Goal: Task Accomplishment & Management: Manage account settings

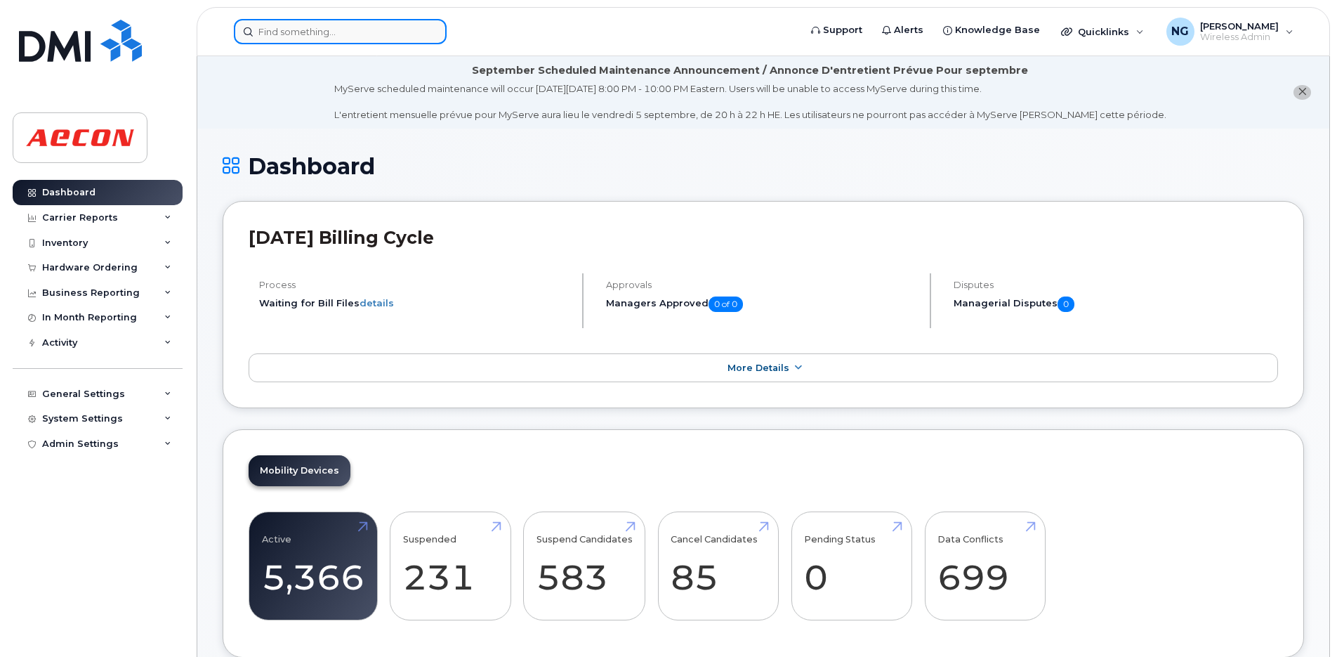
click at [285, 35] on input at bounding box center [340, 31] width 213 height 25
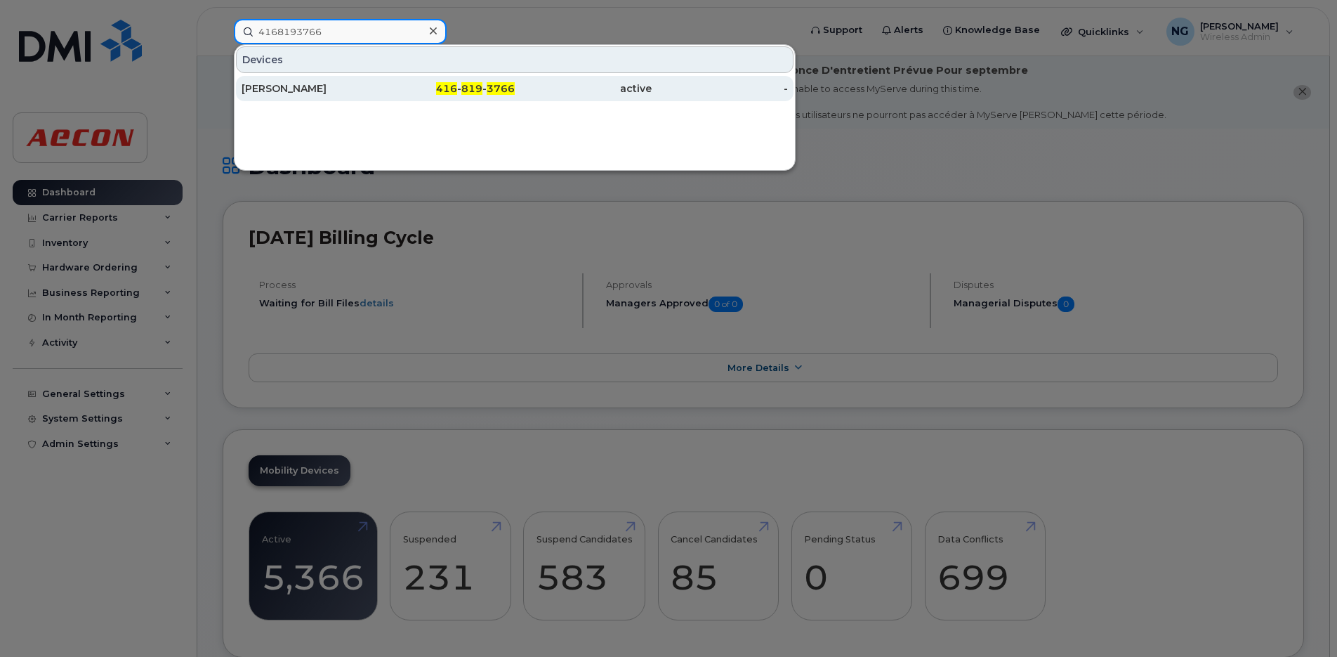
type input "4168193766"
click at [427, 90] on div "416 - 819 - 3766" at bounding box center [447, 88] width 137 height 14
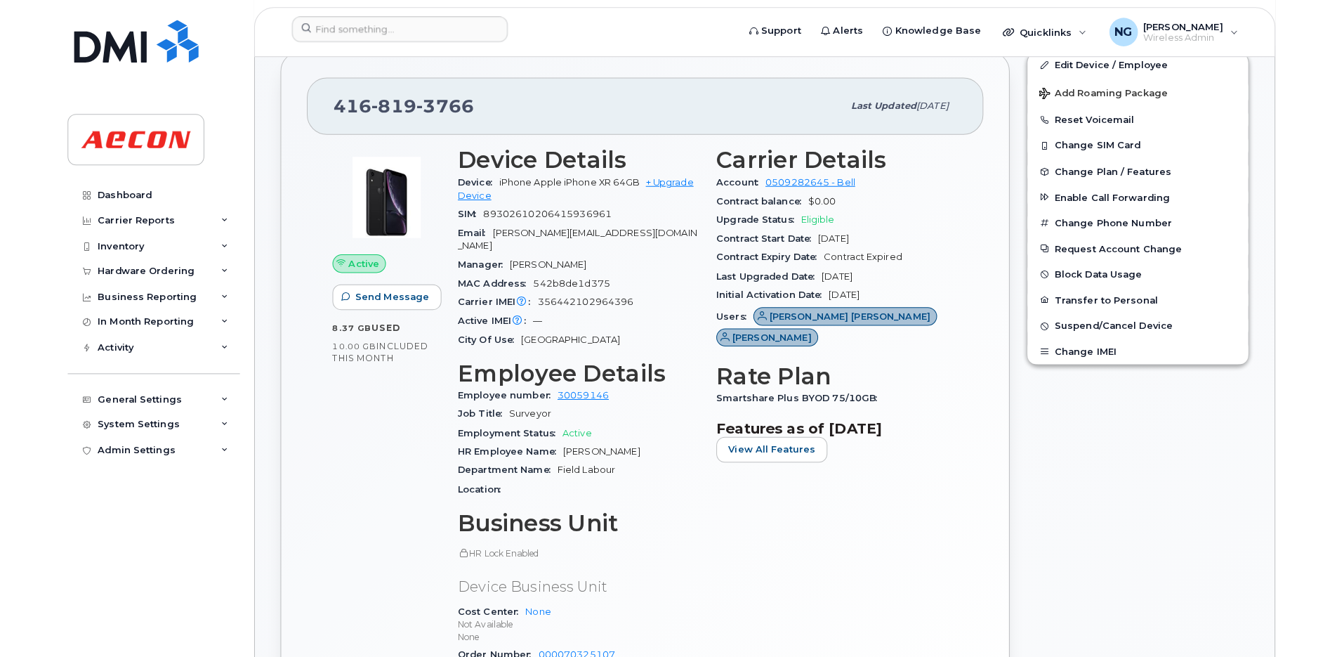
scroll to position [377, 0]
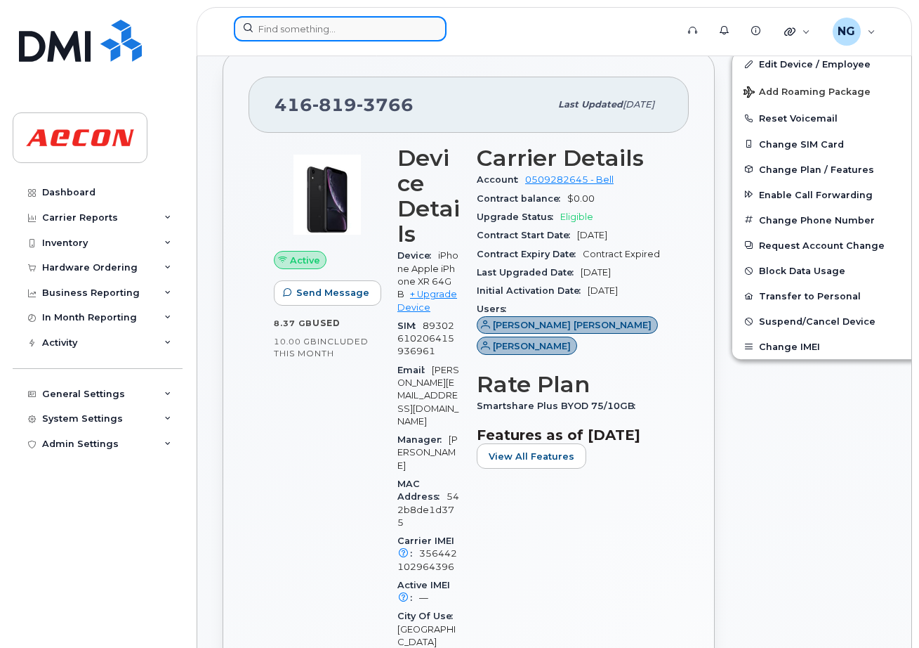
click at [317, 33] on input at bounding box center [340, 28] width 213 height 25
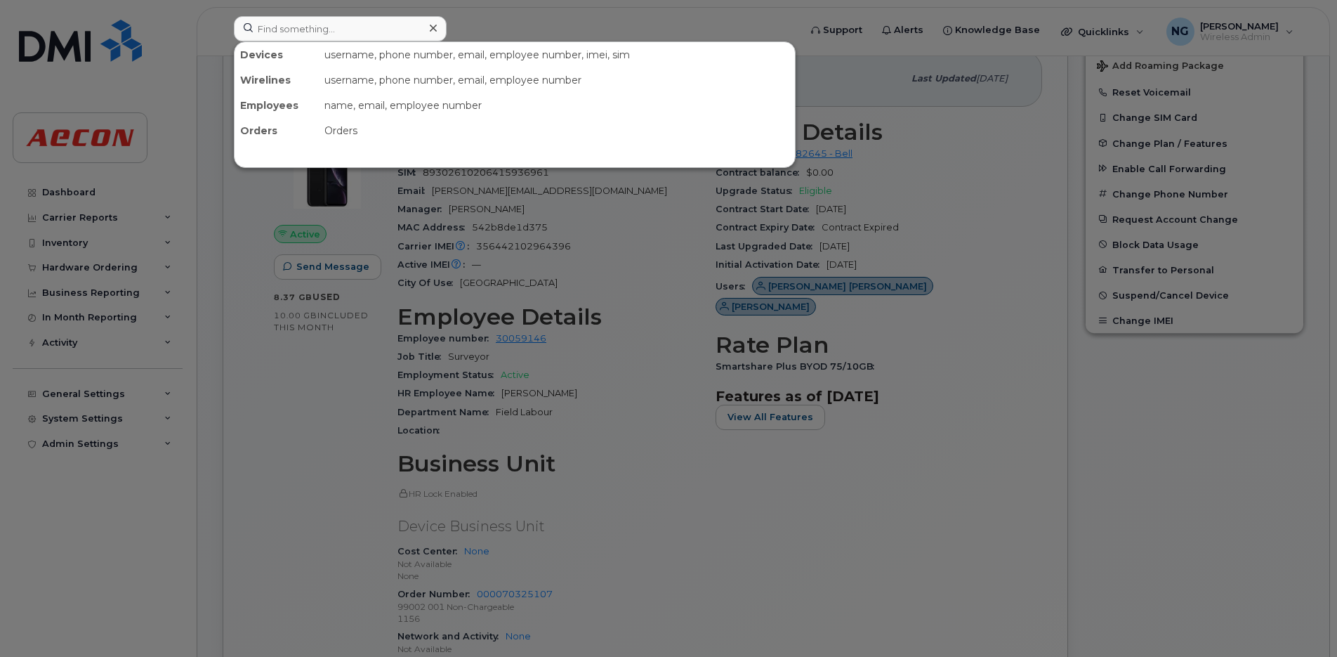
click at [799, 488] on div at bounding box center [668, 328] width 1337 height 657
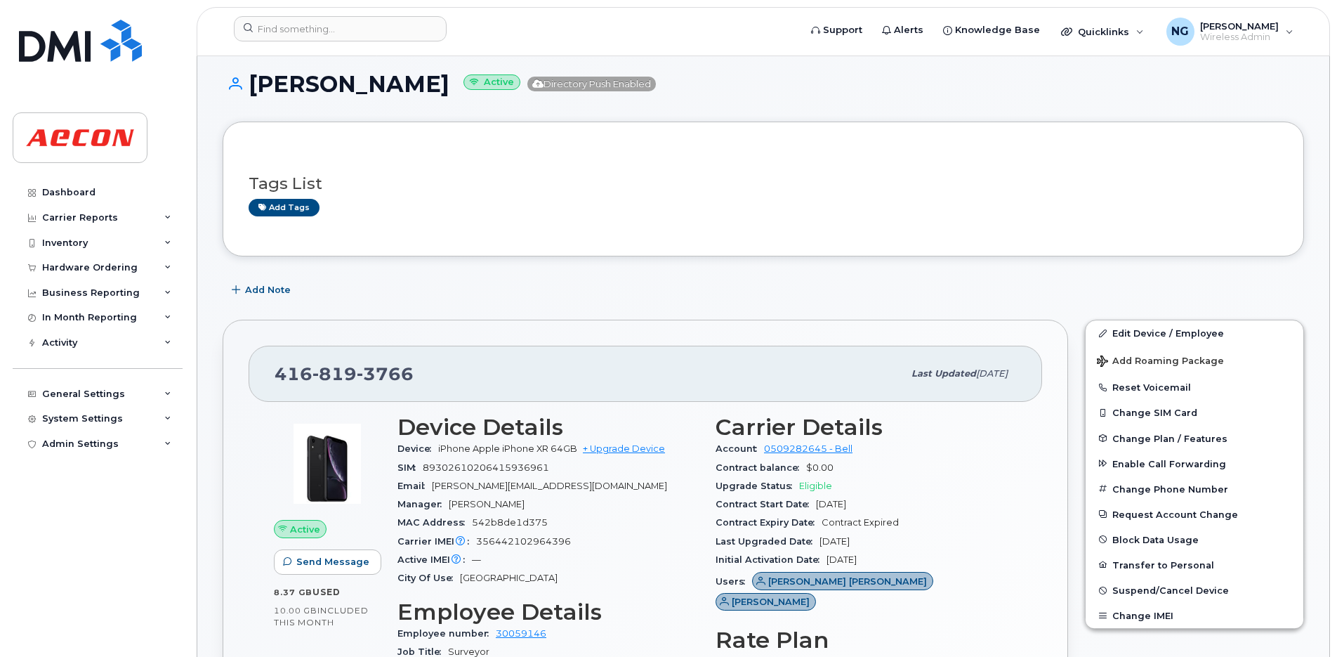
scroll to position [176, 0]
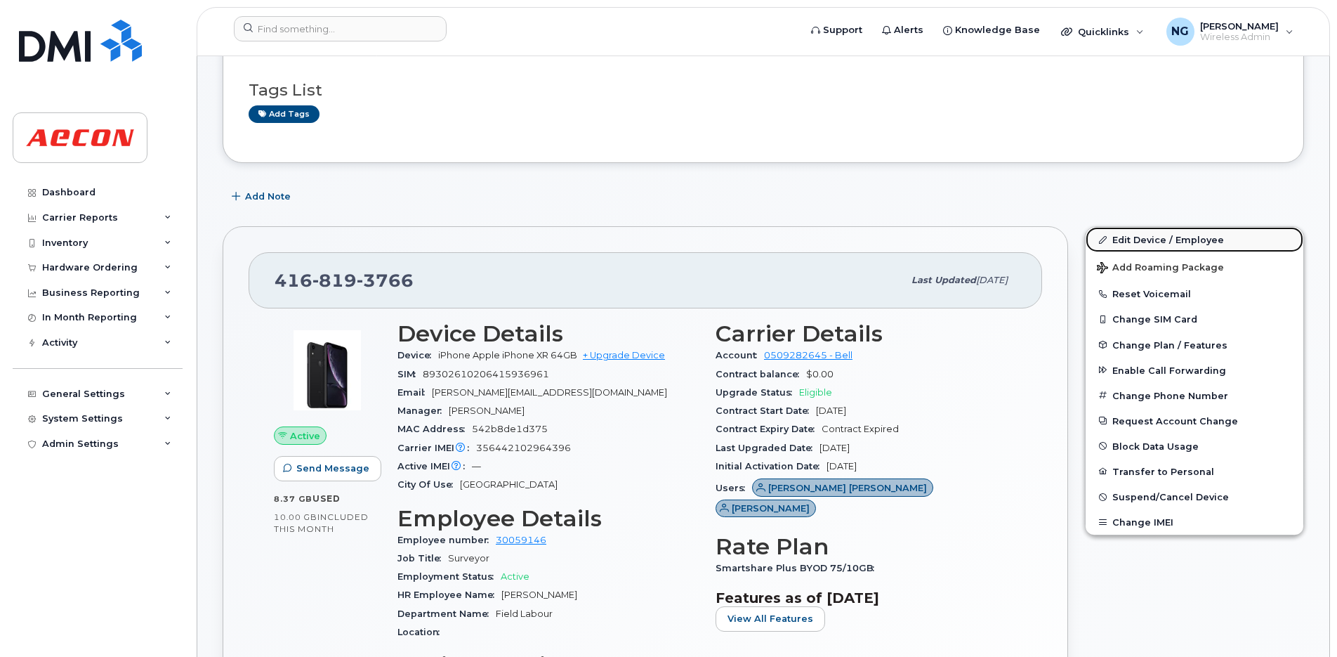
click at [1174, 239] on link "Edit Device / Employee" at bounding box center [1195, 239] width 218 height 25
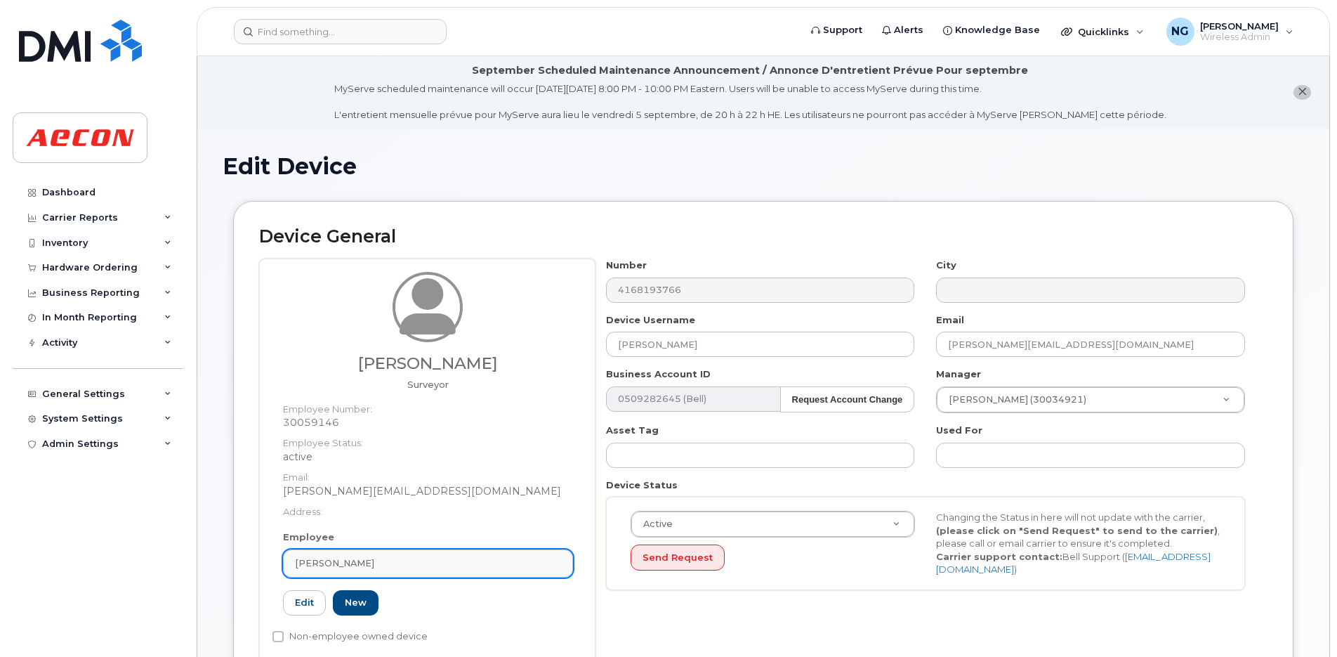
click at [487, 562] on div "[PERSON_NAME]" at bounding box center [428, 562] width 266 height 13
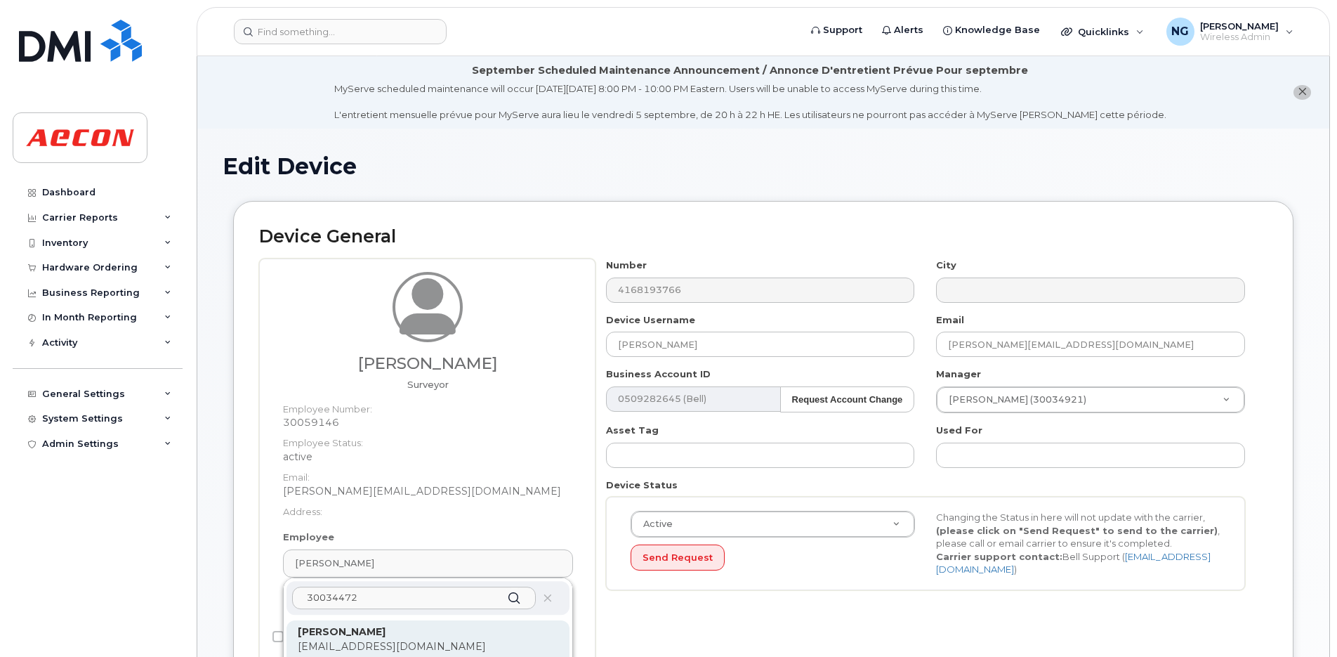
type input "30034472"
drag, startPoint x: 465, startPoint y: 634, endPoint x: 761, endPoint y: 109, distance: 602.8
click at [467, 633] on p "[PERSON_NAME]" at bounding box center [428, 631] width 261 height 15
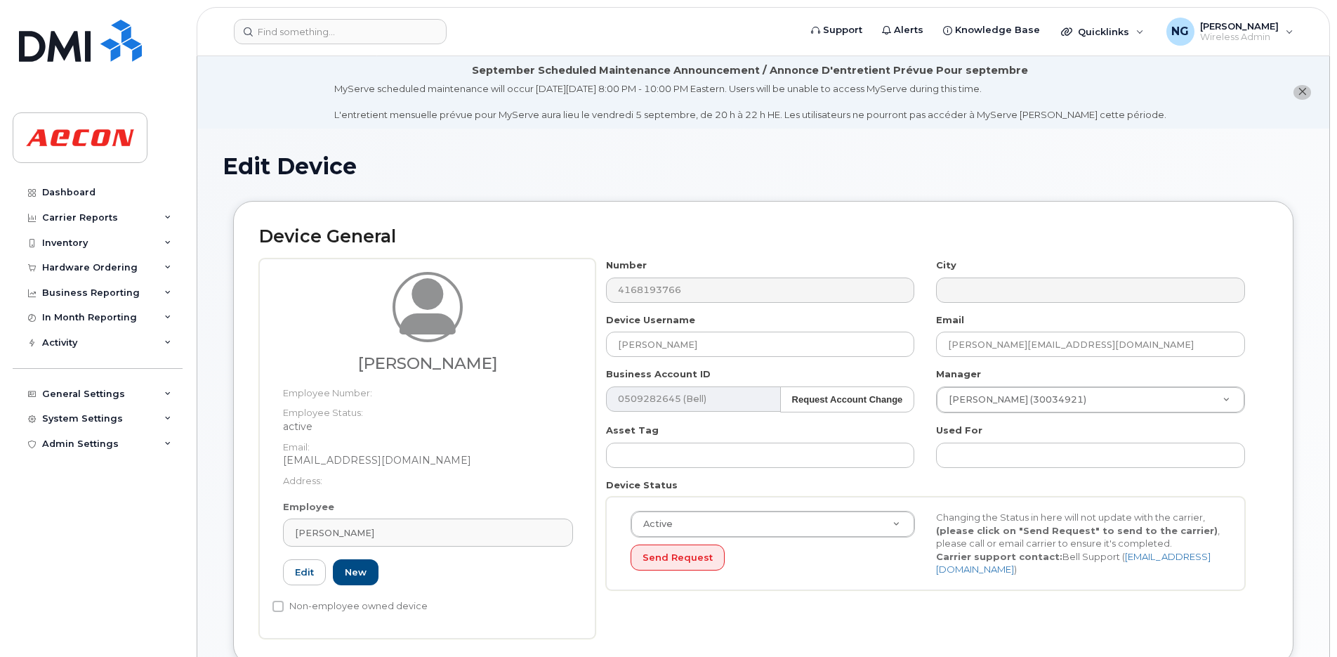
type input "30034472"
type input "Jagdesh Haripersaud"
type input "jharipersaud@aecon.com"
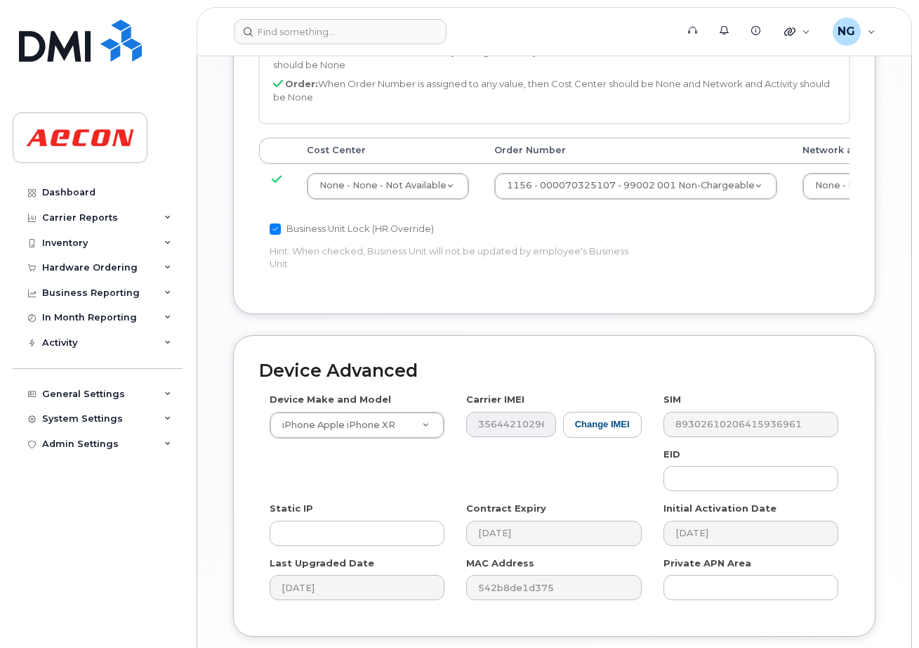
scroll to position [924, 0]
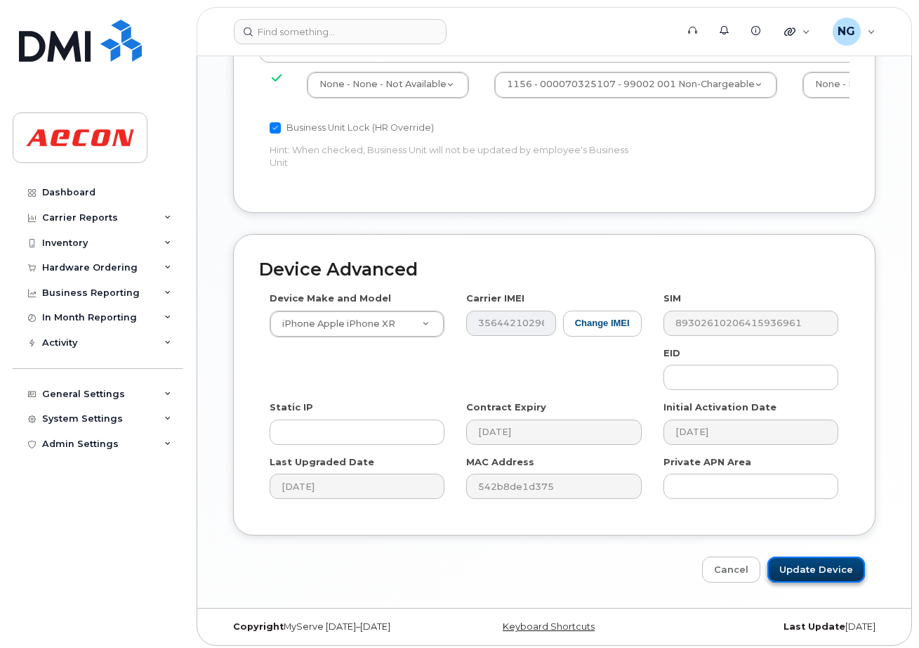
click at [822, 558] on input "Update Device" at bounding box center [817, 569] width 98 height 26
type input "Saving..."
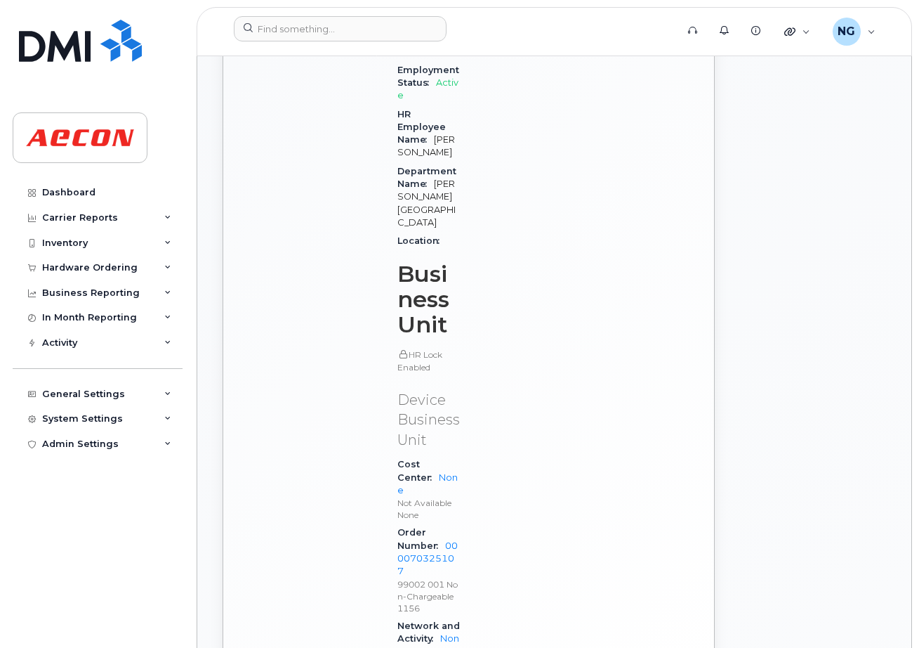
scroll to position [1053, 0]
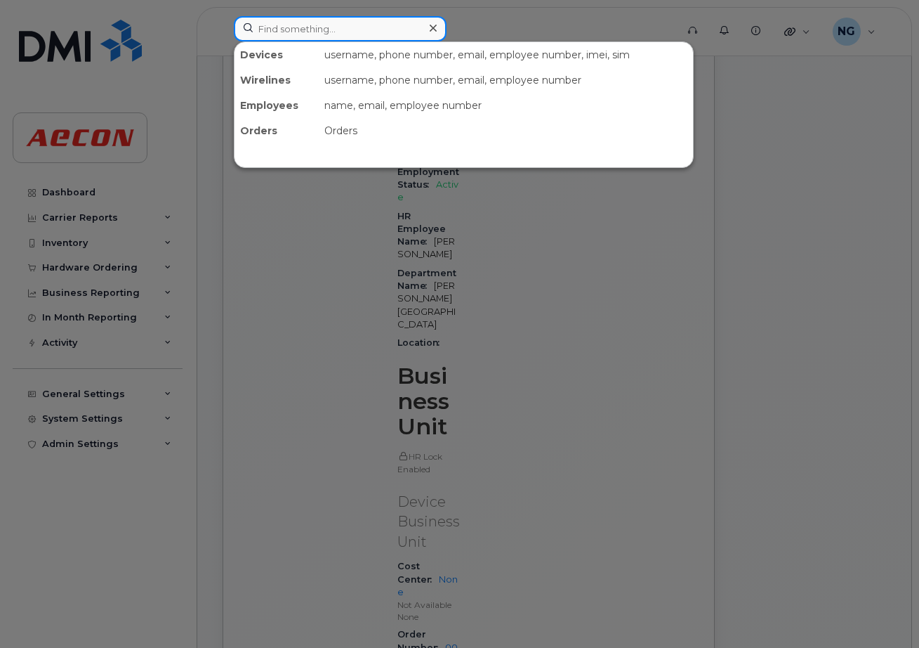
click at [303, 21] on input at bounding box center [340, 28] width 213 height 25
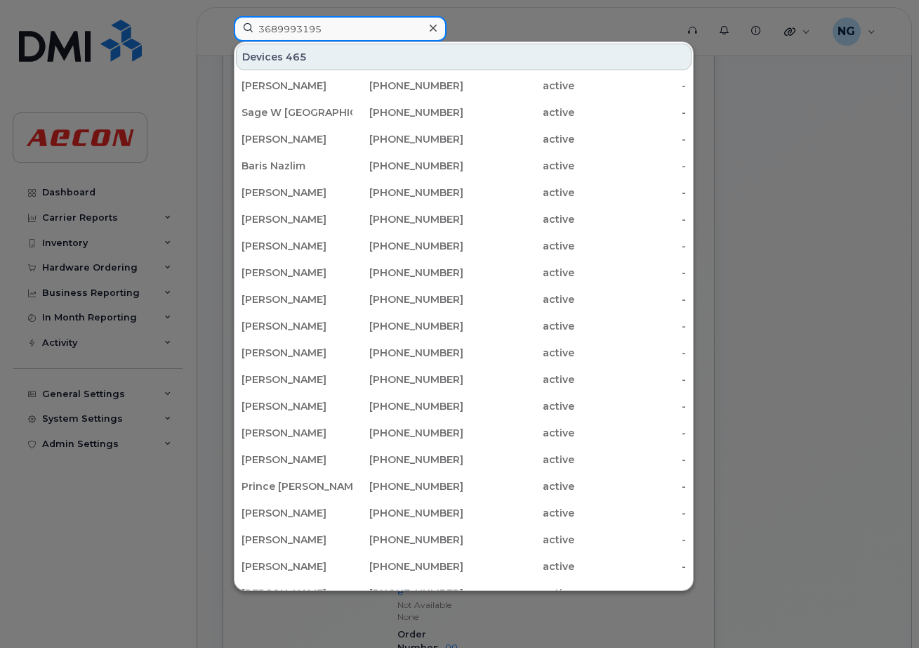
type input "3689993195"
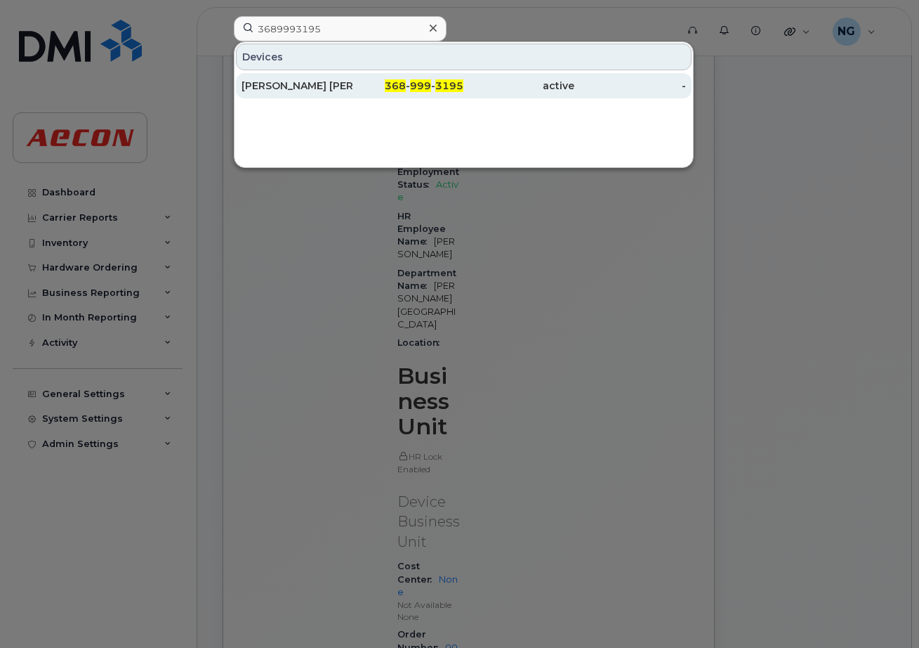
click at [280, 84] on div "Luis Jaime Enri Rodriguez" at bounding box center [297, 86] width 111 height 14
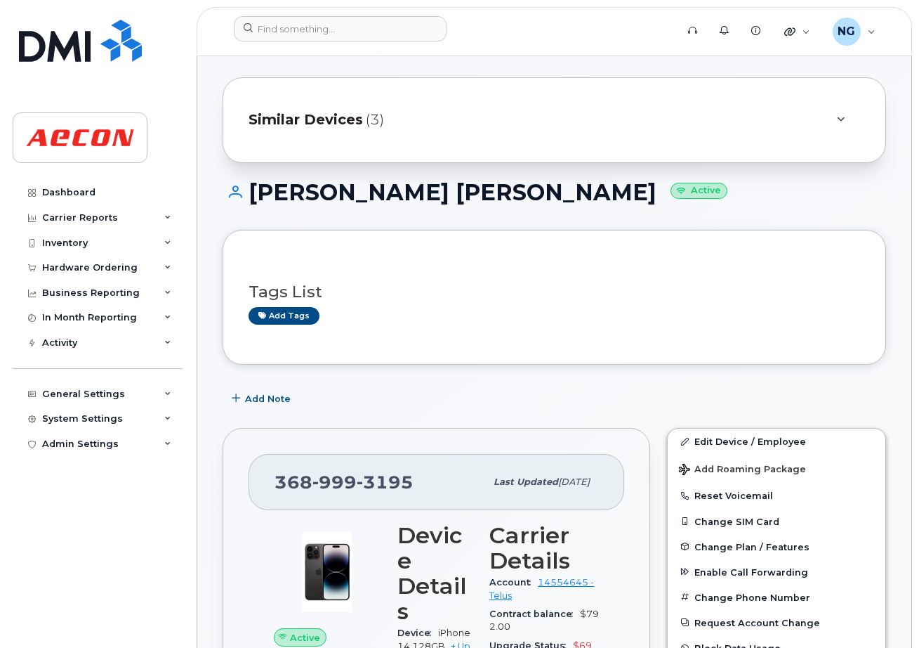
scroll to position [351, 0]
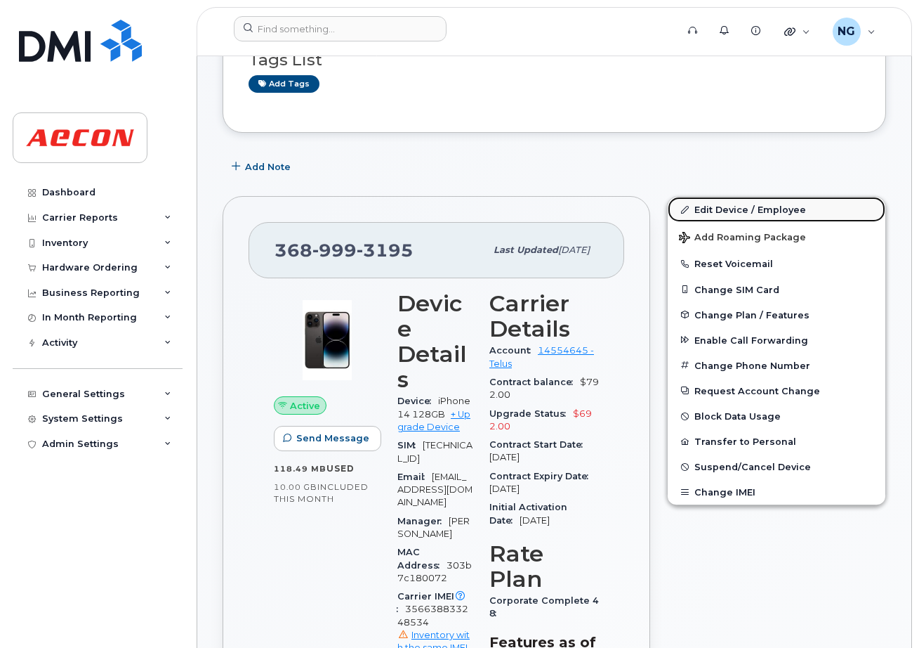
click at [744, 205] on link "Edit Device / Employee" at bounding box center [777, 209] width 218 height 25
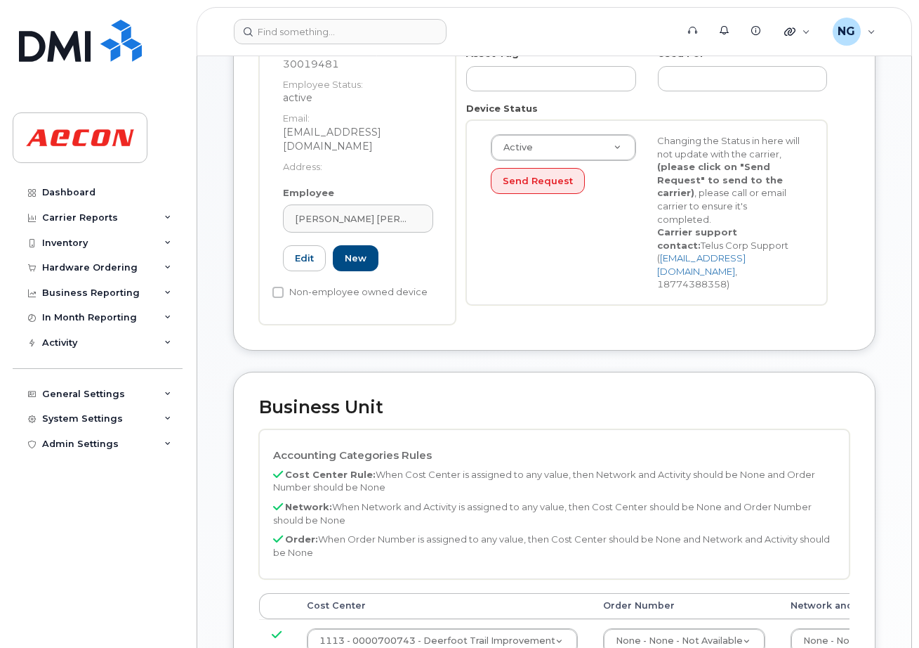
scroll to position [176, 0]
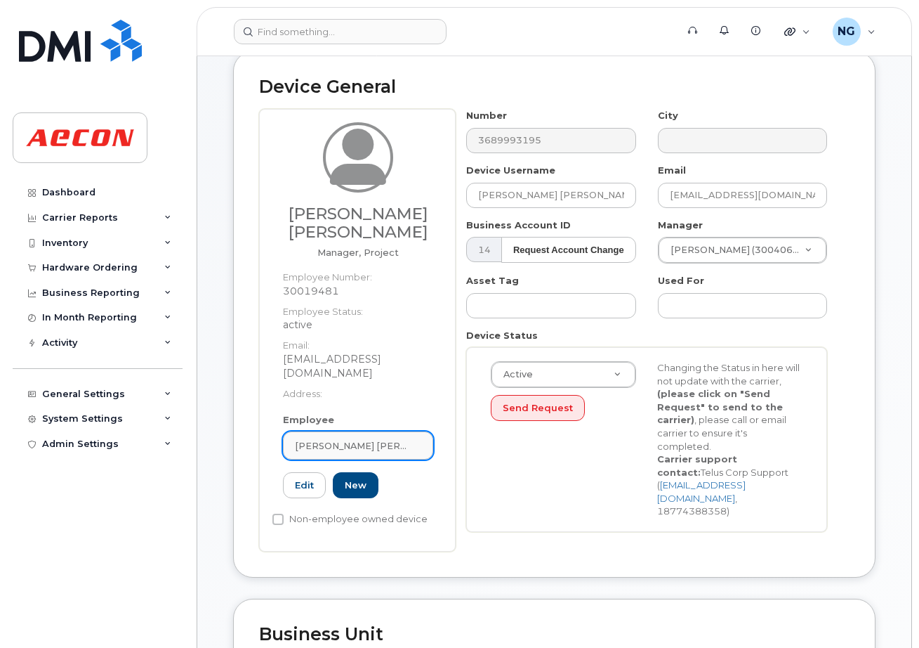
click at [396, 439] on span "[PERSON_NAME] [PERSON_NAME]" at bounding box center [352, 445] width 115 height 13
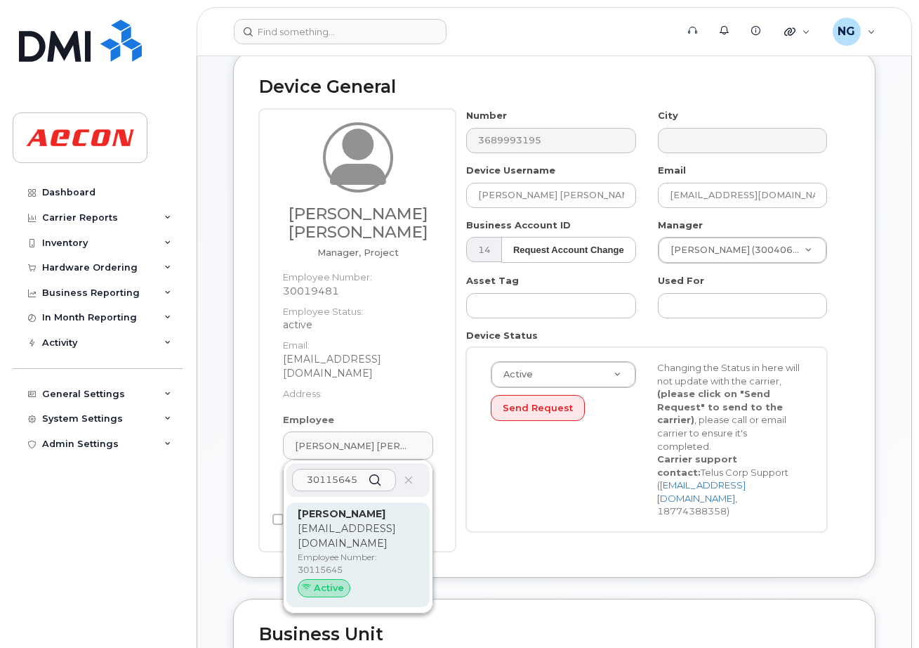
type input "30115645"
click at [395, 551] on p "Employee Number: 30115645" at bounding box center [358, 563] width 121 height 25
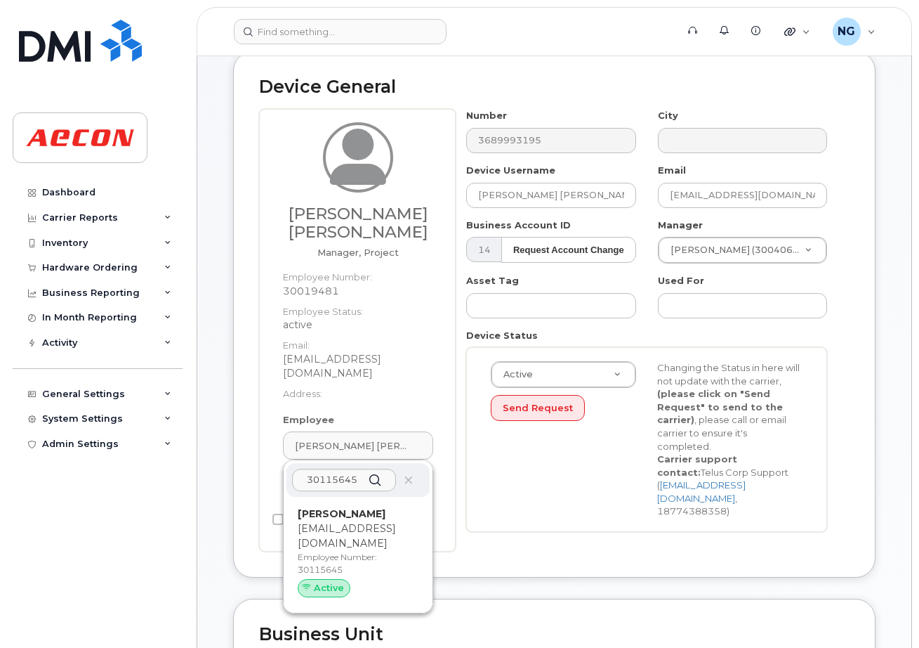
type input "30115645"
type input "Tegan Evans"
type input "tevans@aecon.com"
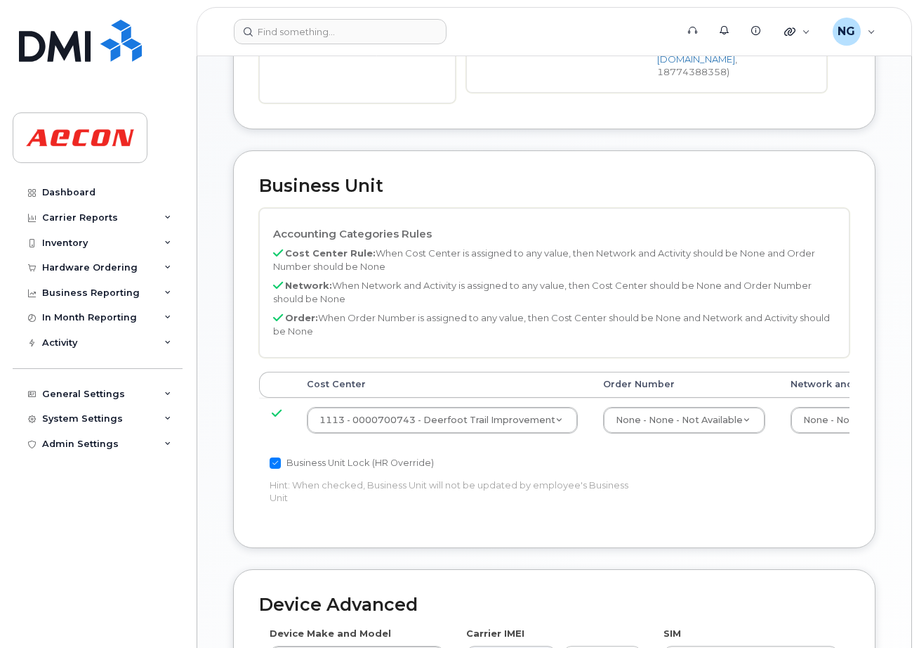
scroll to position [933, 0]
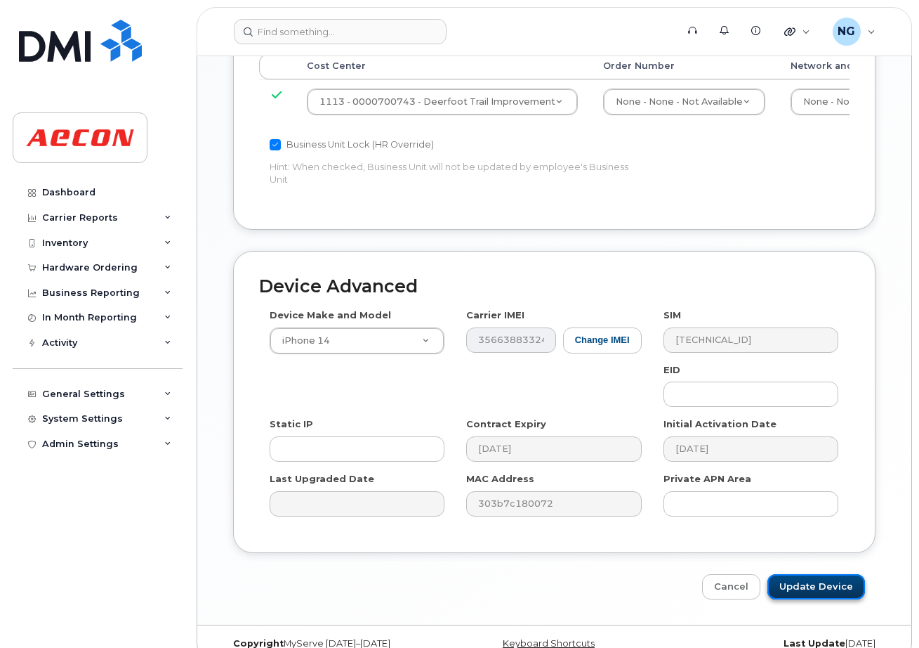
click at [827, 574] on input "Update Device" at bounding box center [817, 587] width 98 height 26
type input "Saving..."
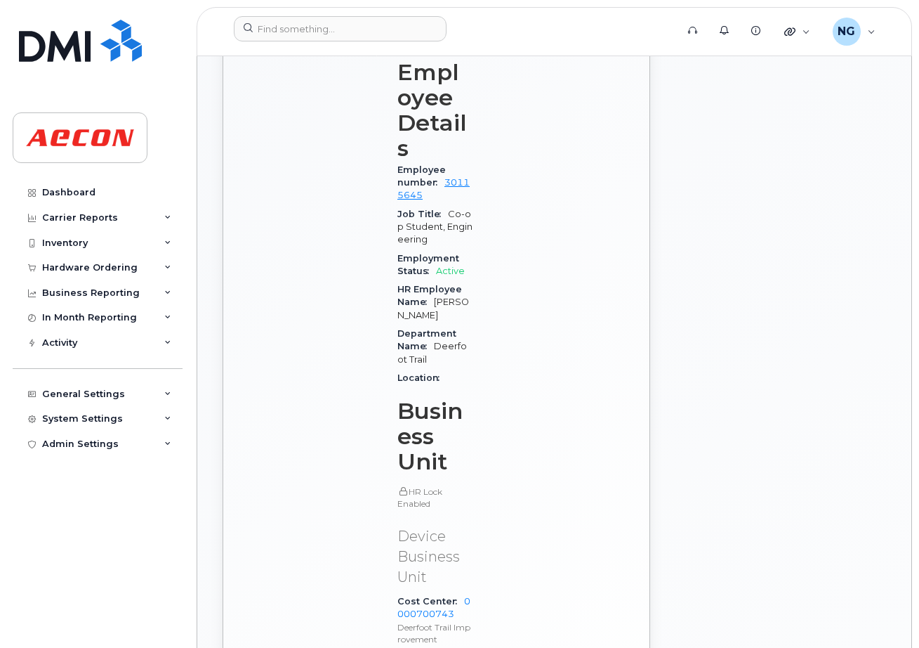
scroll to position [777, 0]
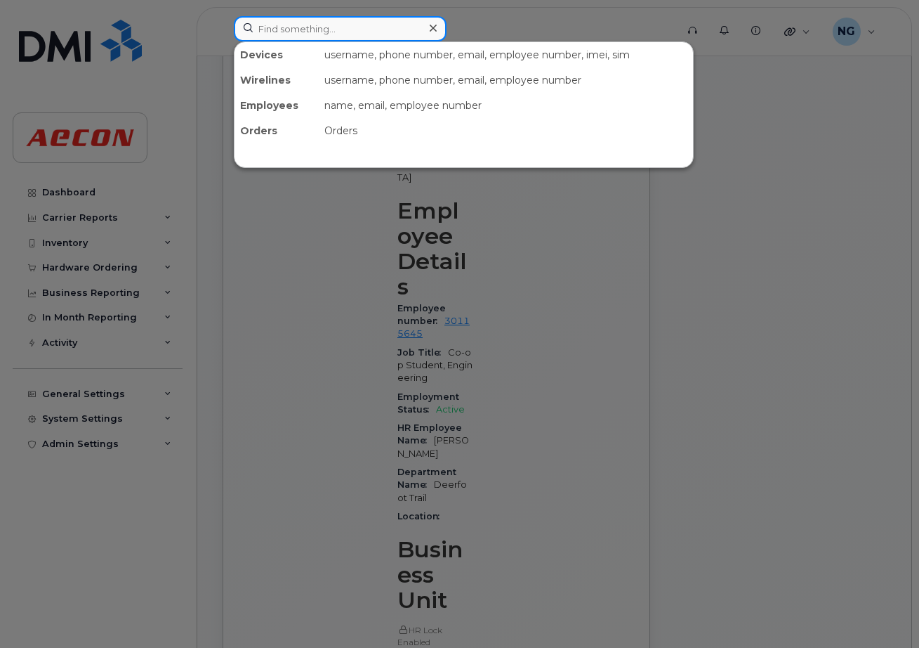
click at [282, 27] on input at bounding box center [340, 28] width 213 height 25
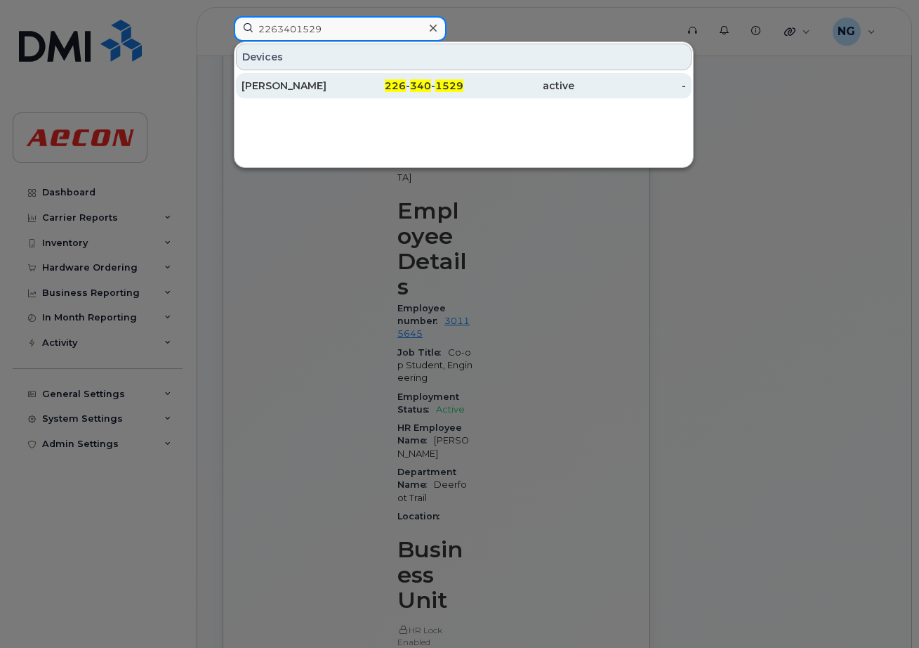
type input "2263401529"
click at [409, 84] on div "226 - 340 - 1529" at bounding box center [408, 86] width 111 height 14
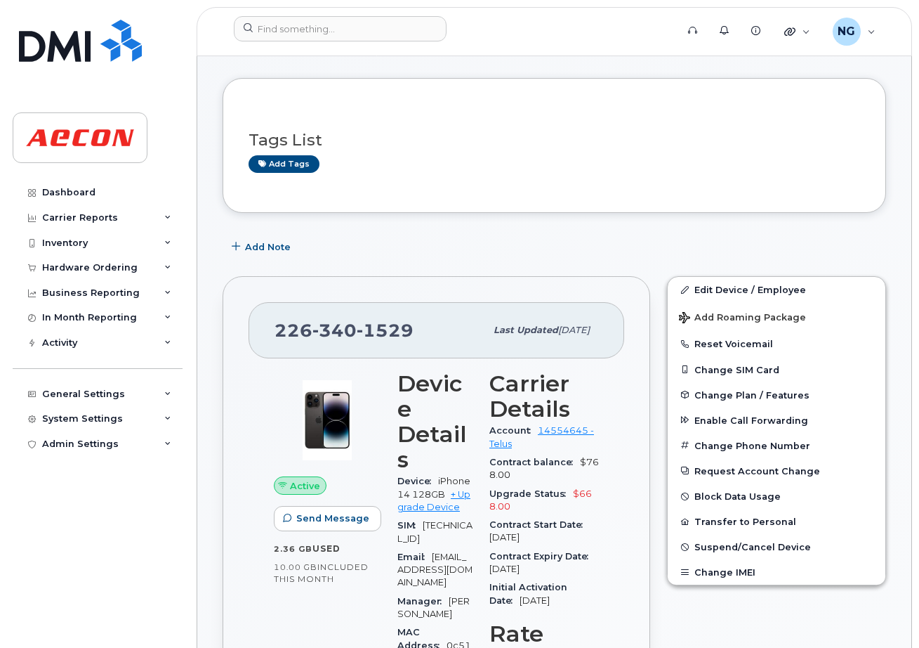
scroll to position [88, 0]
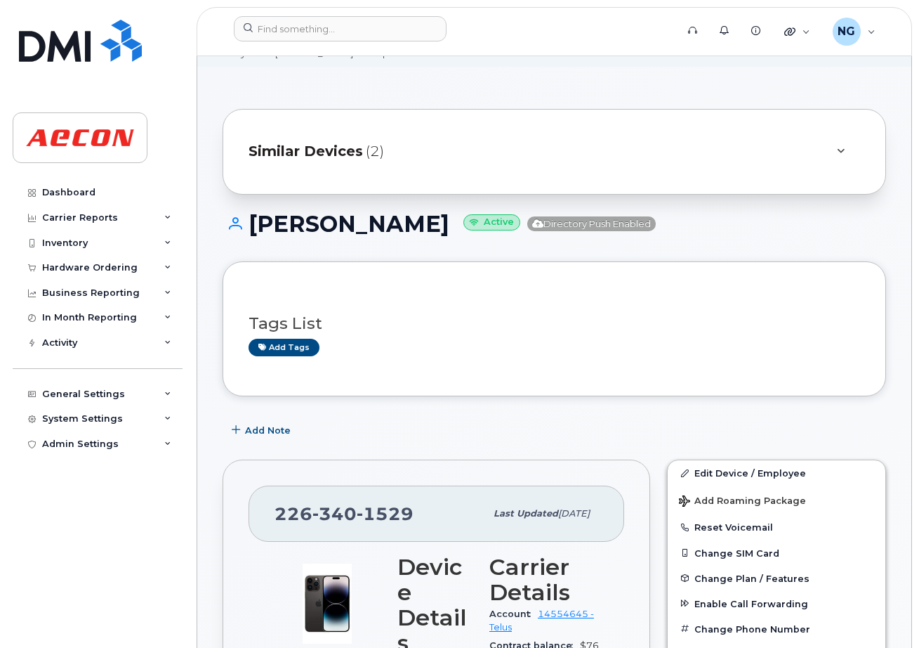
drag, startPoint x: 694, startPoint y: 111, endPoint x: 514, endPoint y: 39, distance: 193.8
click at [272, 26] on input at bounding box center [340, 28] width 213 height 25
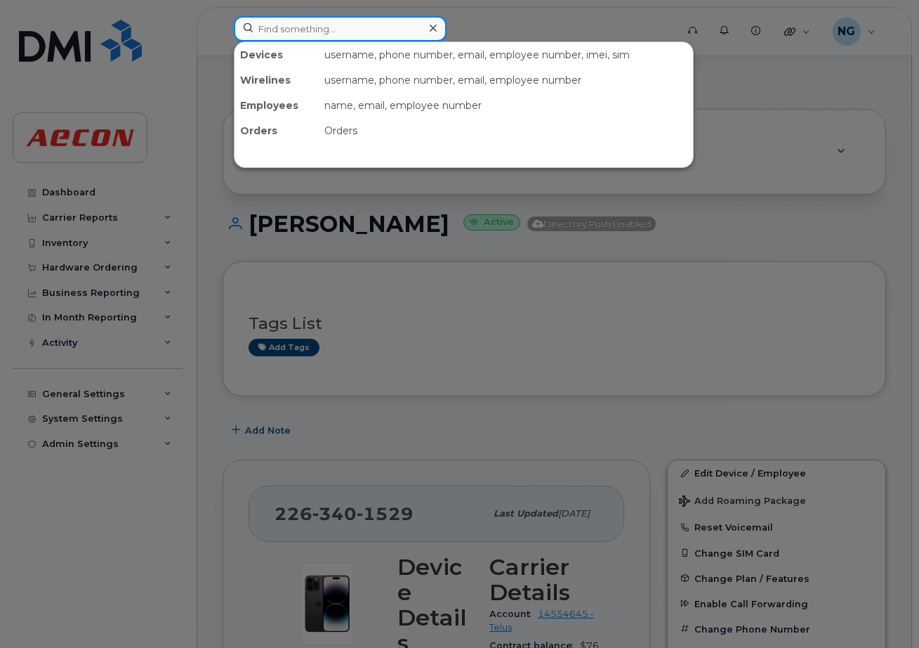
paste input "[PHONE_NUMBER]"
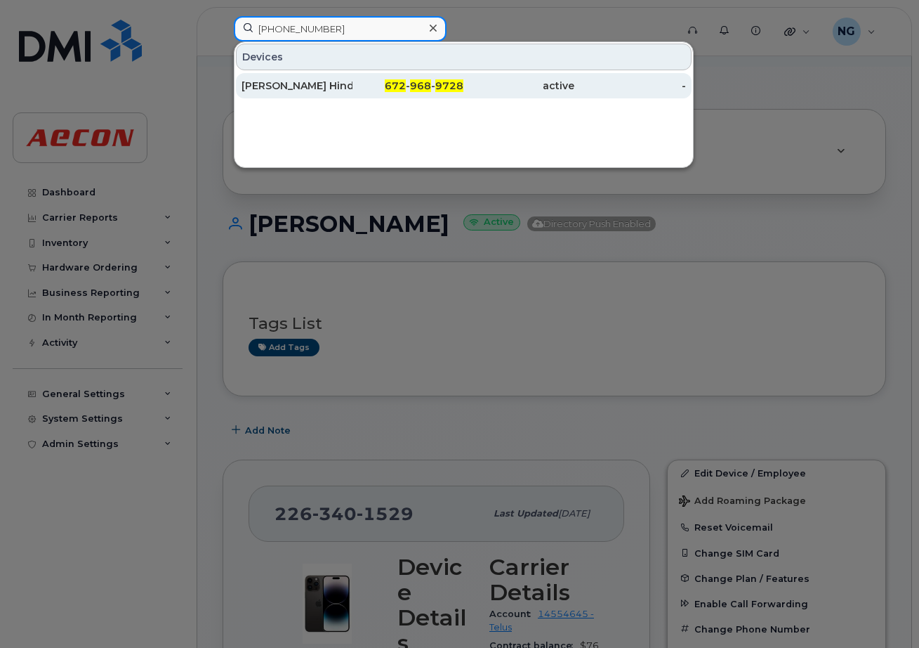
type input "[PHONE_NUMBER]"
click at [421, 86] on span "968" at bounding box center [420, 85] width 21 height 13
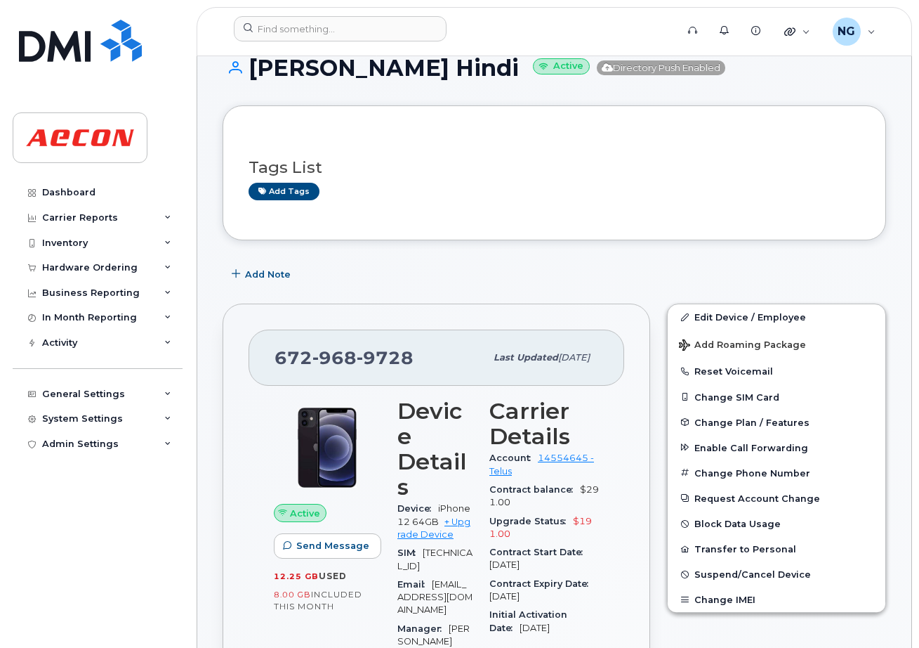
scroll to position [176, 0]
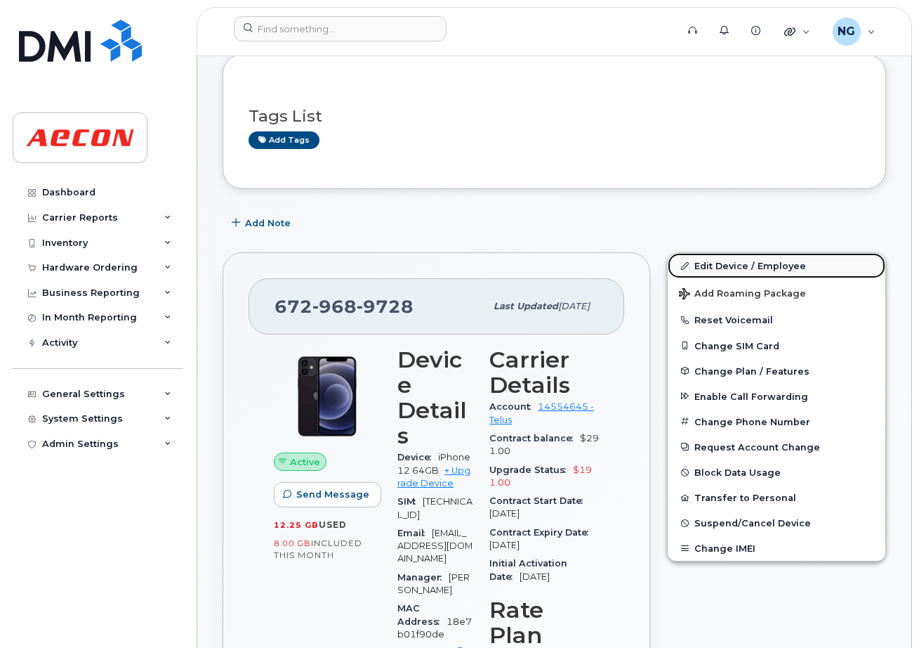
click at [730, 266] on link "Edit Device / Employee" at bounding box center [777, 265] width 218 height 25
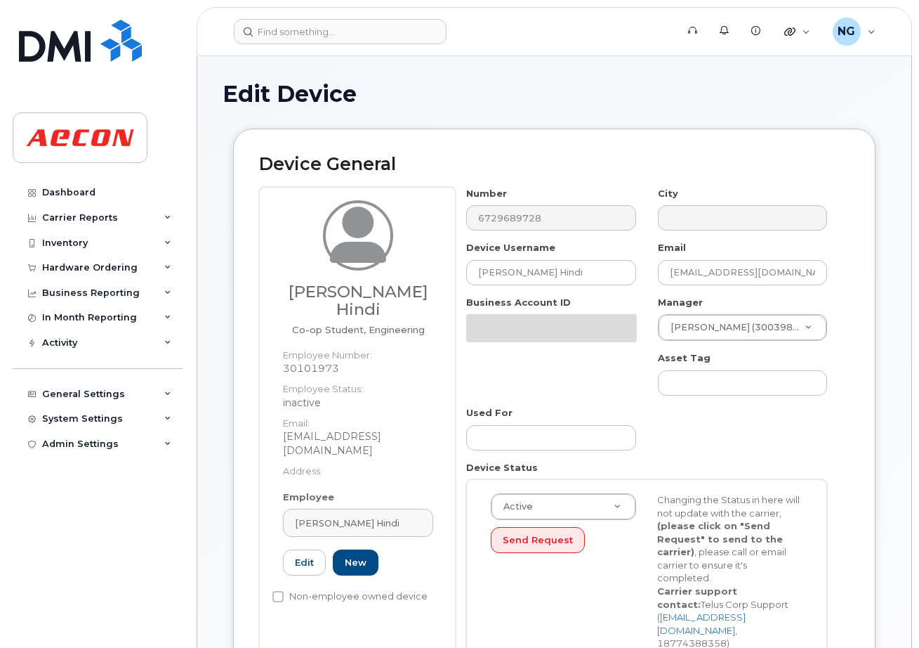
click at [374, 490] on div "Employee Yousif Hindi Type first three symbols or more 30101973 Edit New" at bounding box center [358, 539] width 171 height 98
click at [385, 516] on div "[PERSON_NAME] Hindi" at bounding box center [358, 522] width 126 height 13
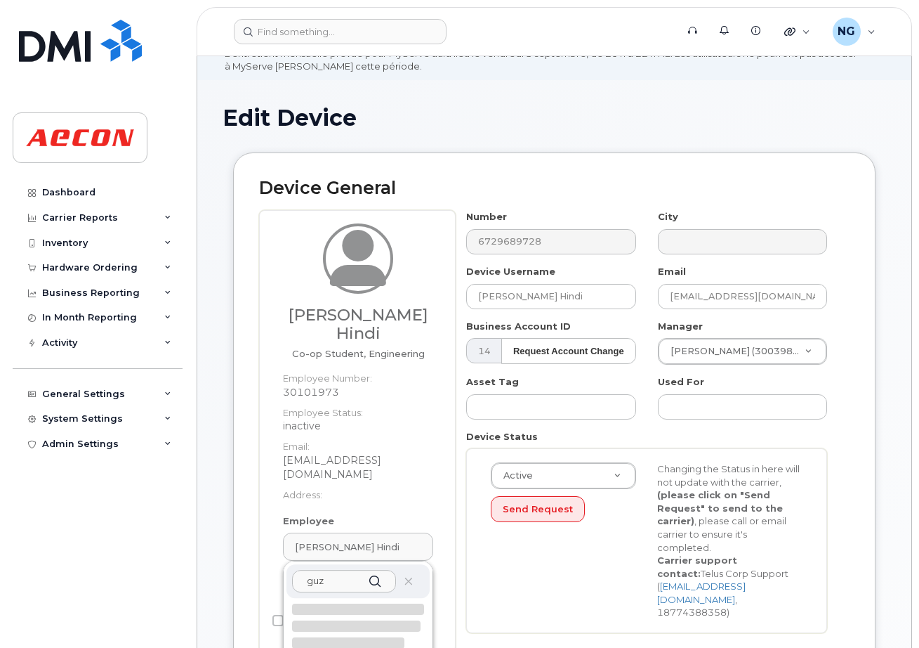
scroll to position [176, 0]
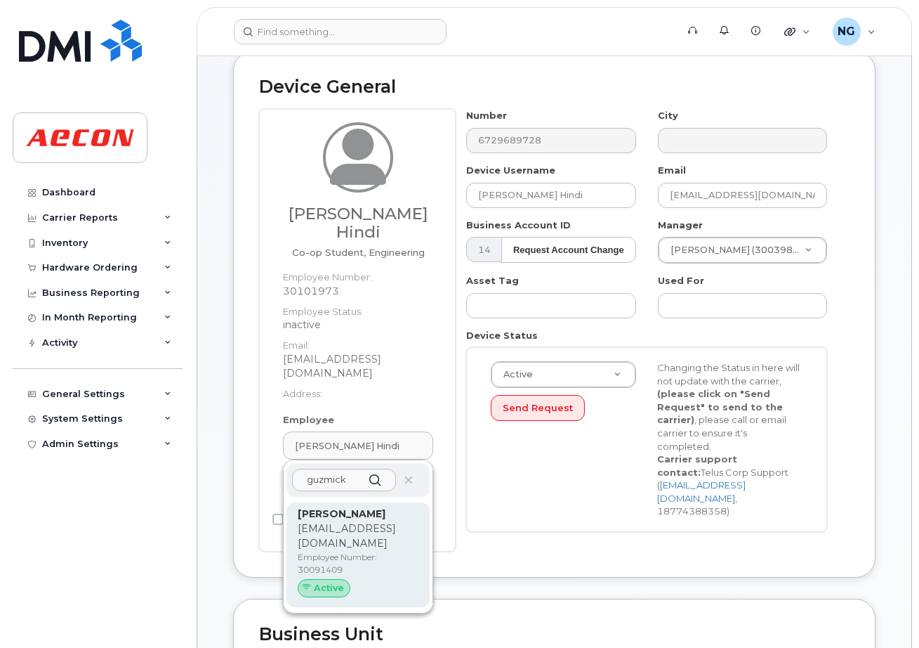
type input "guzmick"
click at [393, 551] on p "Employee Number: 30091409" at bounding box center [358, 563] width 121 height 25
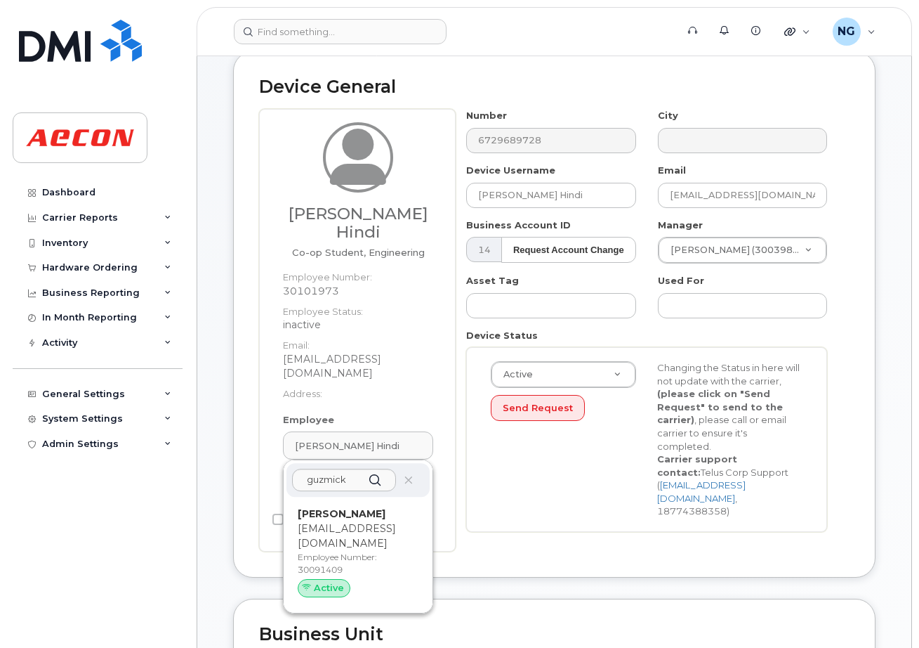
type input "30091409"
type input "Mathew Guzmicky"
type input "mguzmicky@aecon.com"
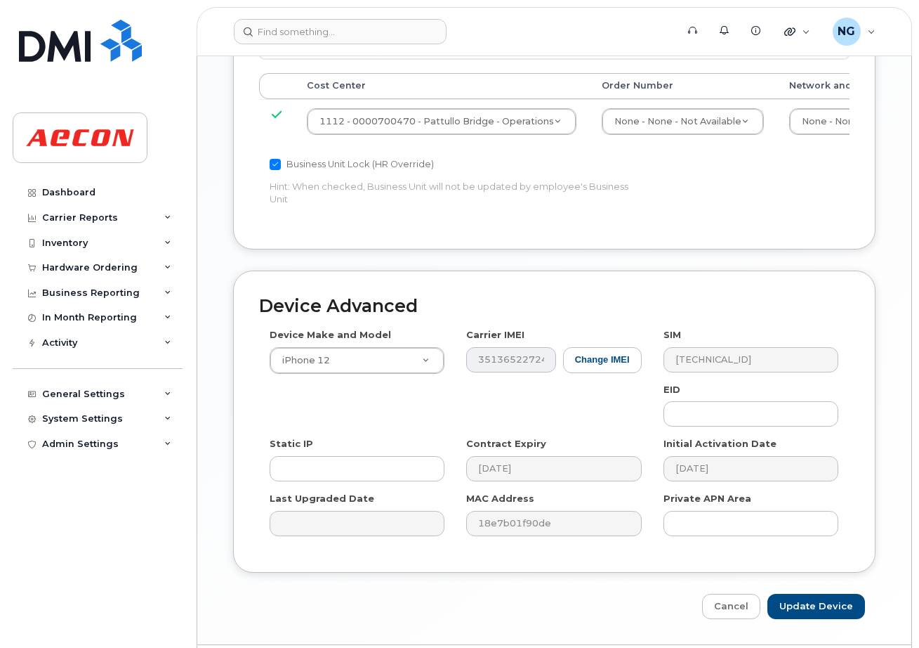
scroll to position [933, 0]
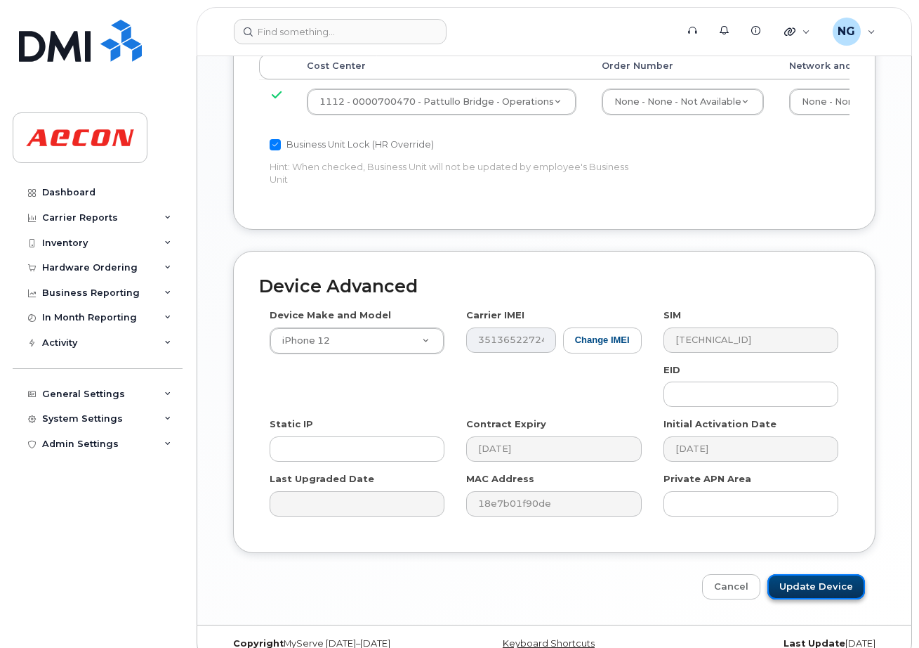
click at [828, 574] on input "Update Device" at bounding box center [817, 587] width 98 height 26
type input "Saving..."
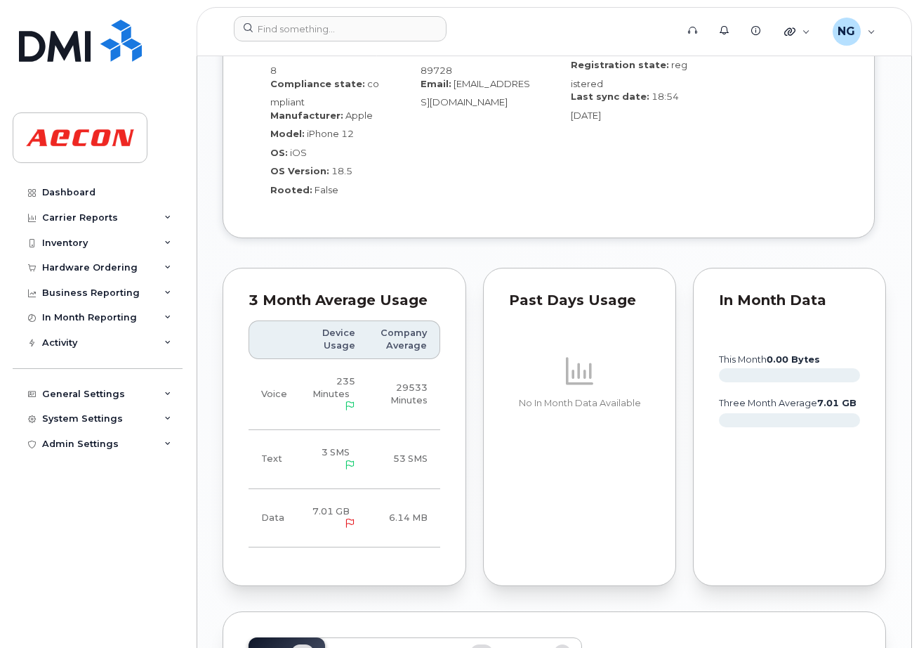
scroll to position [2107, 0]
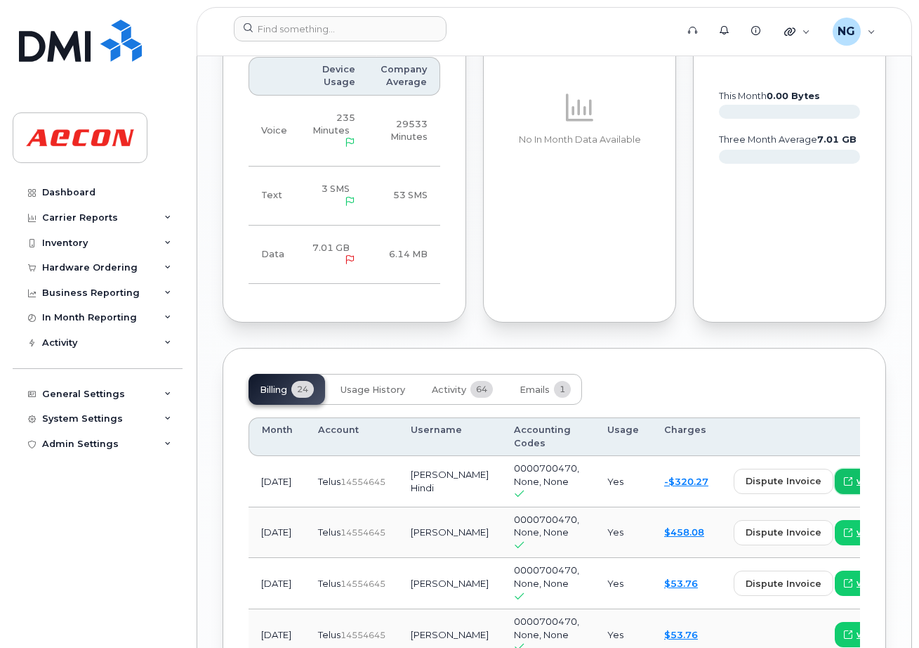
click at [857, 475] on span "view" at bounding box center [867, 481] width 21 height 13
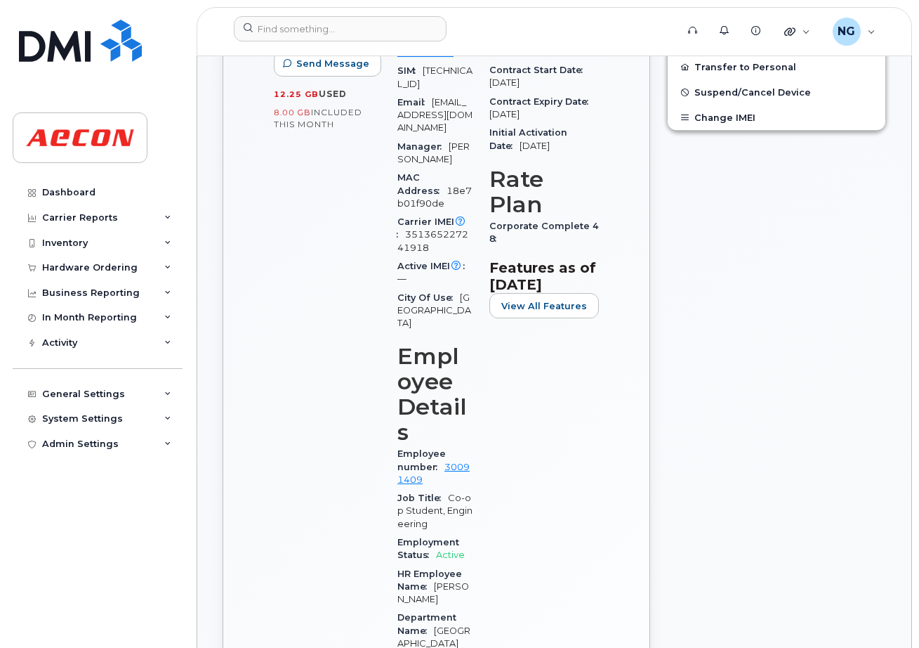
scroll to position [0, 0]
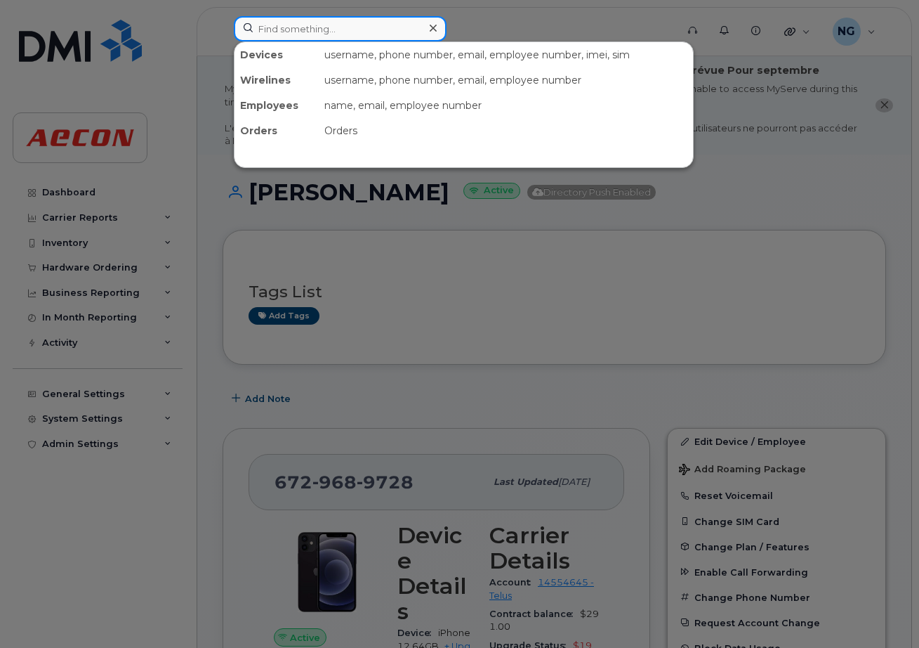
click at [270, 22] on input at bounding box center [340, 28] width 213 height 25
paste input "416 769 7130"
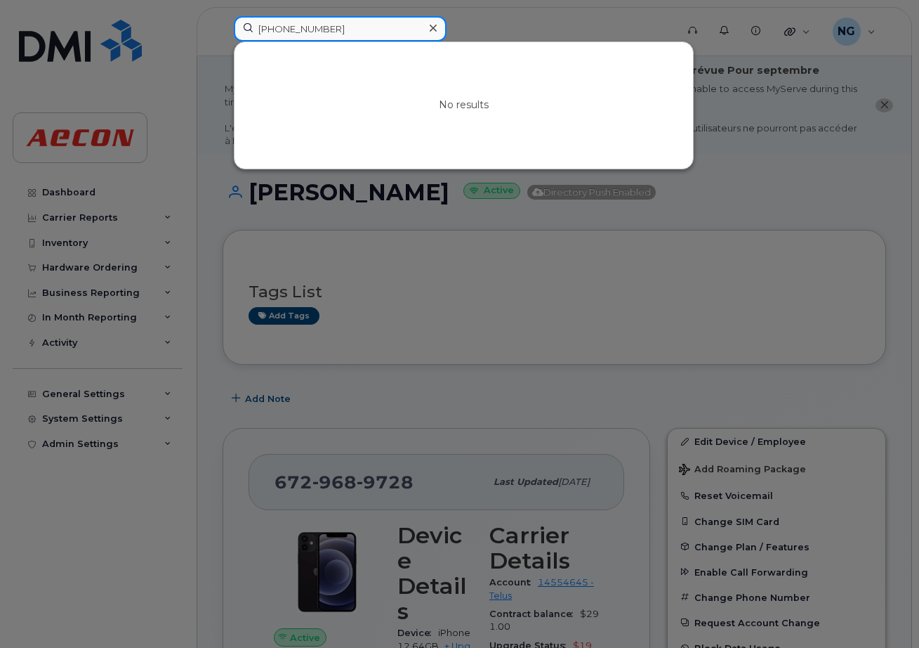
click at [277, 20] on input "416 769 7130" at bounding box center [340, 28] width 213 height 25
click at [291, 20] on input "416769 7130" at bounding box center [340, 28] width 213 height 25
click at [390, 27] on input "4167697130" at bounding box center [340, 28] width 213 height 25
drag, startPoint x: 634, startPoint y: 278, endPoint x: 822, endPoint y: 264, distance: 188.7
click at [635, 279] on div at bounding box center [459, 324] width 919 height 648
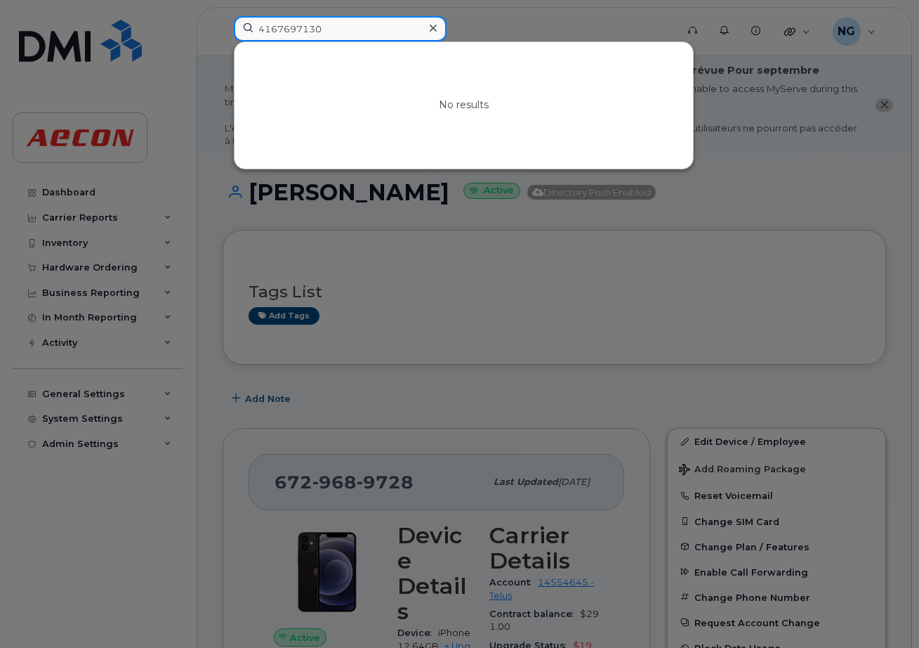
click at [339, 28] on input "4167697130" at bounding box center [340, 28] width 213 height 25
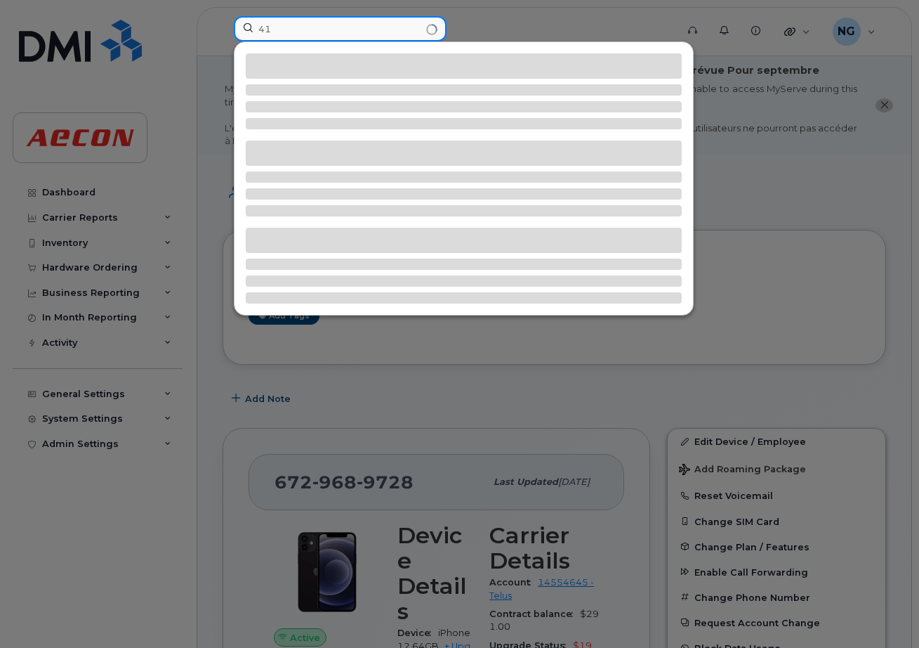
type input "4"
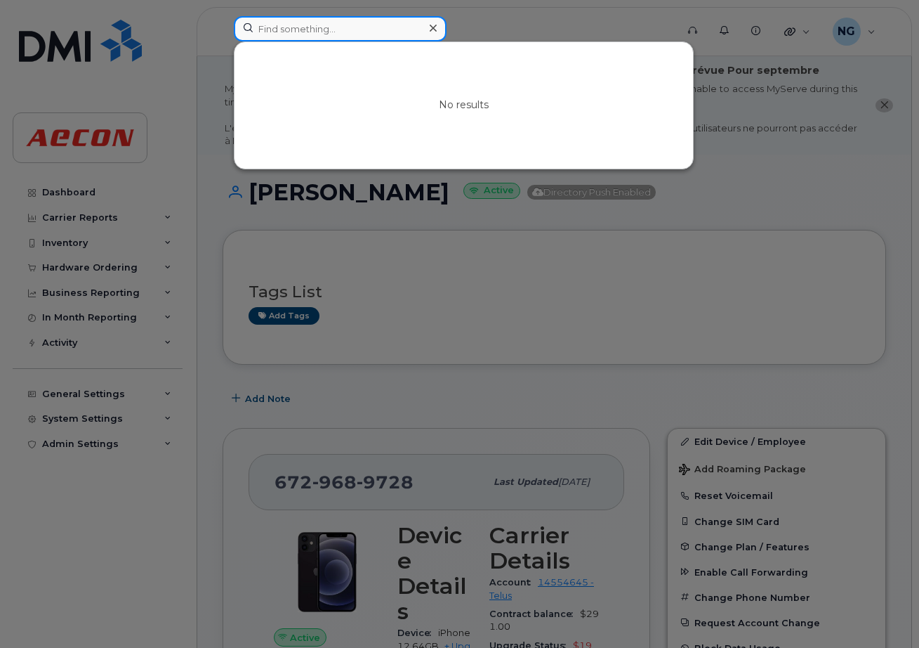
paste input ": 226 668 5570"
click at [256, 27] on input ": 226 668 5570" at bounding box center [340, 28] width 213 height 25
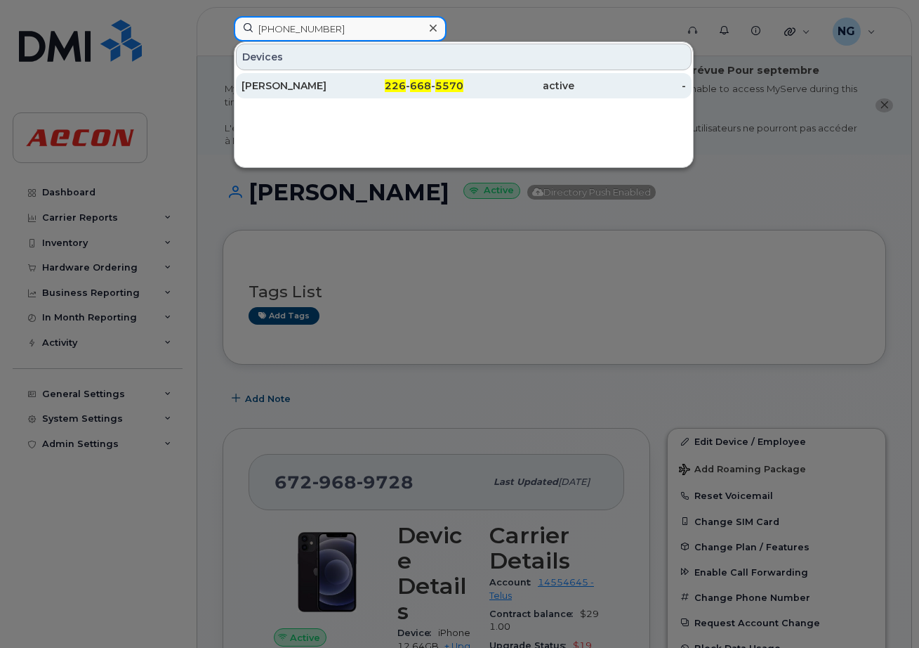
type input "226 668 5570"
click at [443, 81] on span "5570" at bounding box center [449, 85] width 28 height 13
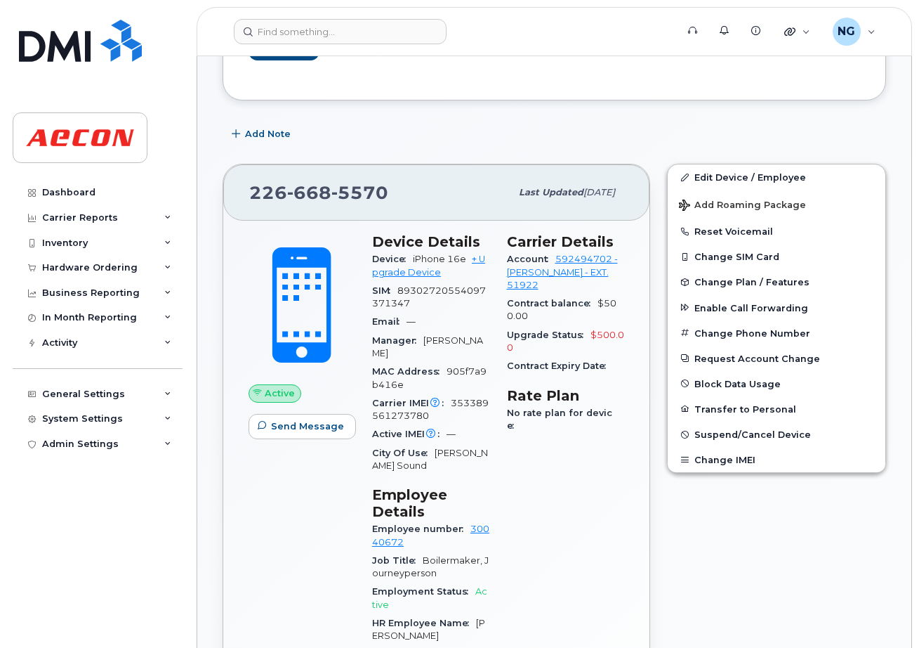
scroll to position [206, 0]
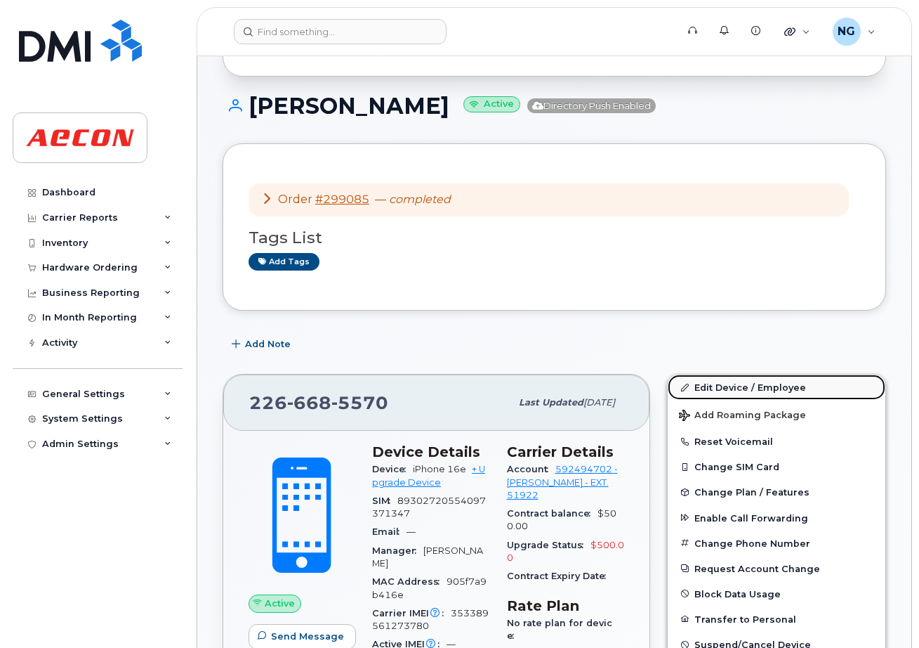
click at [773, 382] on link "Edit Device / Employee" at bounding box center [777, 386] width 218 height 25
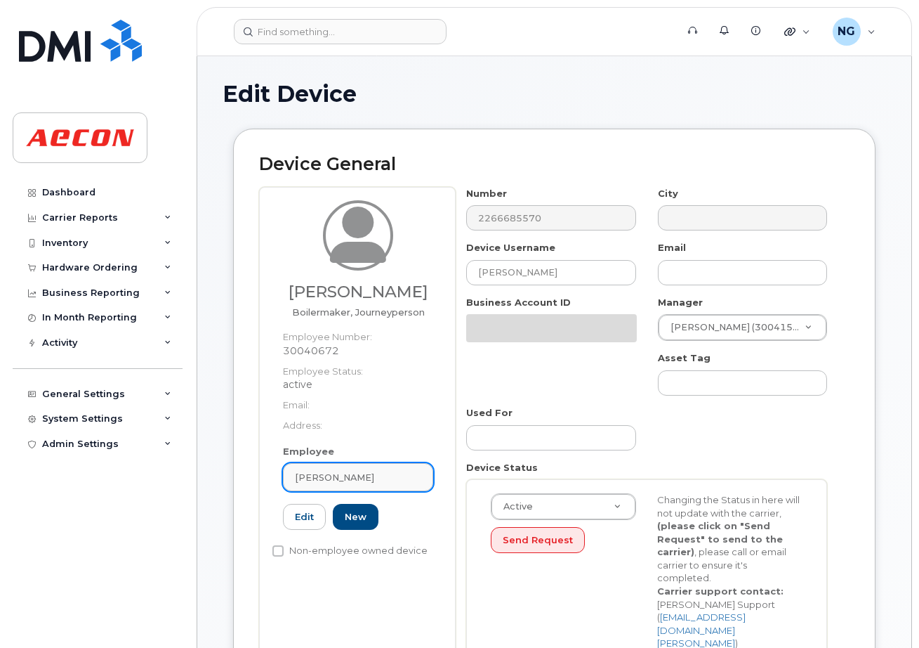
click at [382, 485] on link "Kenneth Kilday" at bounding box center [358, 477] width 150 height 28
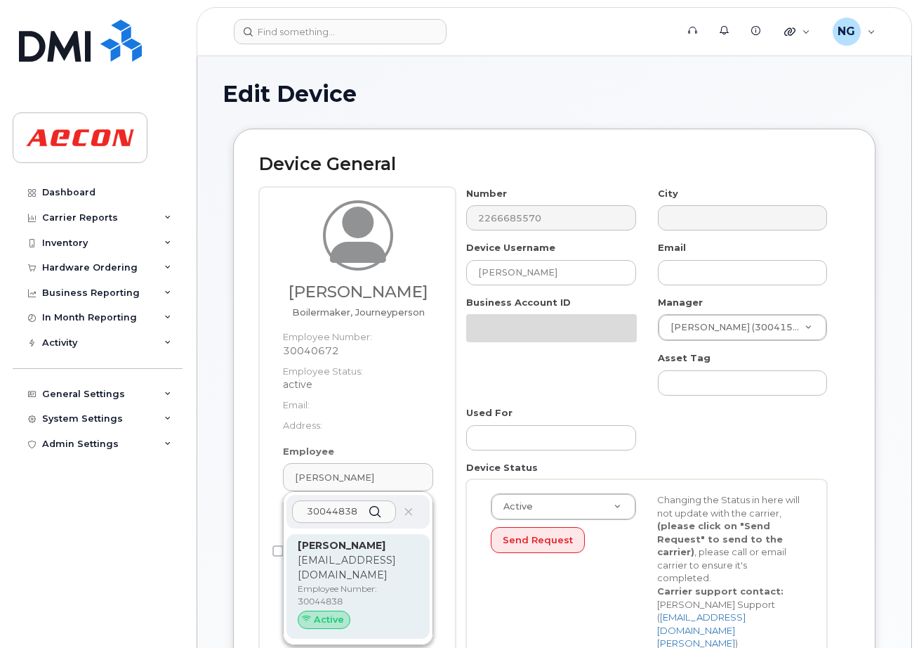
type input "30044838"
click at [393, 583] on p "Employee Number: 30044838" at bounding box center [358, 594] width 121 height 25
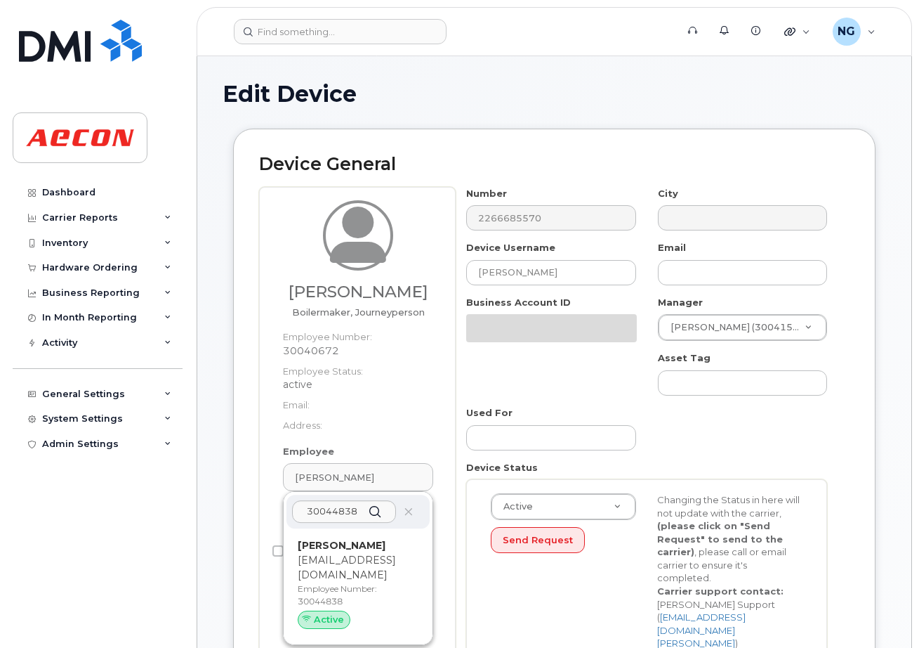
type input "30044838"
type input "David Schrie"
type input "dschrie@aecon.com"
type input "283964"
type input "283607"
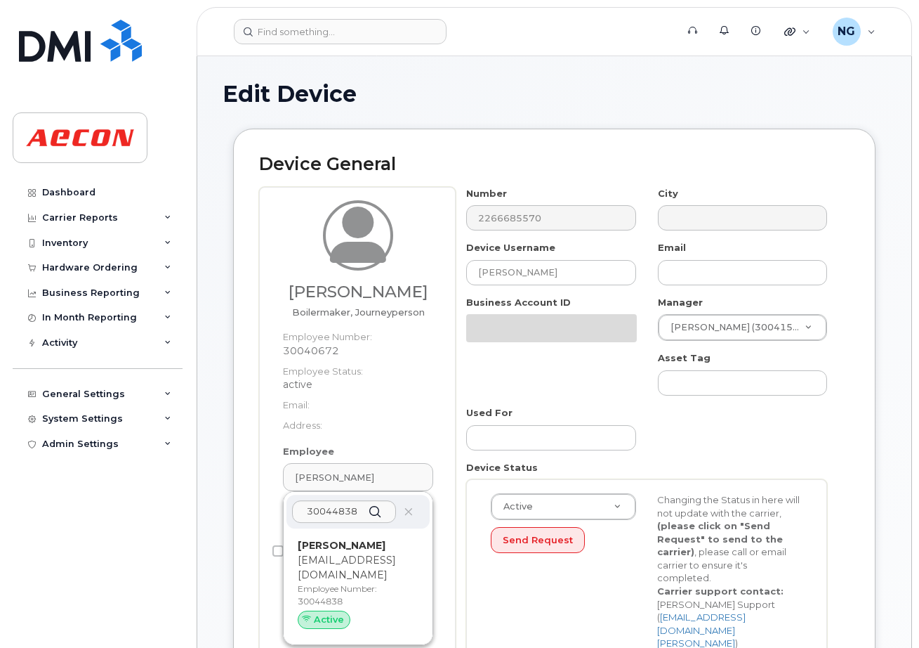
type input "283608"
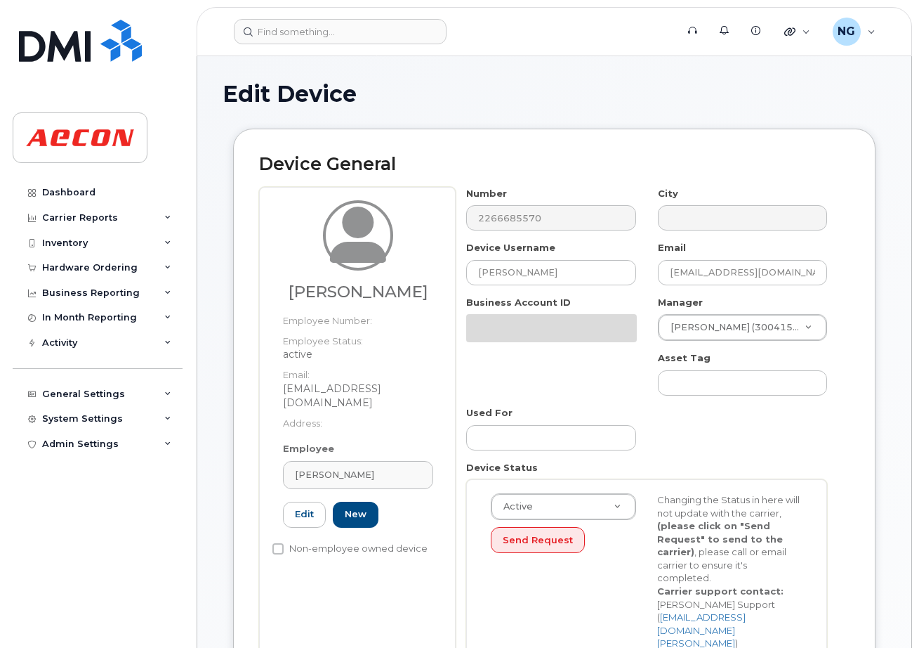
click at [773, 571] on div "Changing the Status in here will not update with the carrier, (please click on …" at bounding box center [730, 571] width 166 height 157
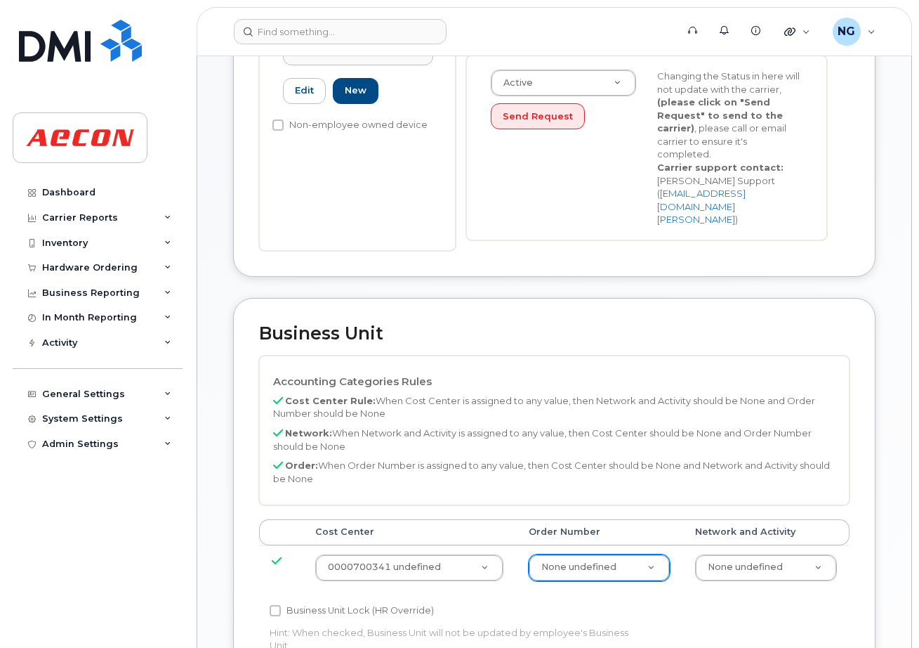
scroll to position [439, 0]
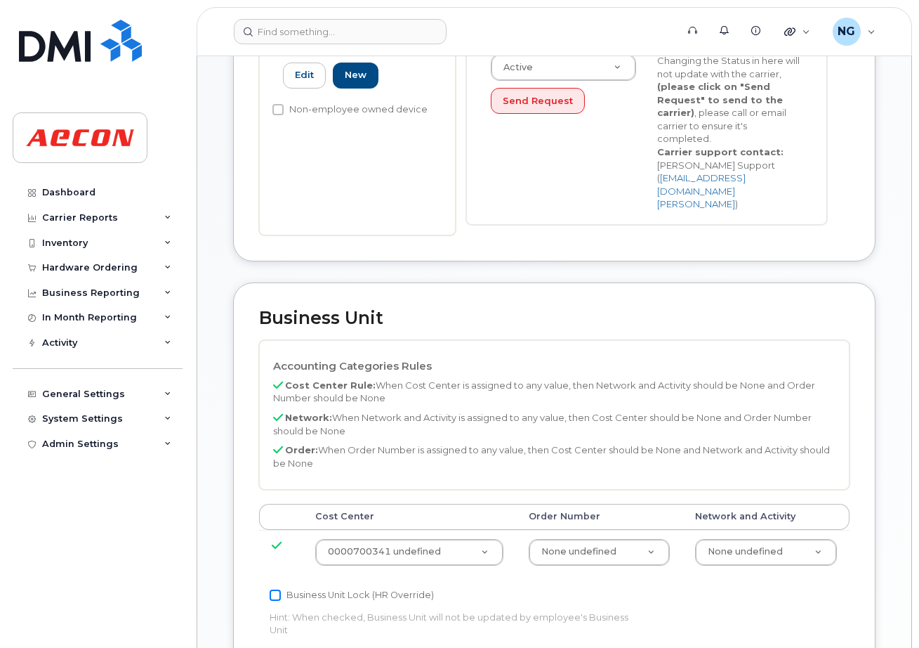
click at [273, 589] on input "Business Unit Lock (HR Override)" at bounding box center [275, 594] width 11 height 11
checkbox input "true"
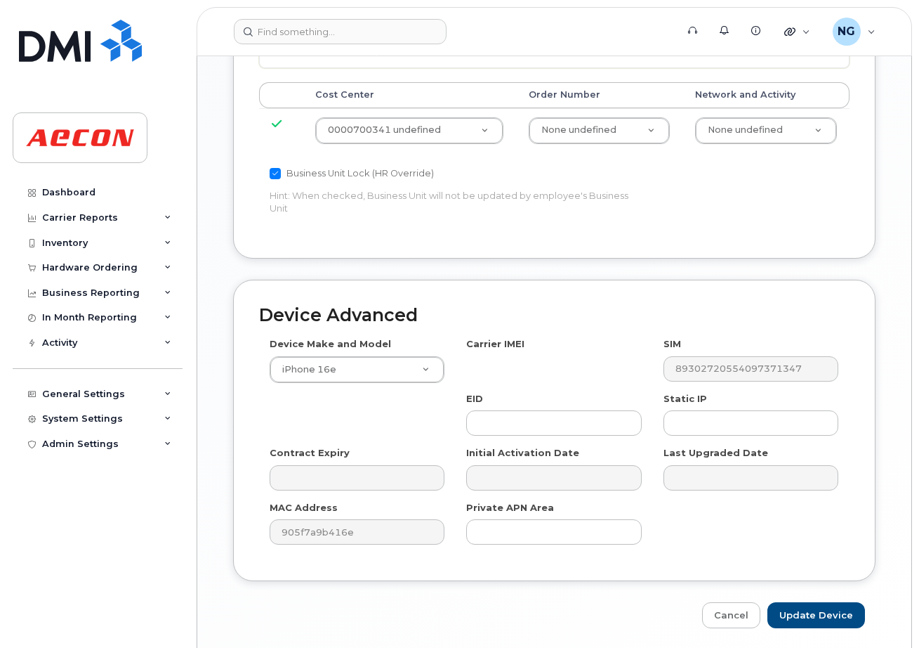
scroll to position [872, 0]
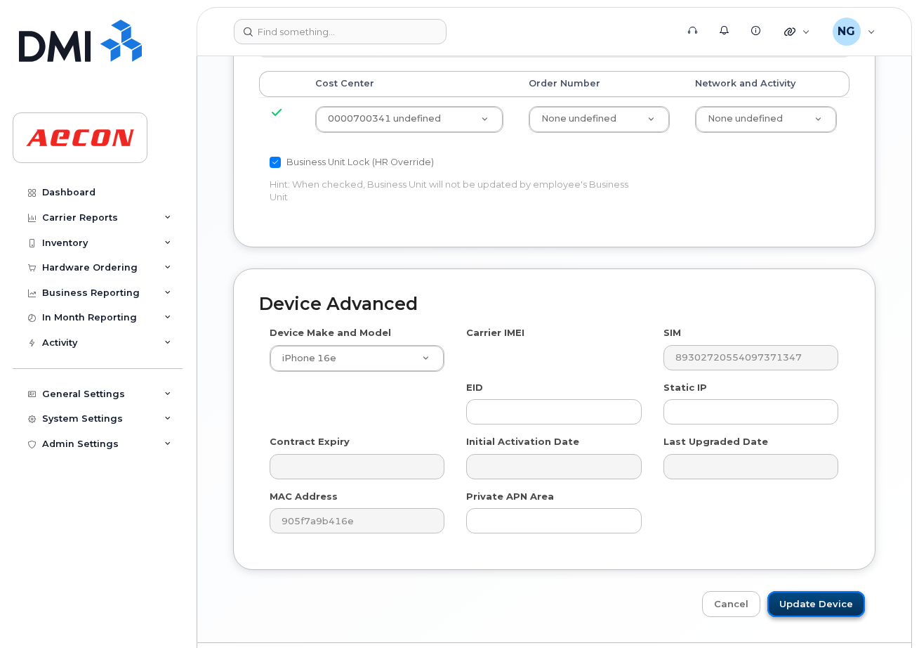
click at [836, 591] on input "Update Device" at bounding box center [817, 604] width 98 height 26
type input "Saving..."
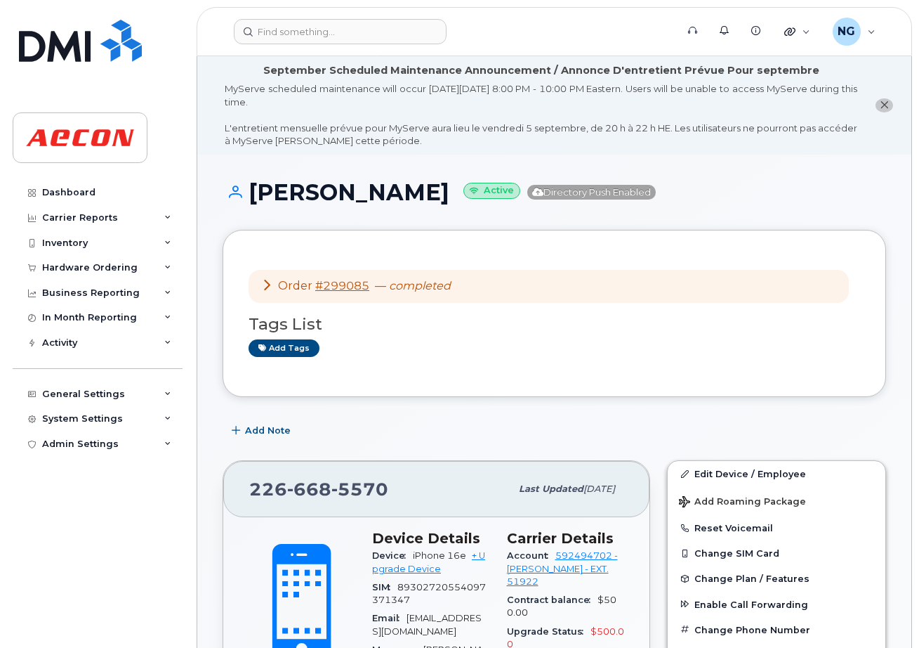
click at [438, 594] on div "SIM 89302720554097371347" at bounding box center [431, 594] width 118 height 32
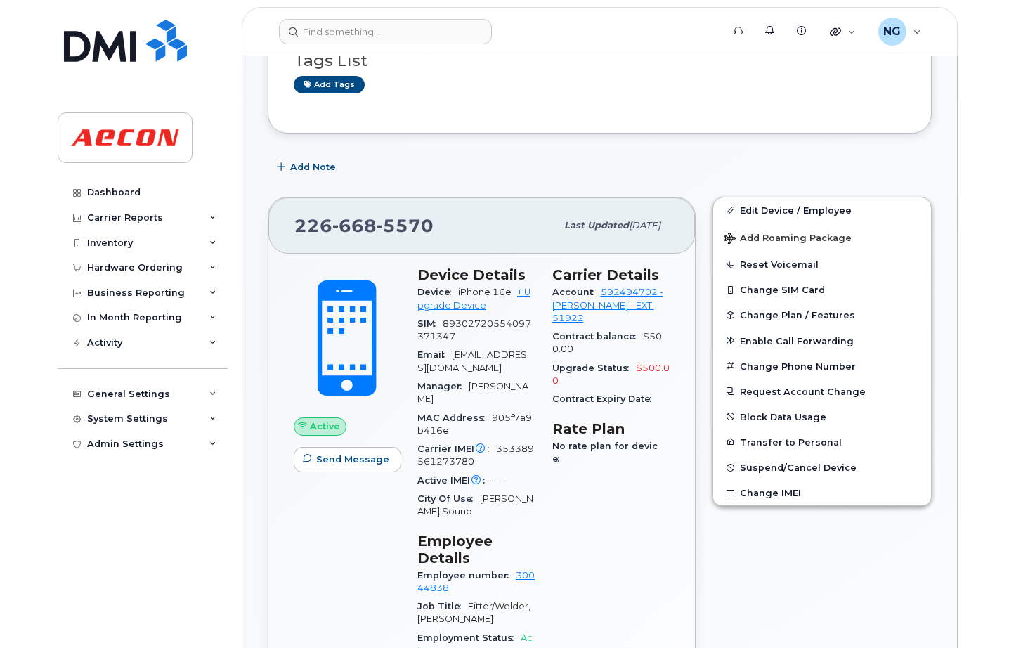
scroll to position [250, 0]
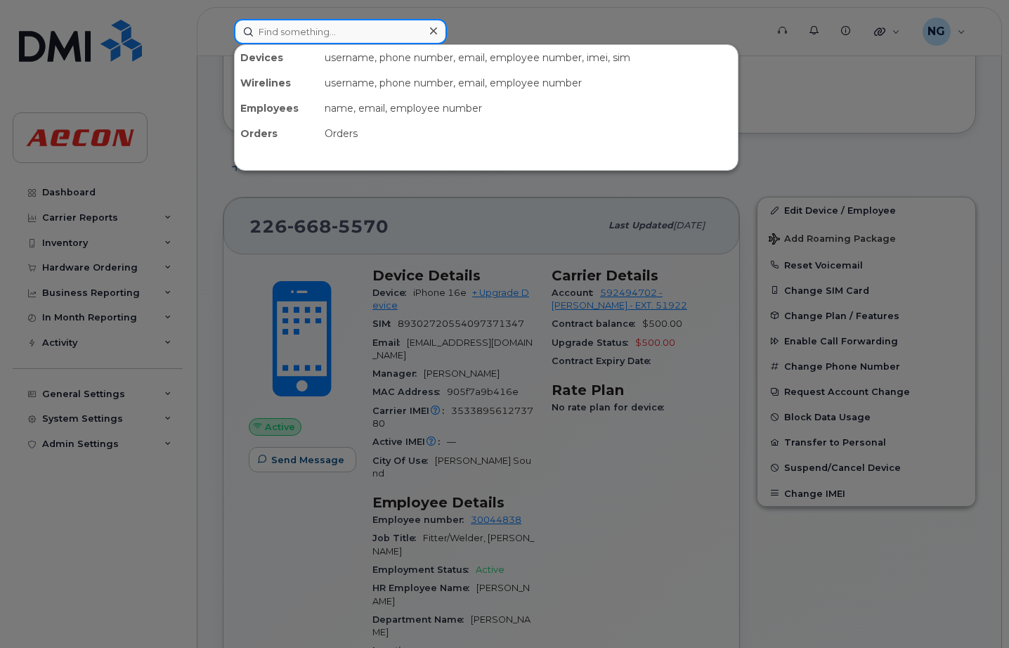
click at [330, 39] on input at bounding box center [340, 31] width 213 height 25
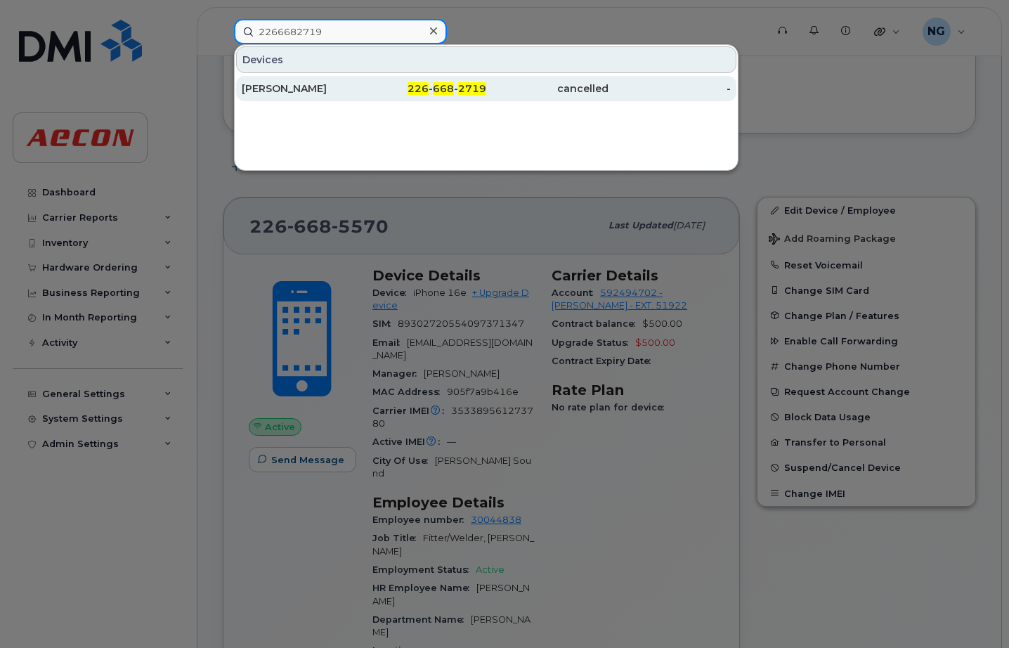
type input "2266682719"
click at [459, 93] on span "2719" at bounding box center [472, 88] width 28 height 13
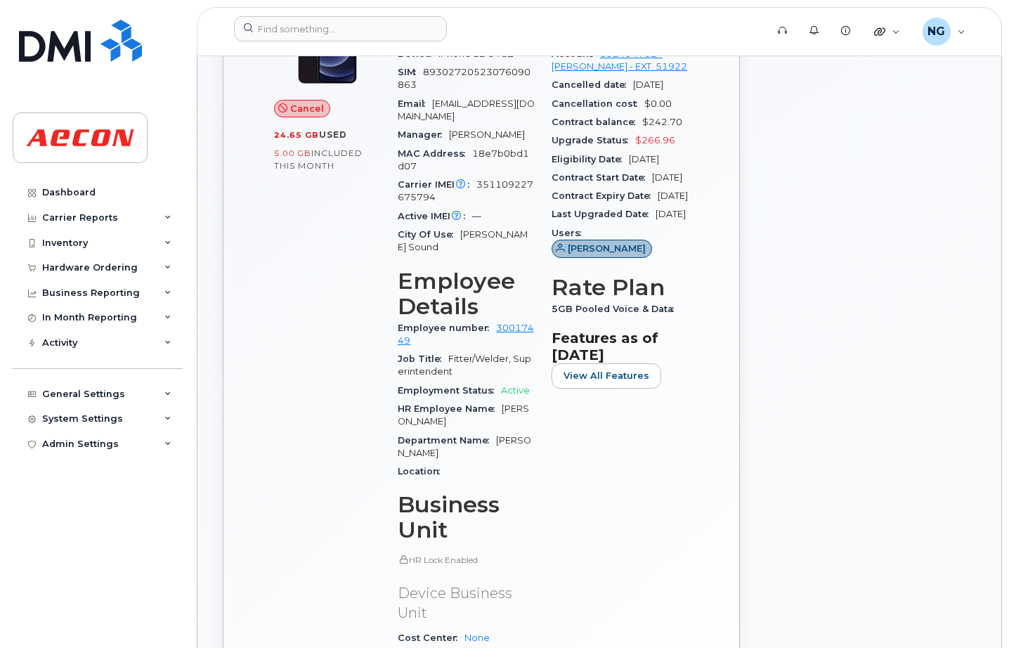
scroll to position [351, 0]
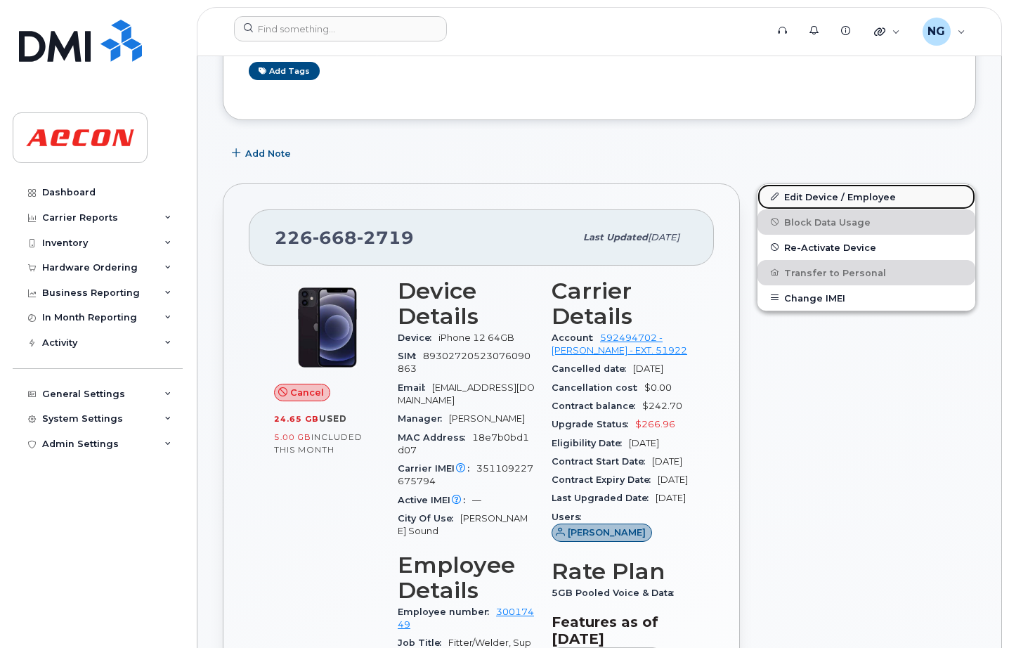
click at [817, 199] on link "Edit Device / Employee" at bounding box center [866, 196] width 218 height 25
click at [817, 193] on link "Edit Device / Employee" at bounding box center [866, 196] width 218 height 25
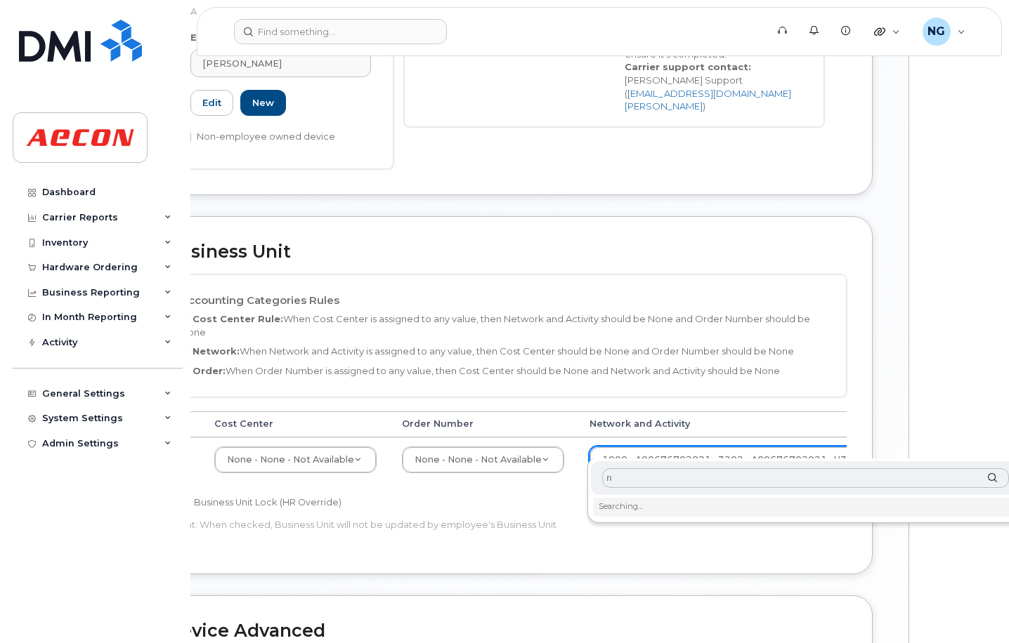
scroll to position [527, 0]
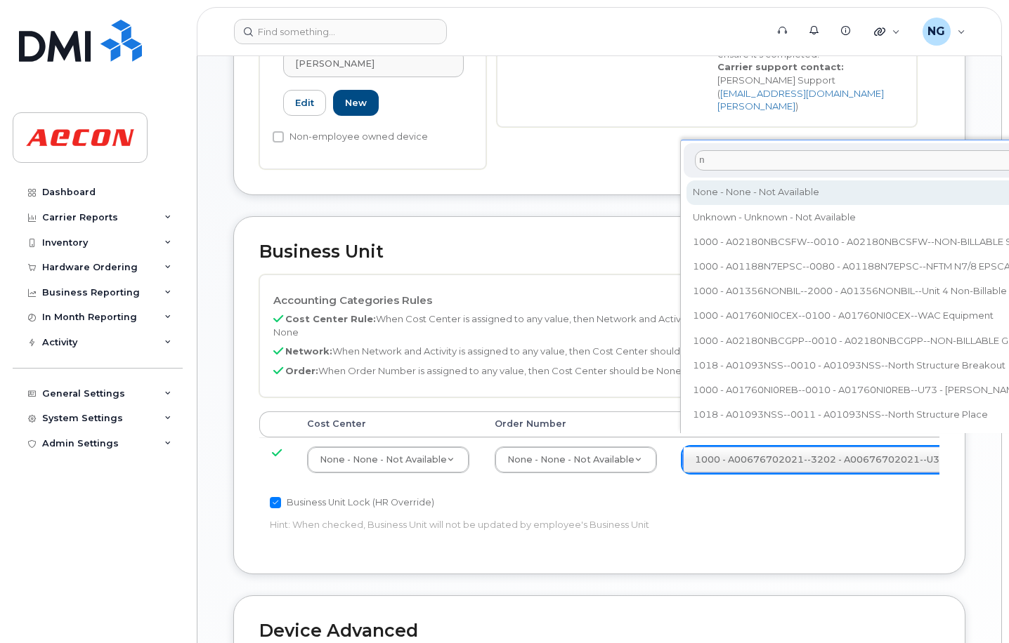
type input "n"
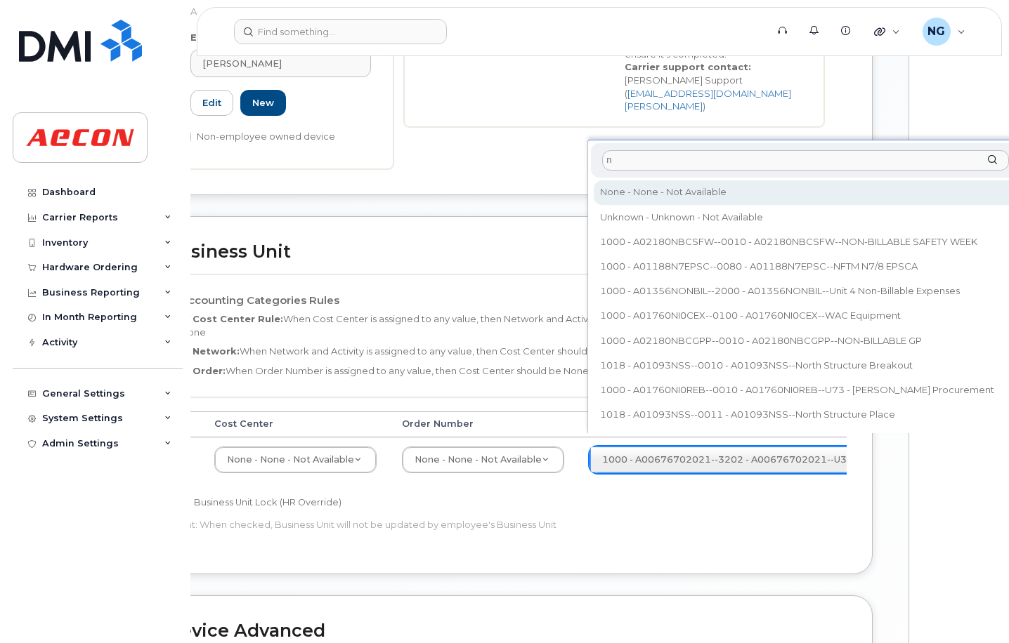
type input "283608"
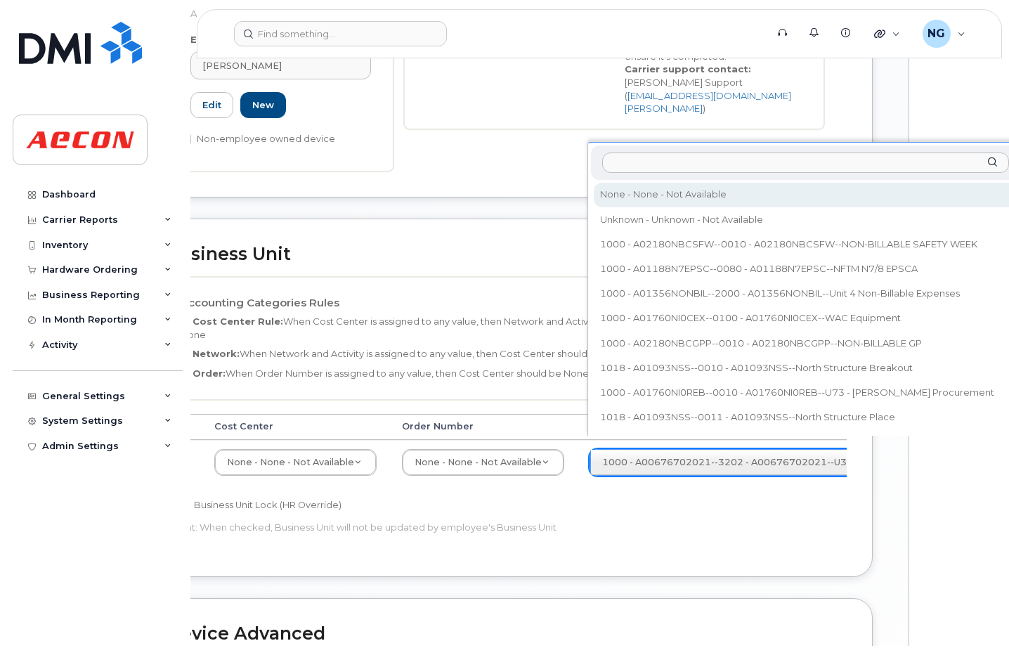
scroll to position [527, 0]
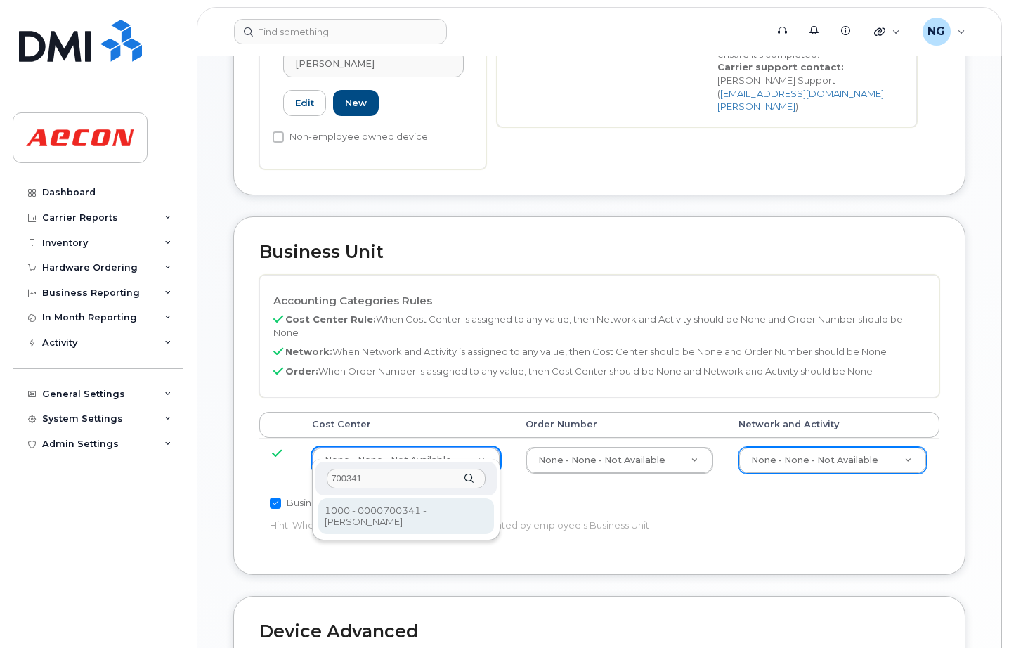
type input "700341"
type input "283964"
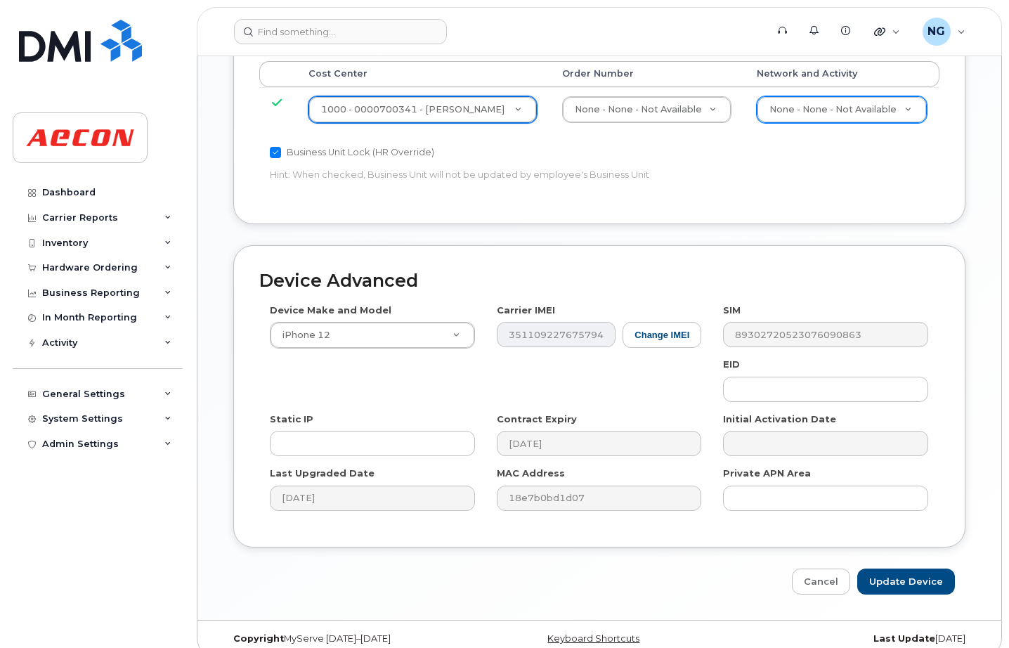
scroll to position [880, 0]
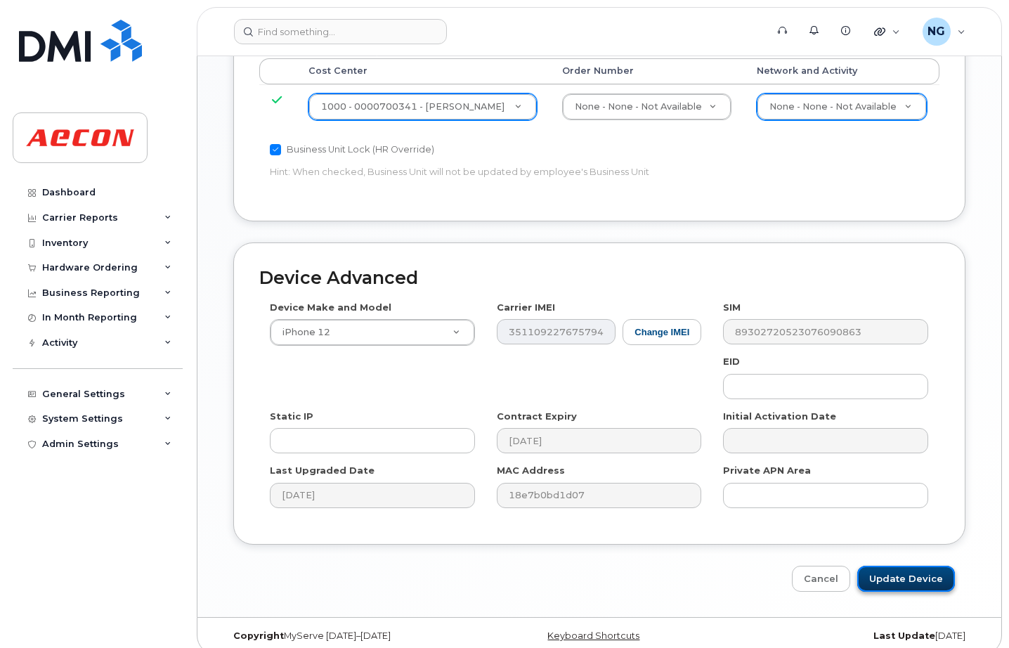
click at [901, 565] on input "Update Device" at bounding box center [906, 578] width 98 height 26
type input "Saving..."
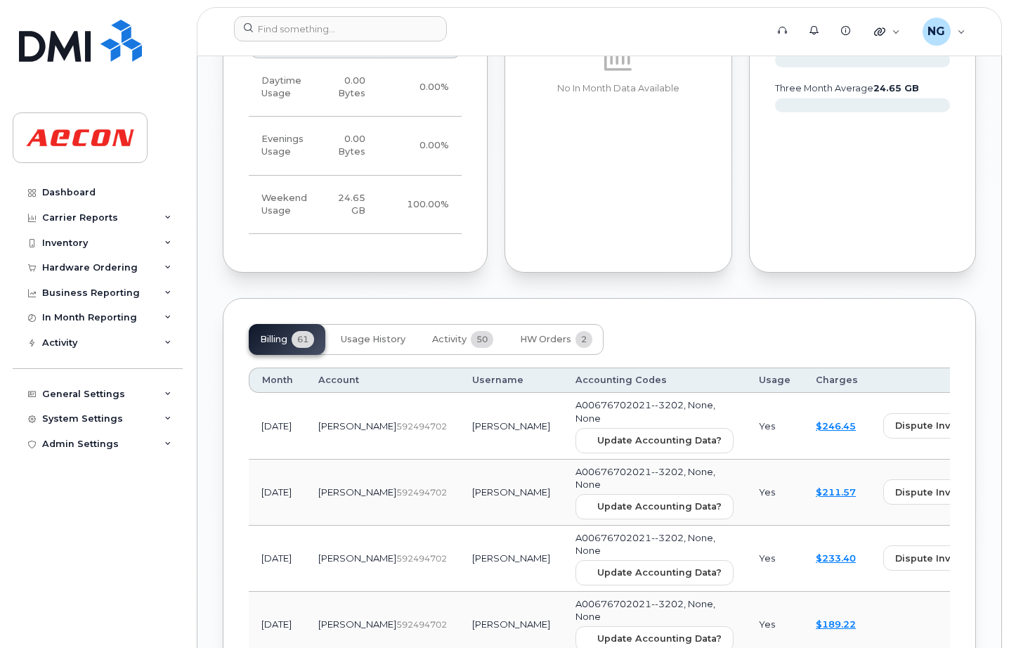
scroll to position [2019, 0]
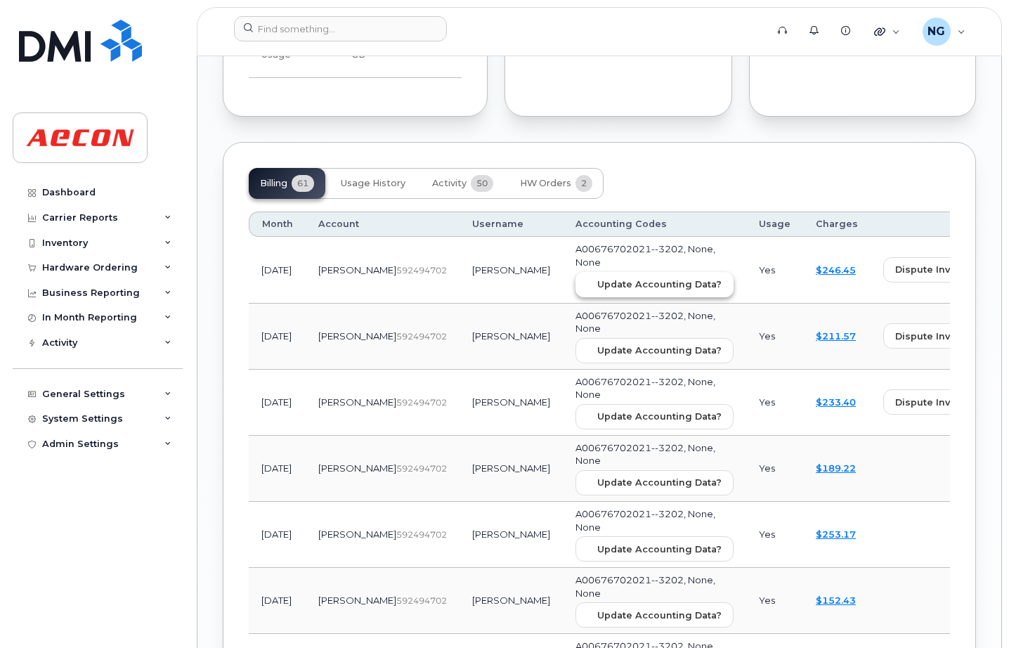
click at [597, 277] on span "Update Accounting Data?" at bounding box center [659, 283] width 124 height 13
click at [459, 471] on td "[PERSON_NAME]" at bounding box center [510, 468] width 103 height 66
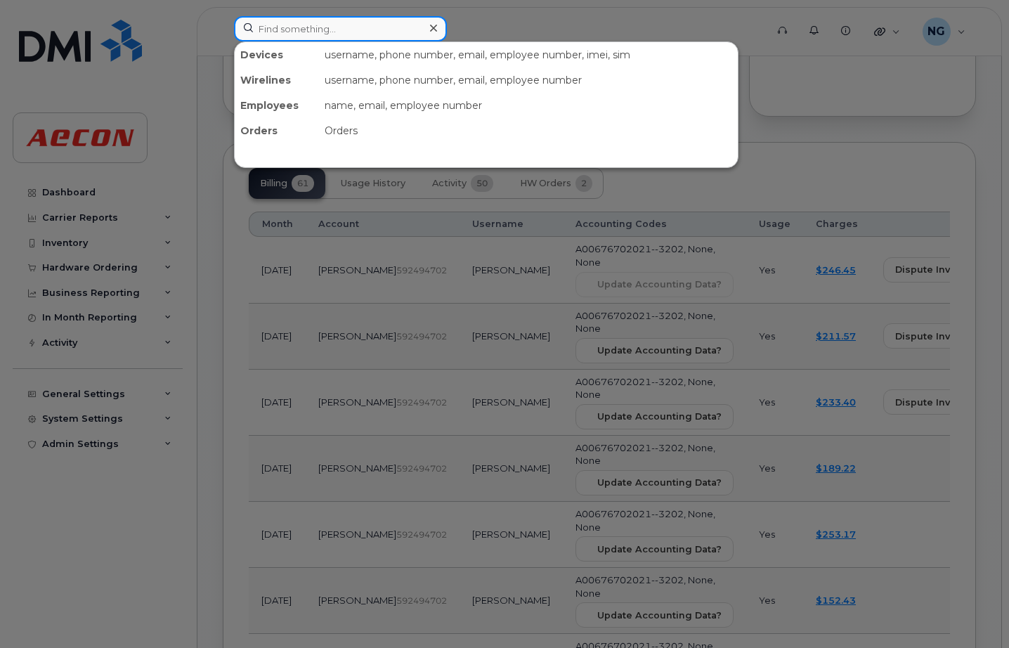
click at [315, 28] on input at bounding box center [340, 28] width 213 height 25
paste input "[PHONE_NUMBER]"
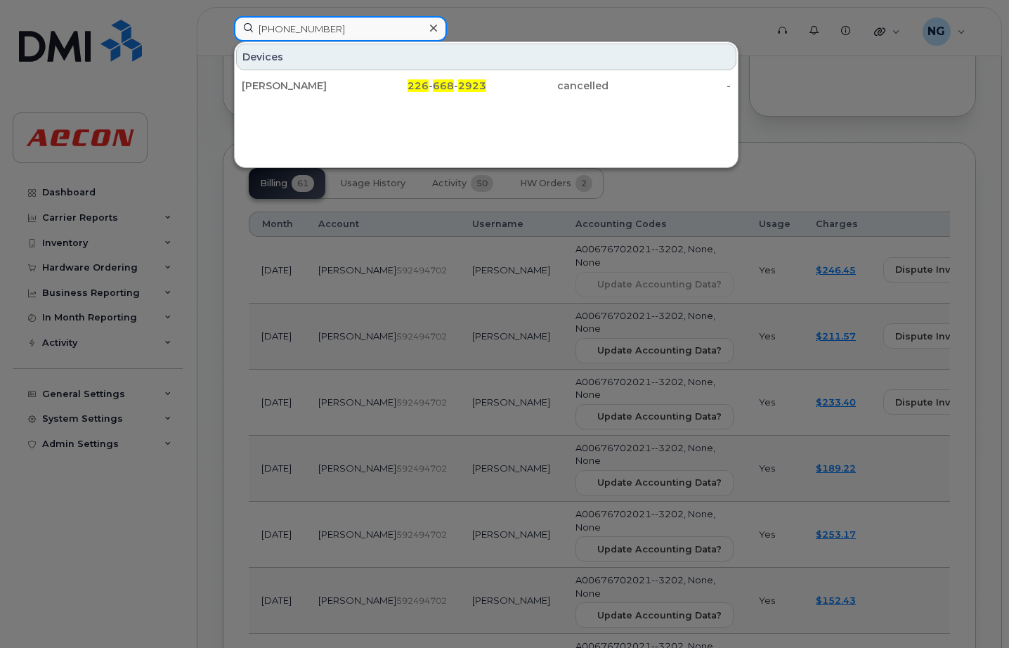
type input "[PHONE_NUMBER]"
drag, startPoint x: 438, startPoint y: 485, endPoint x: 490, endPoint y: 367, distance: 129.6
click at [438, 484] on div at bounding box center [504, 324] width 1009 height 648
click at [351, 27] on input "226 668 2923" at bounding box center [340, 28] width 213 height 25
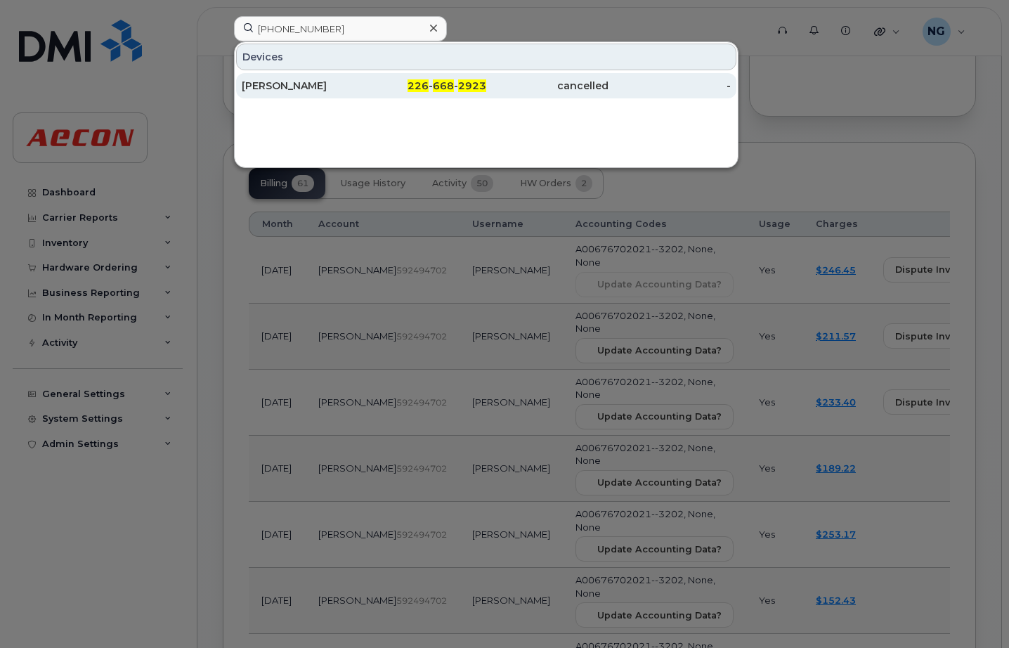
click at [438, 84] on span "668" at bounding box center [443, 85] width 21 height 13
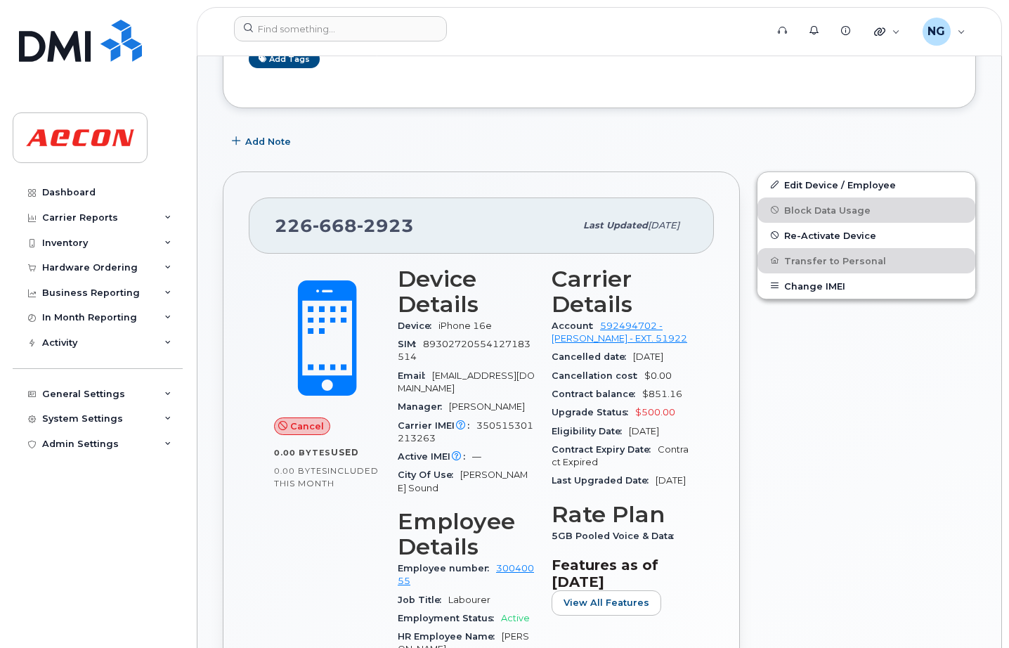
scroll to position [439, 0]
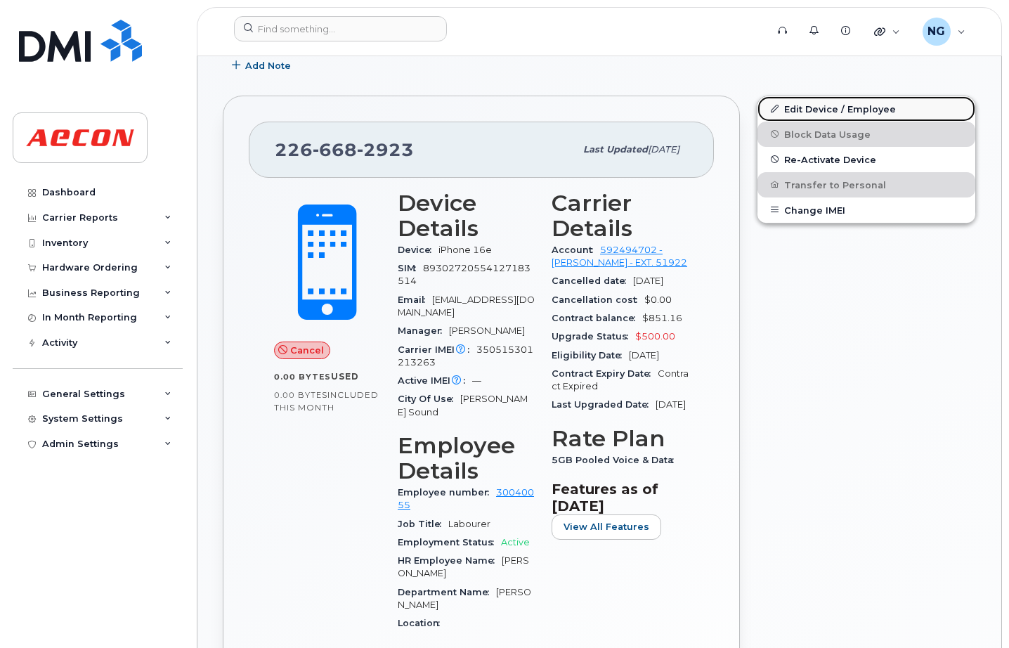
click at [855, 106] on link "Edit Device / Employee" at bounding box center [866, 108] width 218 height 25
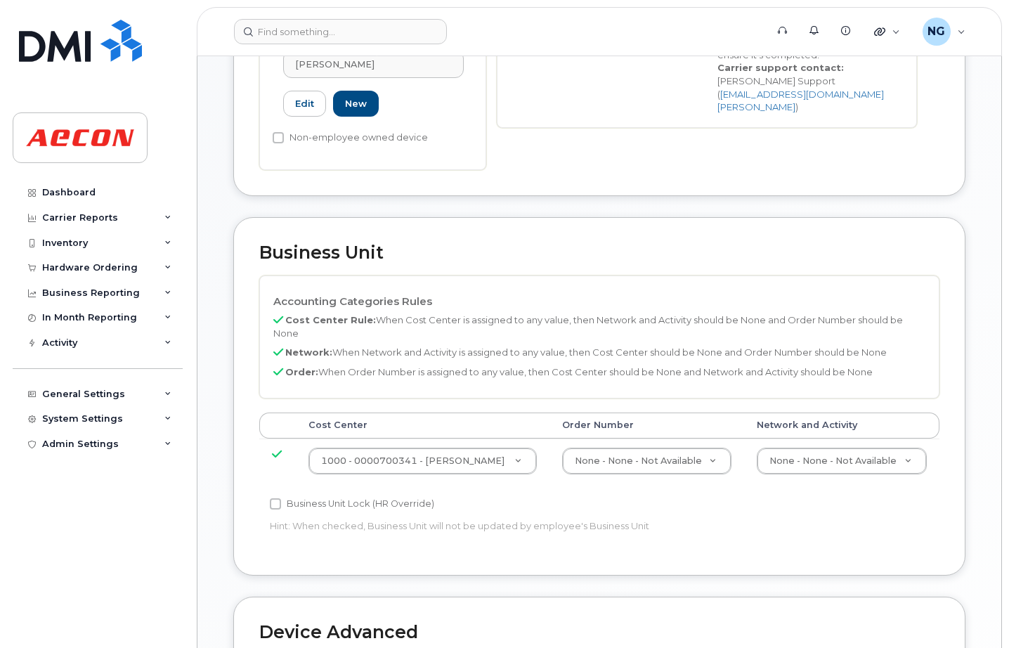
scroll to position [527, 0]
click at [293, 494] on label "Business Unit Lock (HR Override)" at bounding box center [352, 502] width 164 height 17
click at [281, 497] on input "Business Unit Lock (HR Override)" at bounding box center [275, 502] width 11 height 11
checkbox input "true"
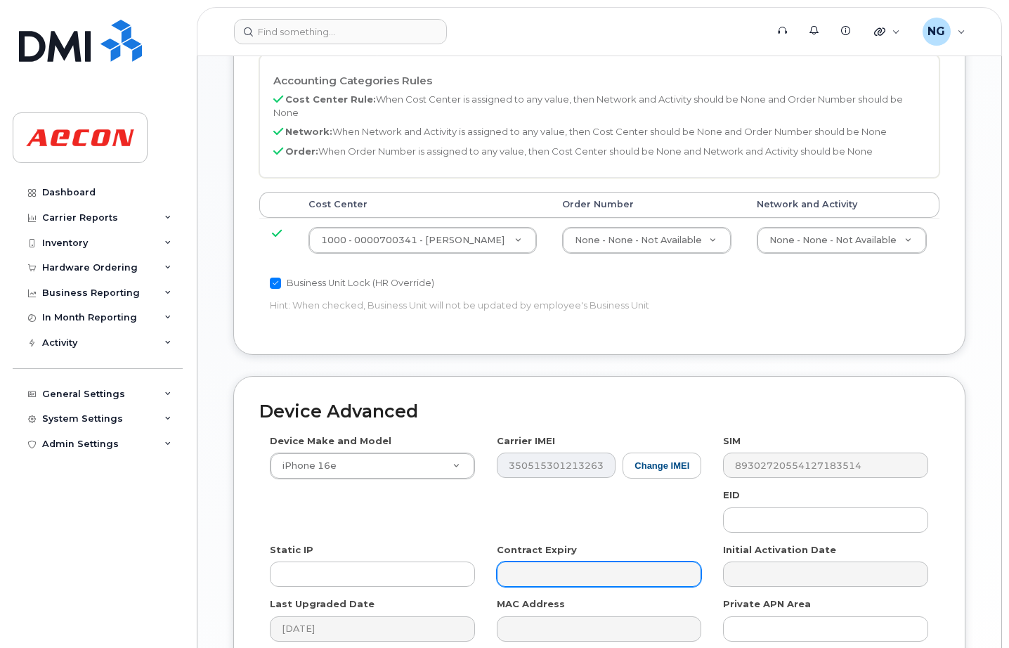
scroll to position [880, 0]
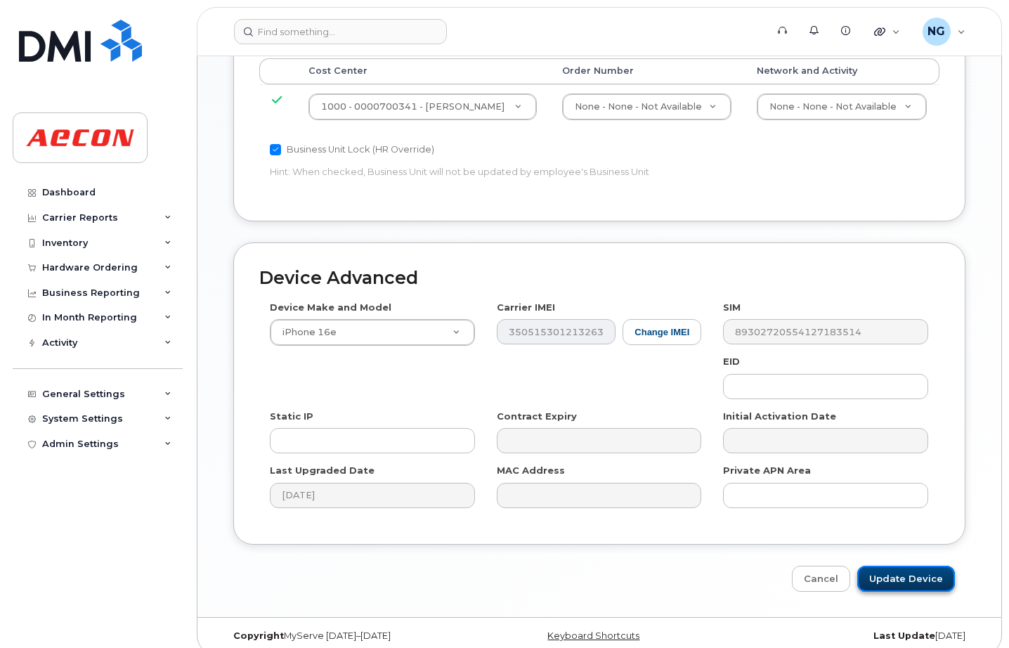
click at [901, 565] on input "Update Device" at bounding box center [906, 578] width 98 height 26
type input "Saving..."
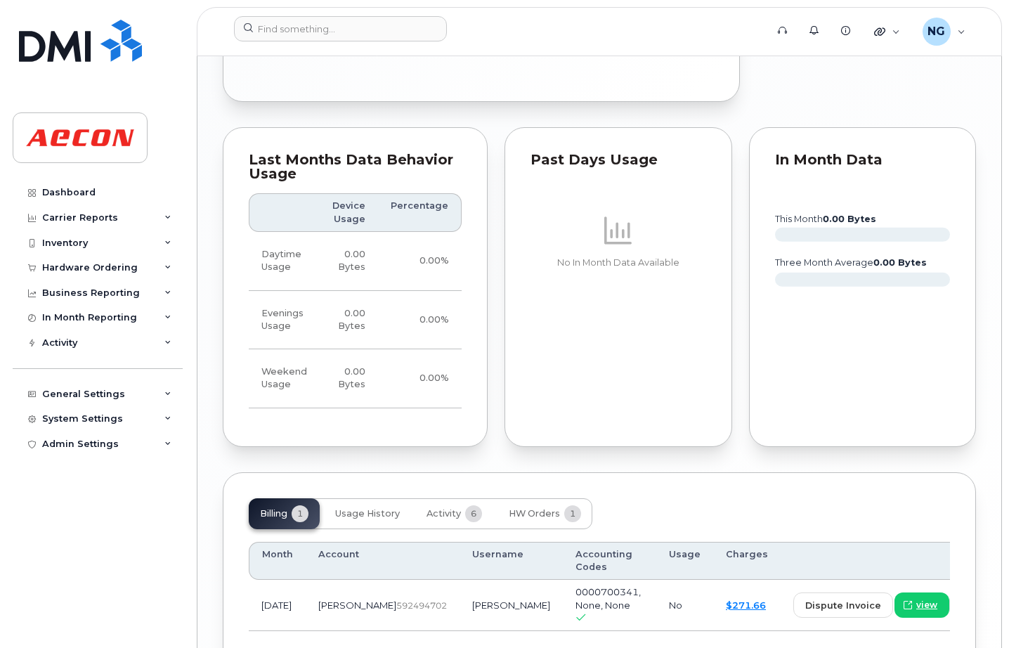
scroll to position [1415, 0]
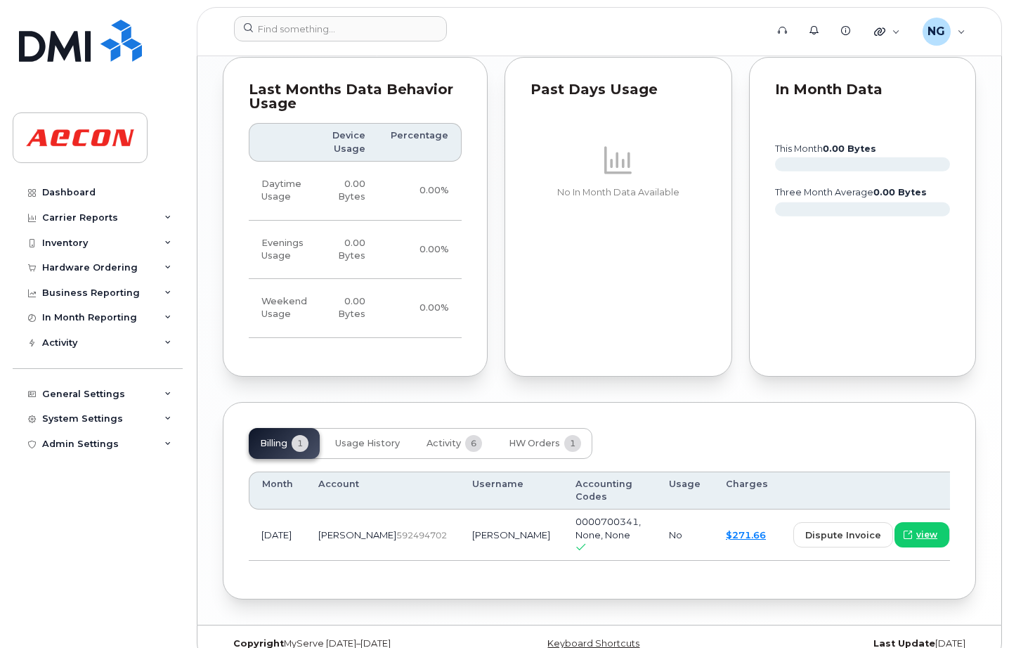
click at [794, 402] on div "Billing 1 Usage History Activity 6 HW Orders 1 Month Account Username Accountin…" at bounding box center [599, 500] width 753 height 197
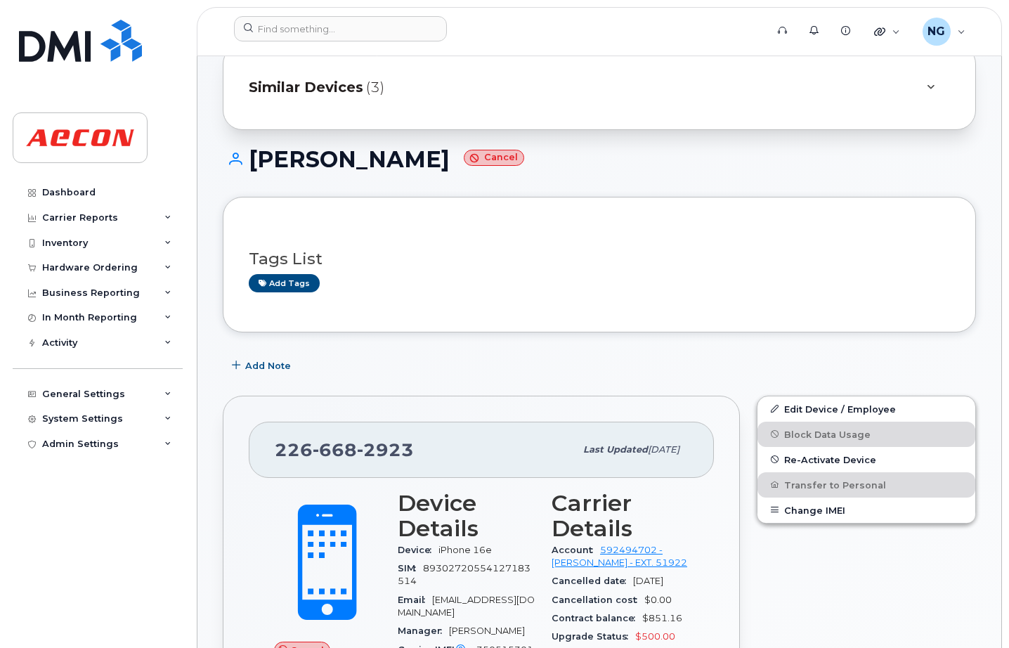
scroll to position [274, 0]
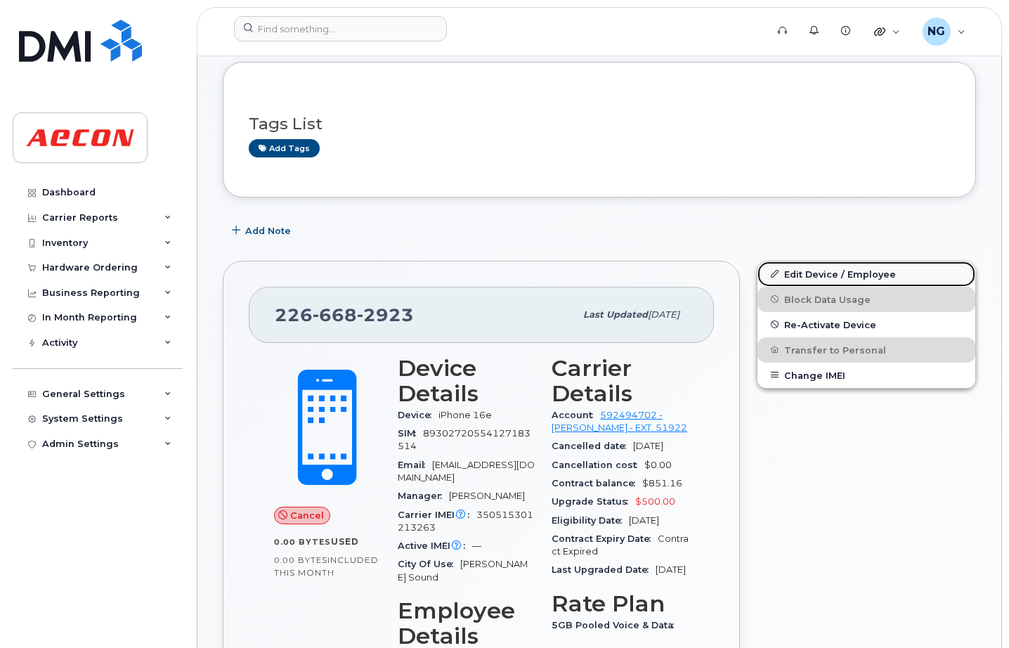
click at [854, 282] on link "Edit Device / Employee" at bounding box center [866, 273] width 218 height 25
click at [853, 270] on link "Edit Device / Employee" at bounding box center [866, 273] width 218 height 25
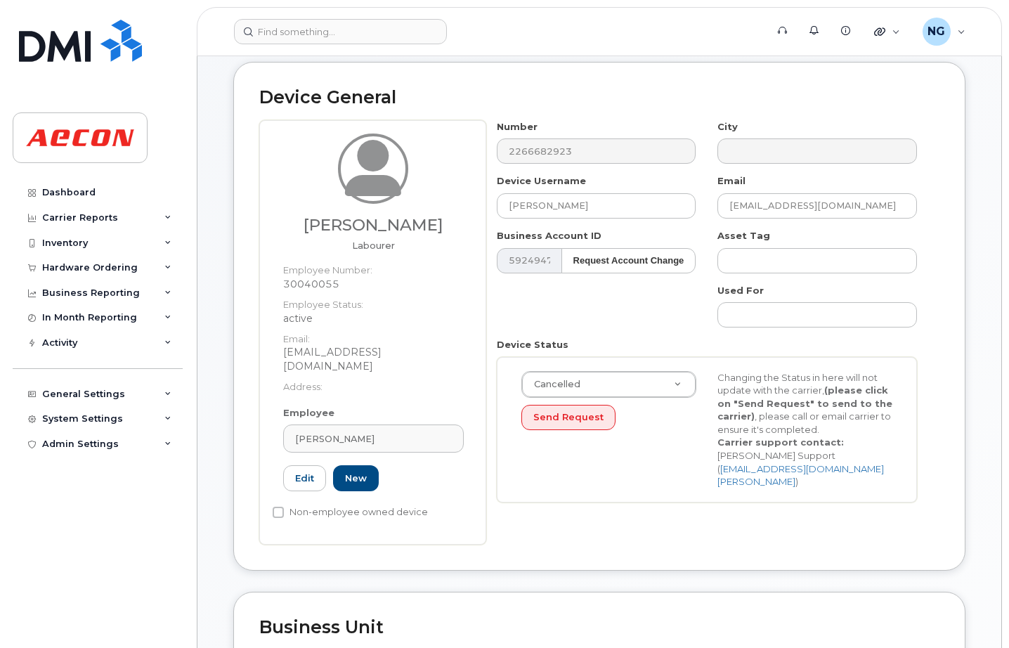
scroll to position [351, 0]
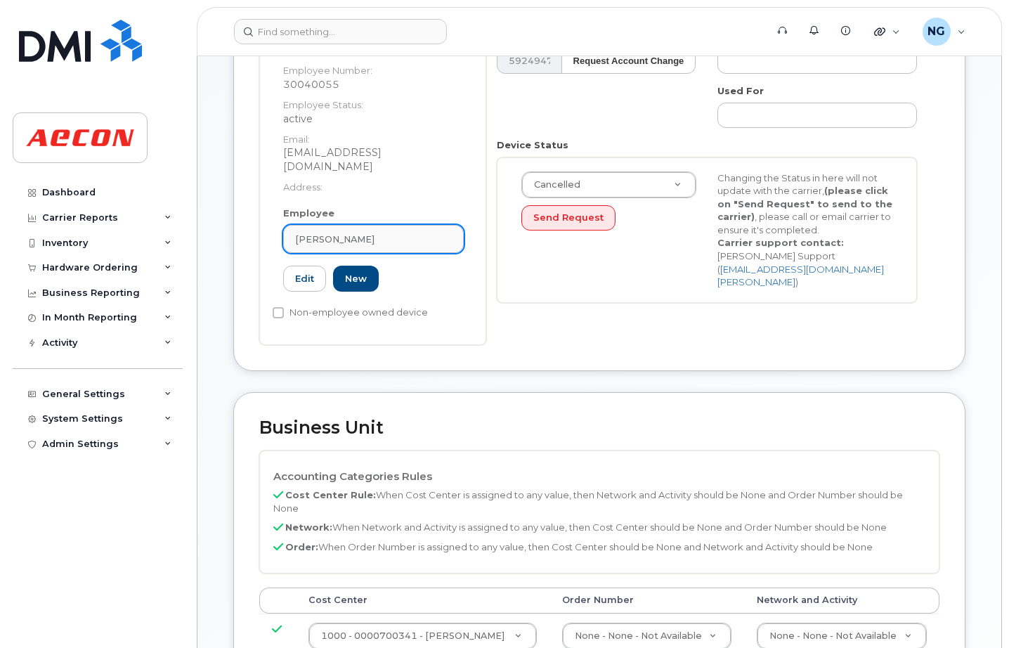
click at [386, 232] on div "Matthew Stevenson" at bounding box center [373, 238] width 157 height 13
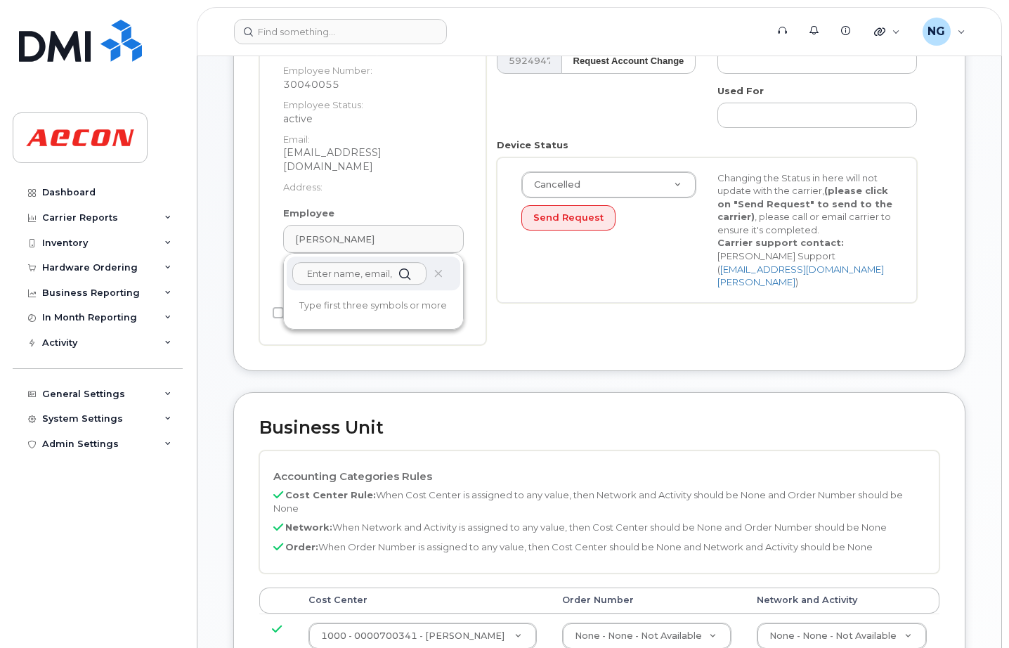
click at [353, 262] on input "text" at bounding box center [359, 273] width 134 height 22
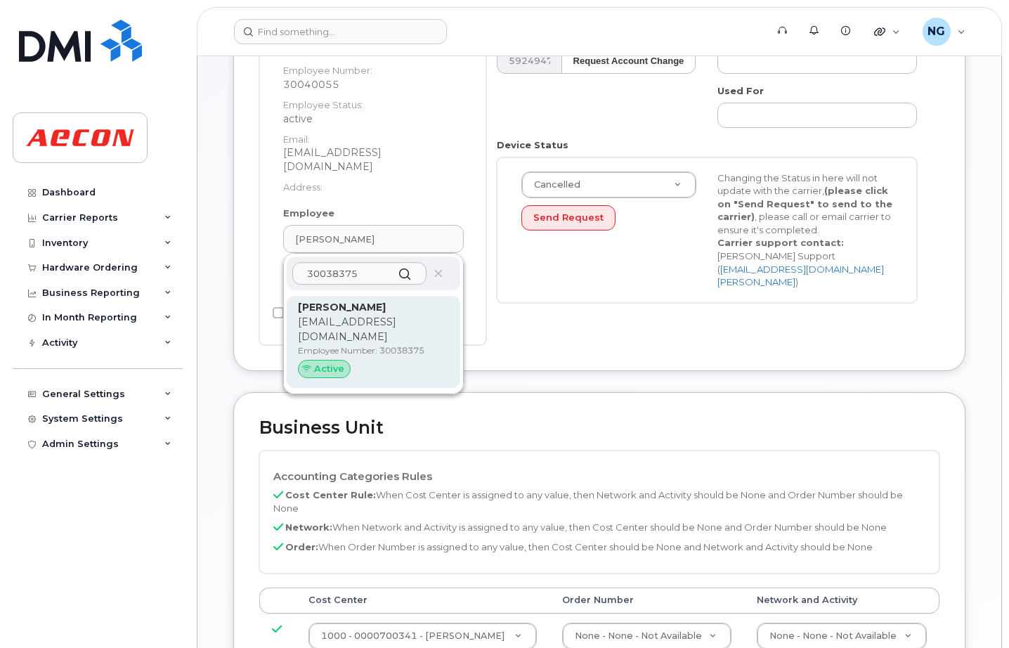
type input "30038375"
click at [407, 344] on p "Employee Number: 30038375" at bounding box center [373, 350] width 151 height 13
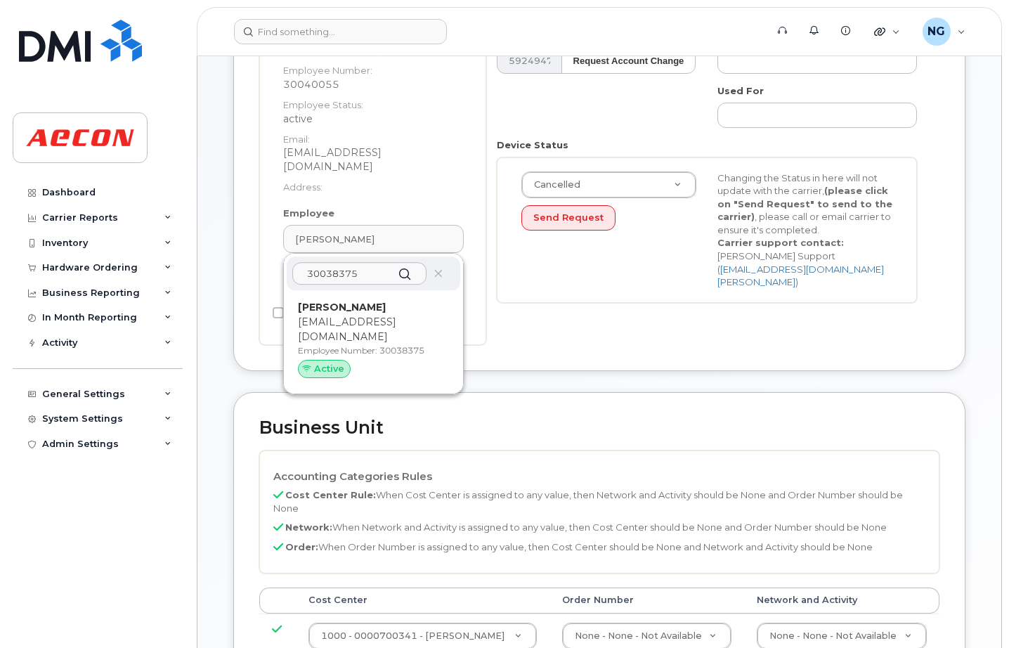
type input "30038375"
type input "Troy Nicoll"
type input "tnicoll@aecon.com"
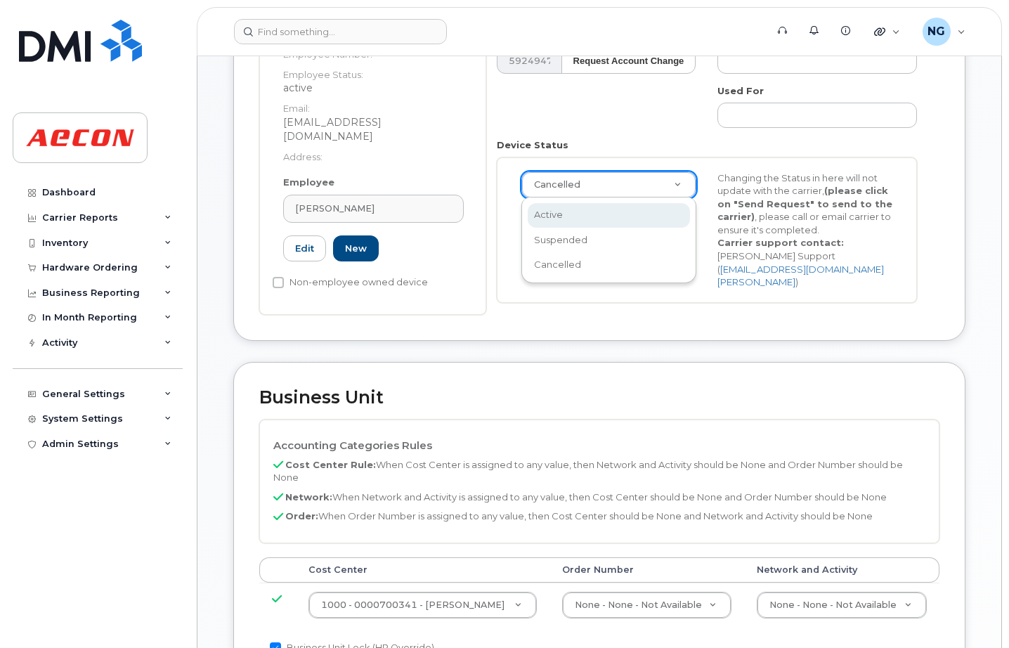
drag, startPoint x: 582, startPoint y: 217, endPoint x: 754, endPoint y: 162, distance: 181.3
select select "active"
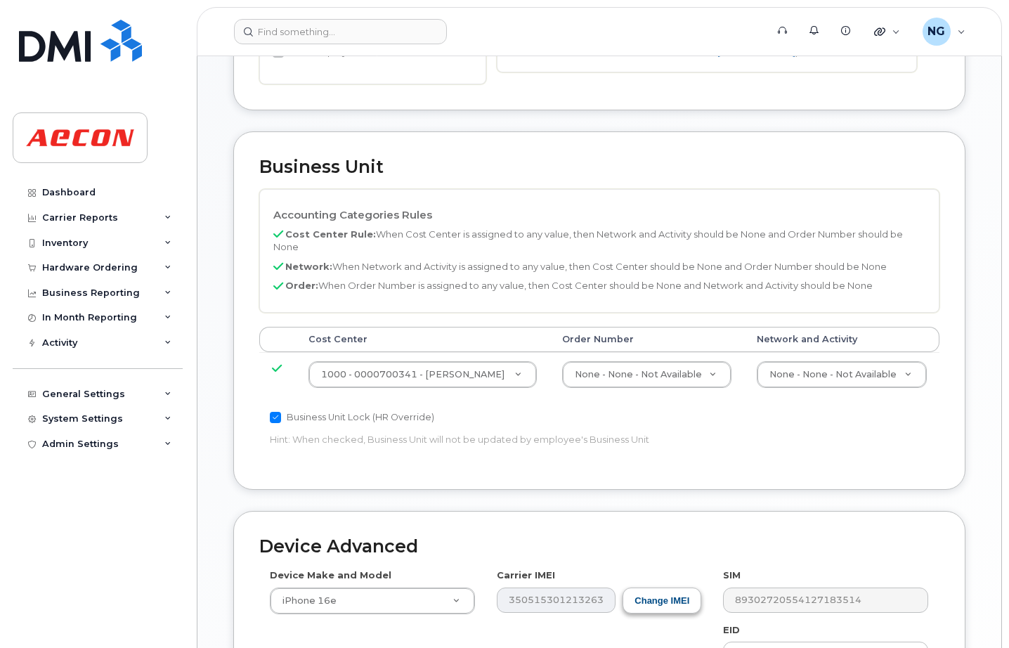
scroll to position [790, 0]
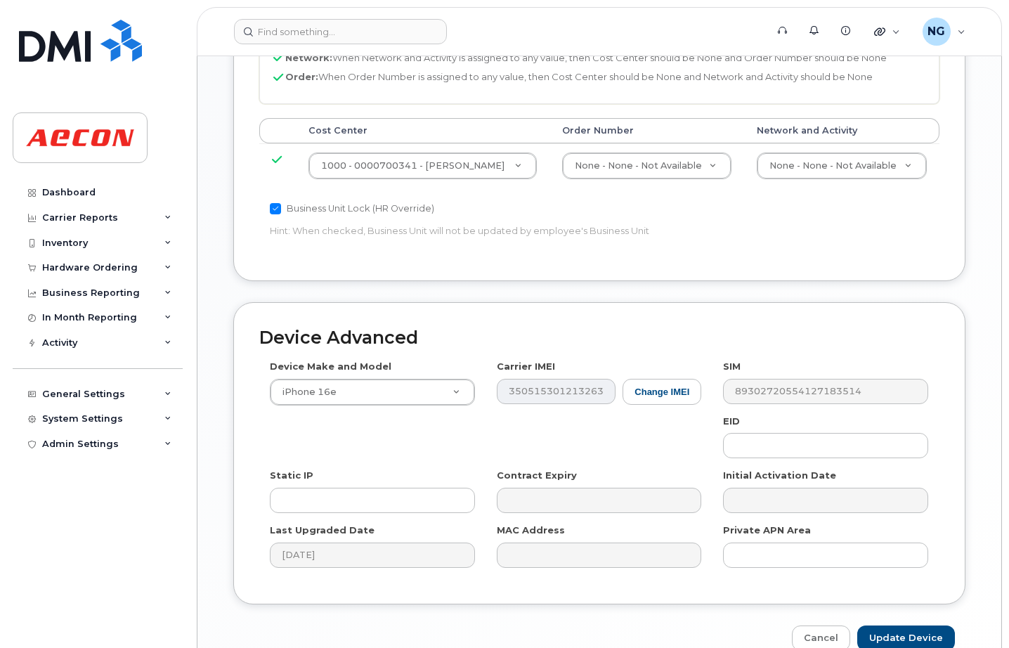
click at [711, 477] on div "Contract Expiry" at bounding box center [599, 490] width 227 height 44
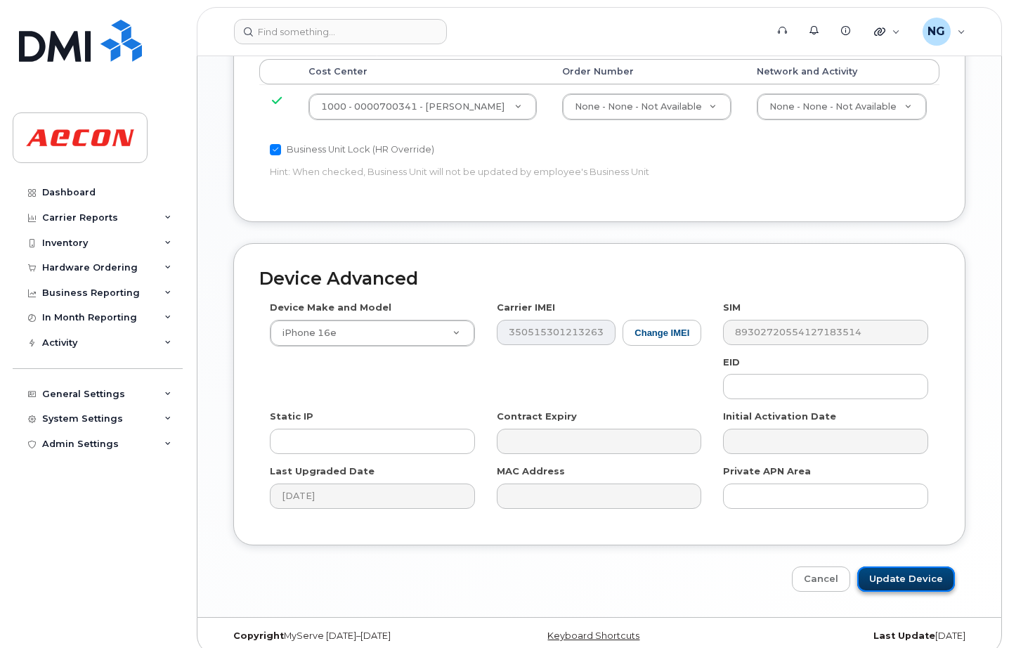
click at [923, 566] on input "Update Device" at bounding box center [906, 579] width 98 height 26
type input "Saving..."
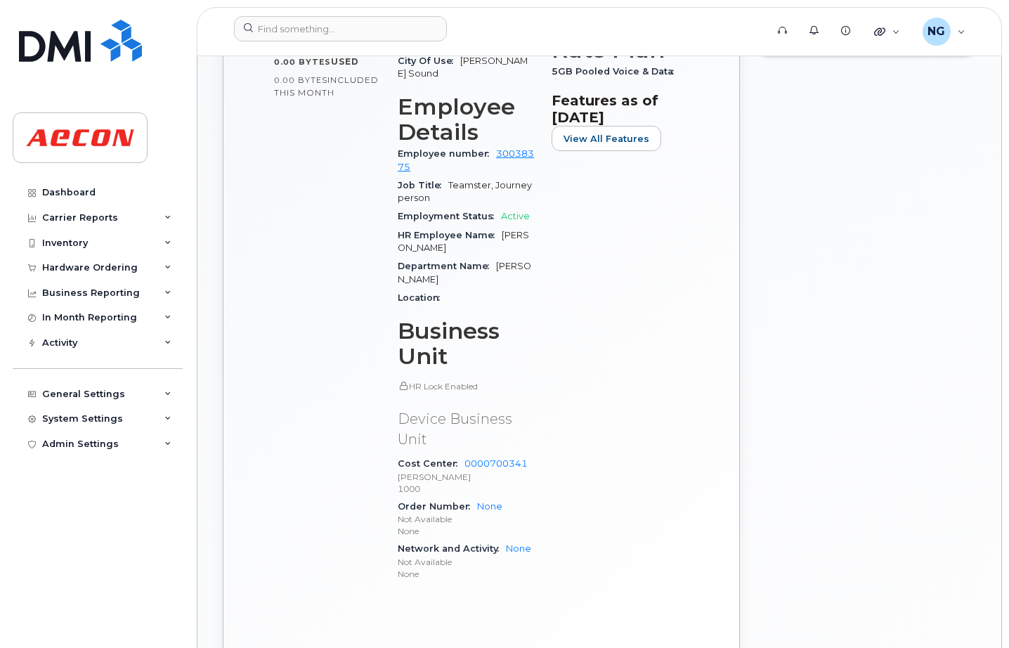
scroll to position [878, 0]
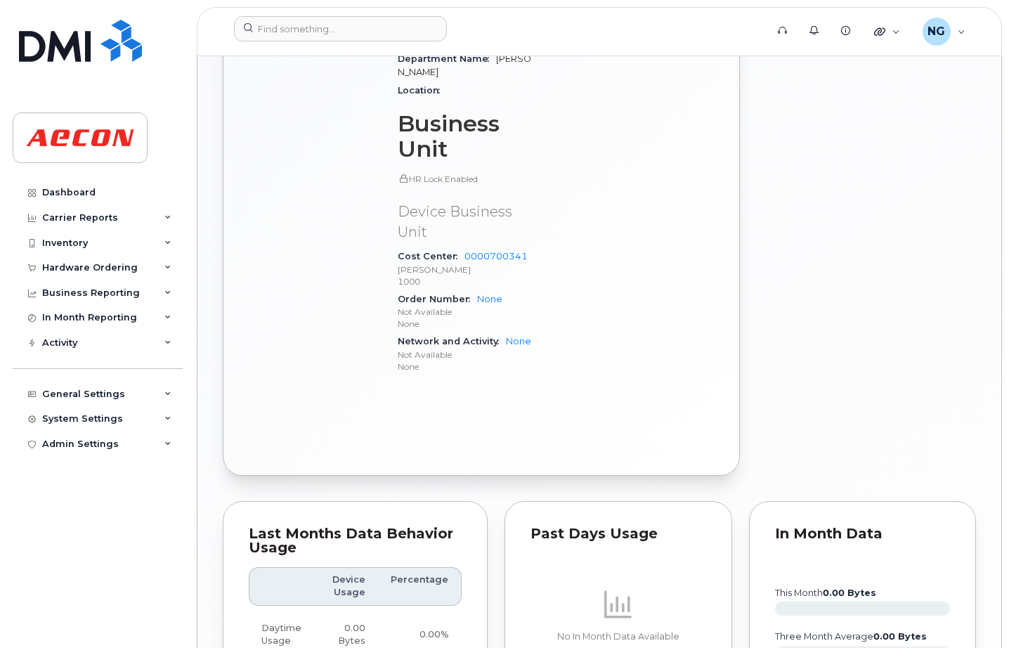
click at [845, 341] on div "Edit Device / Employee Add Roaming Package Reset Voicemail Change SIM Card Chan…" at bounding box center [866, 6] width 236 height 955
click at [75, 190] on div "Dashboard" at bounding box center [68, 192] width 53 height 11
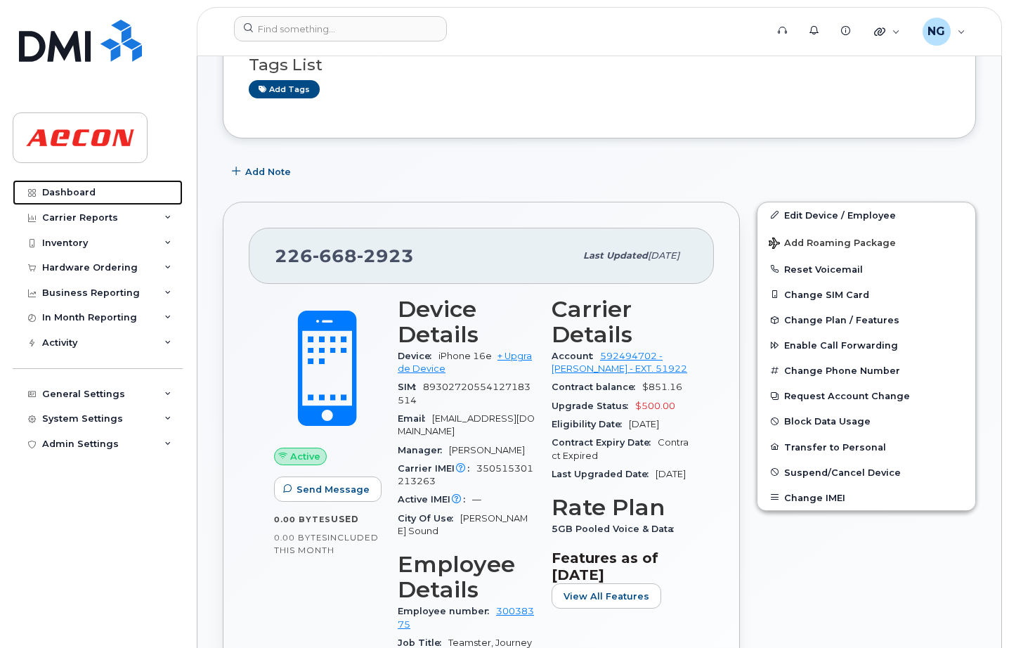
scroll to position [439, 0]
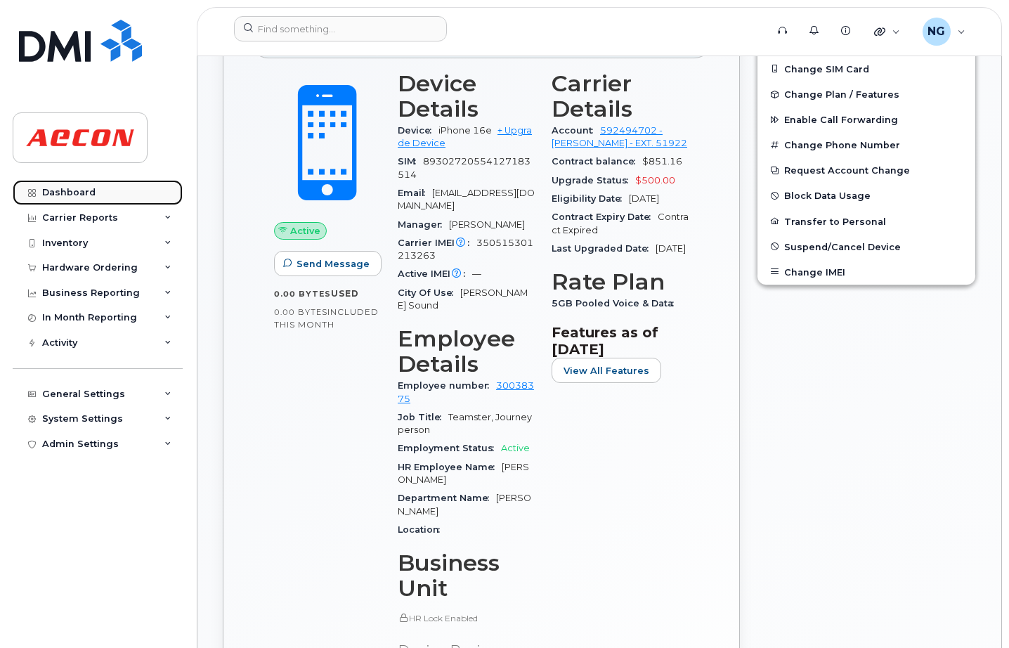
click at [51, 192] on div "Dashboard" at bounding box center [68, 192] width 53 height 11
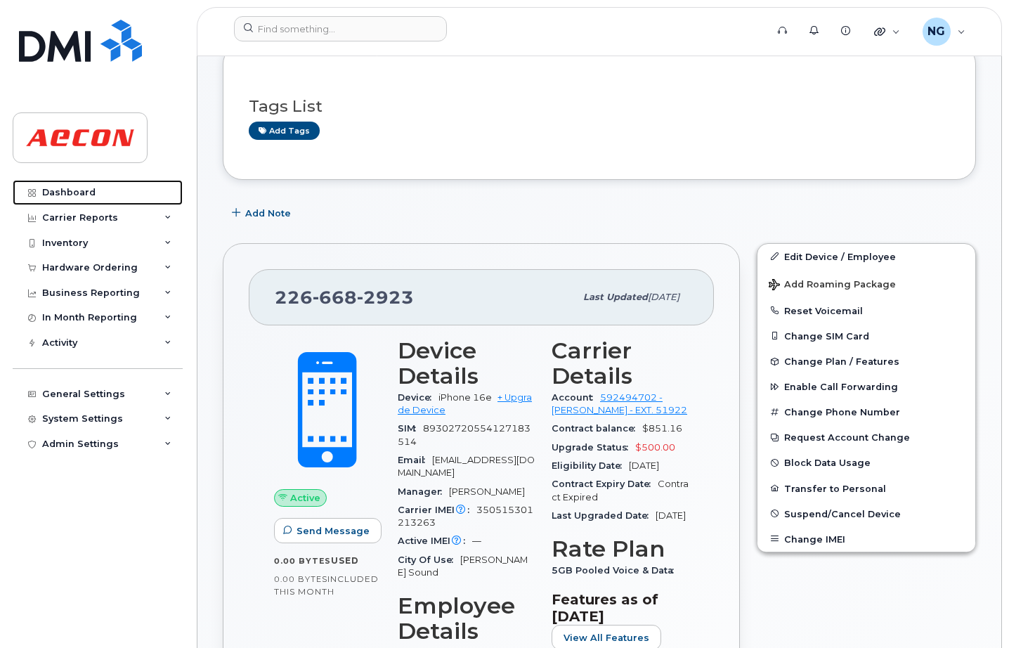
scroll to position [0, 0]
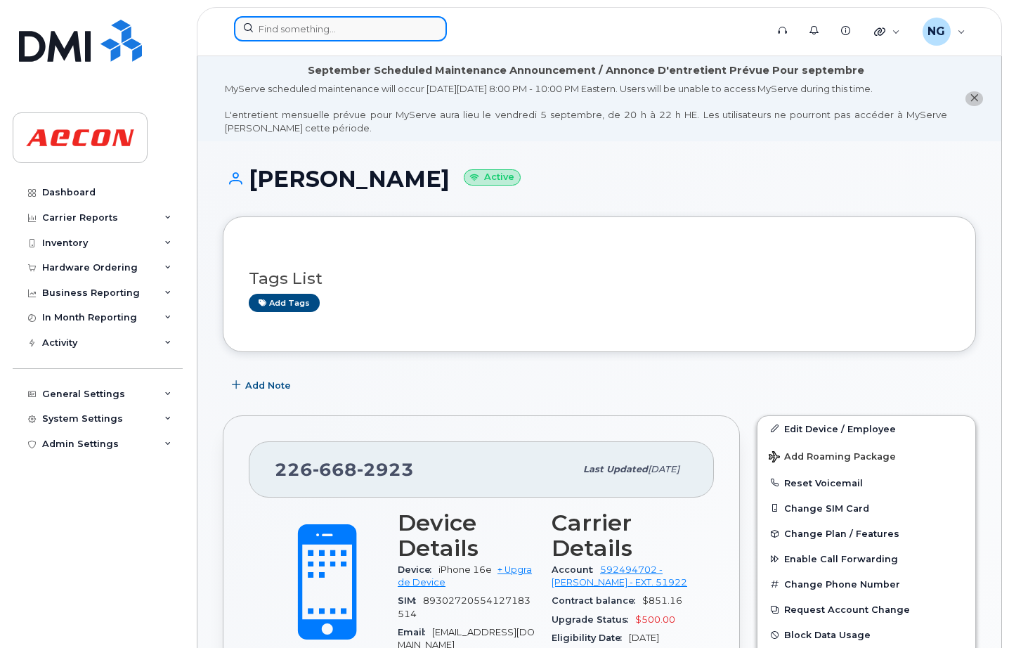
click at [333, 25] on input at bounding box center [340, 28] width 213 height 25
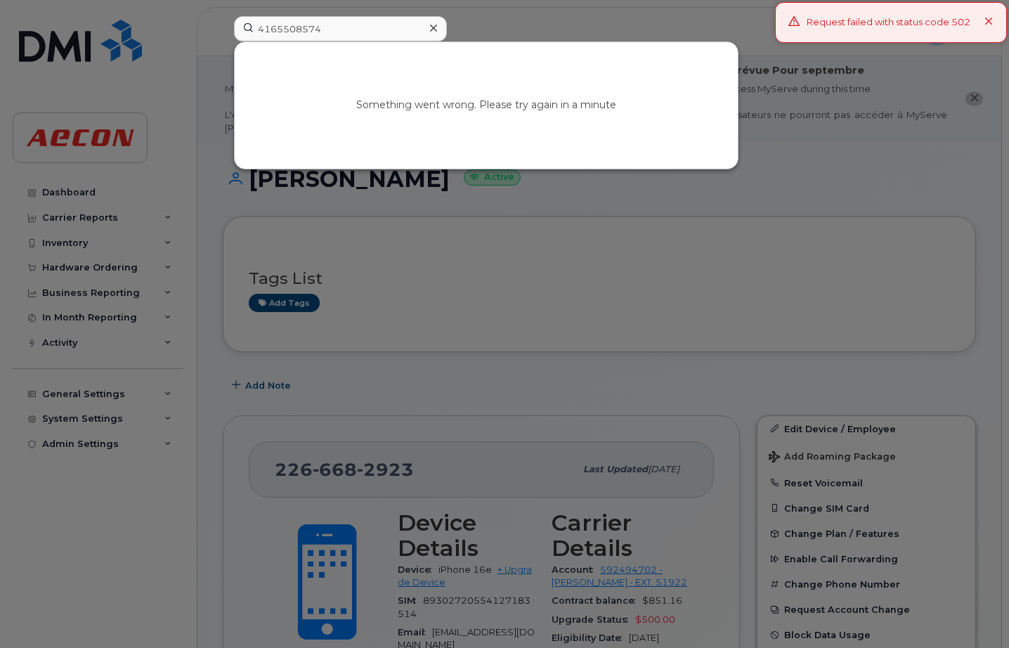
click at [893, 113] on div at bounding box center [504, 324] width 1009 height 648
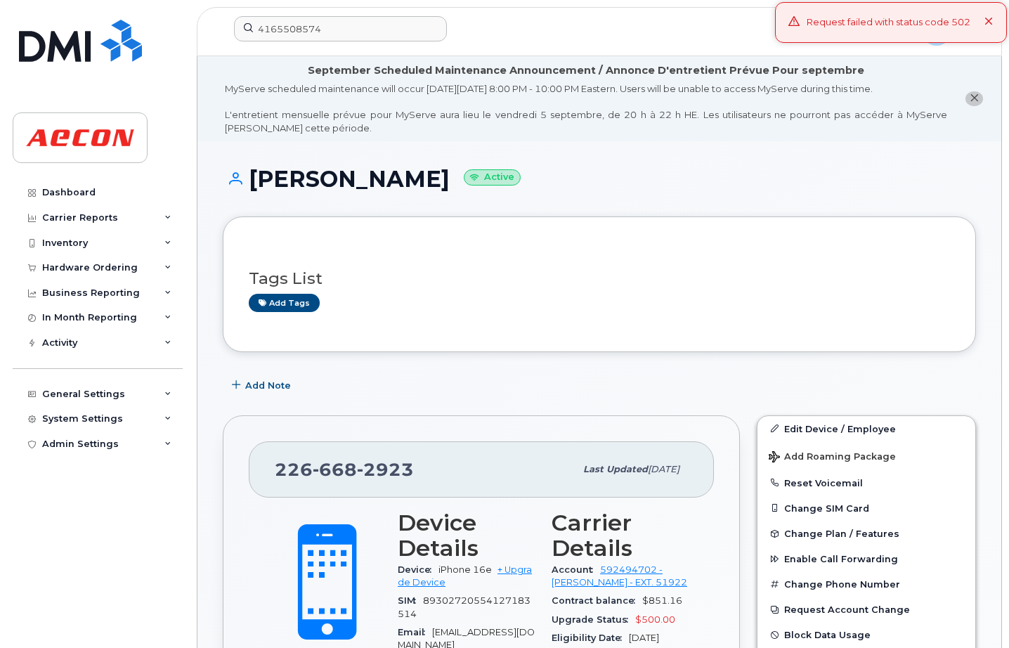
click at [282, 281] on h3 "Tags List" at bounding box center [599, 279] width 701 height 18
click at [70, 185] on link "Dashboard" at bounding box center [98, 192] width 170 height 25
click at [347, 29] on input "4165508574" at bounding box center [340, 28] width 213 height 25
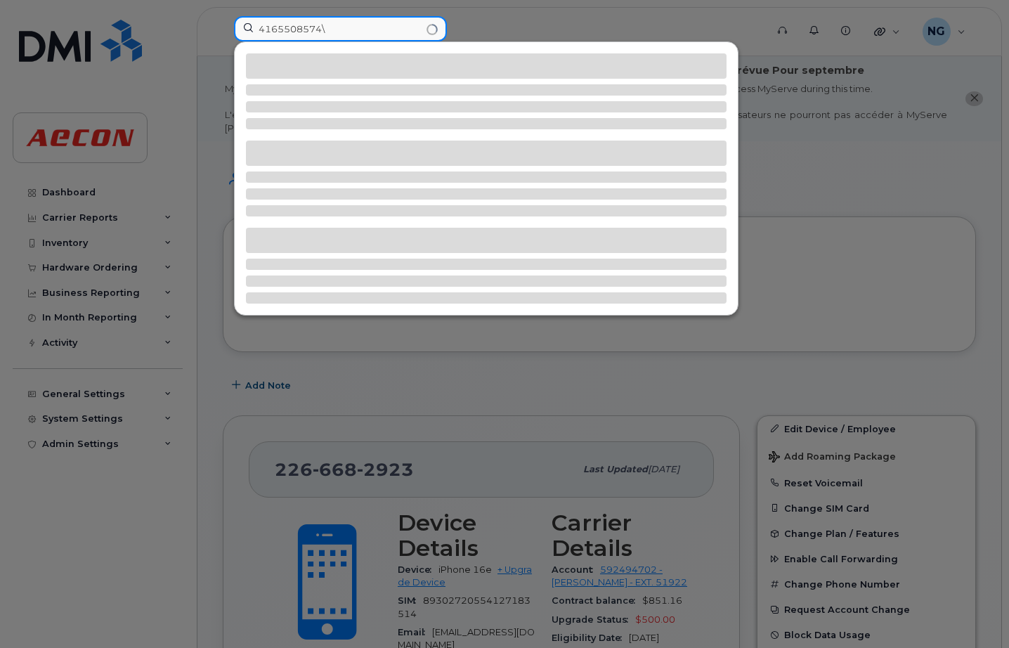
type input "4165508574\"
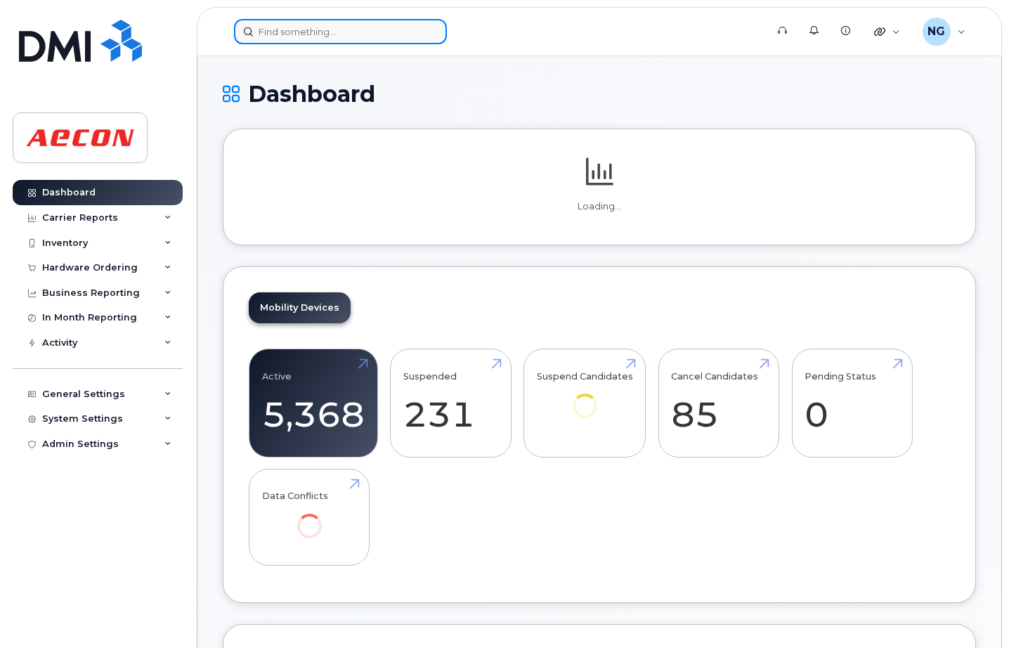
click at [339, 22] on input at bounding box center [340, 31] width 213 height 25
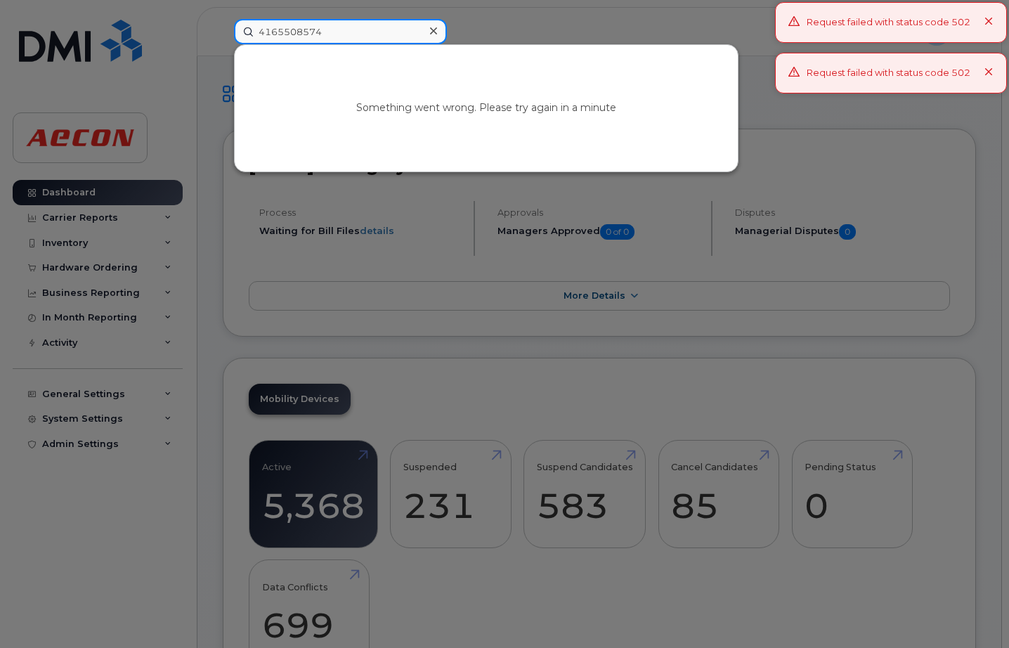
type input "4165508574"
click at [992, 20] on icon at bounding box center [988, 22] width 9 height 9
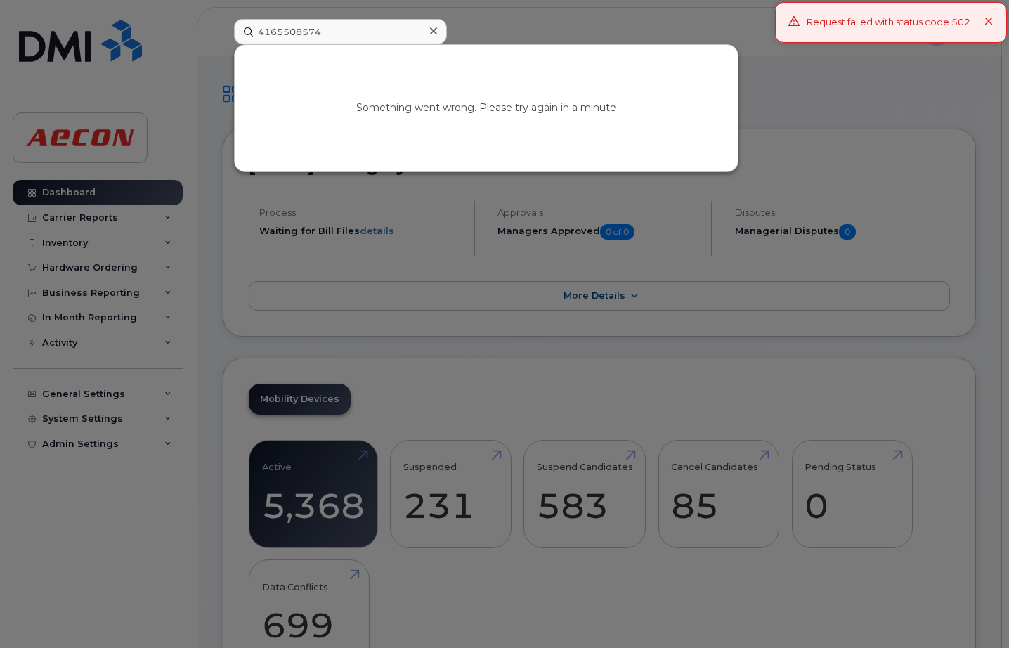
click at [993, 22] on div "Request failed with status code 502" at bounding box center [891, 22] width 232 height 41
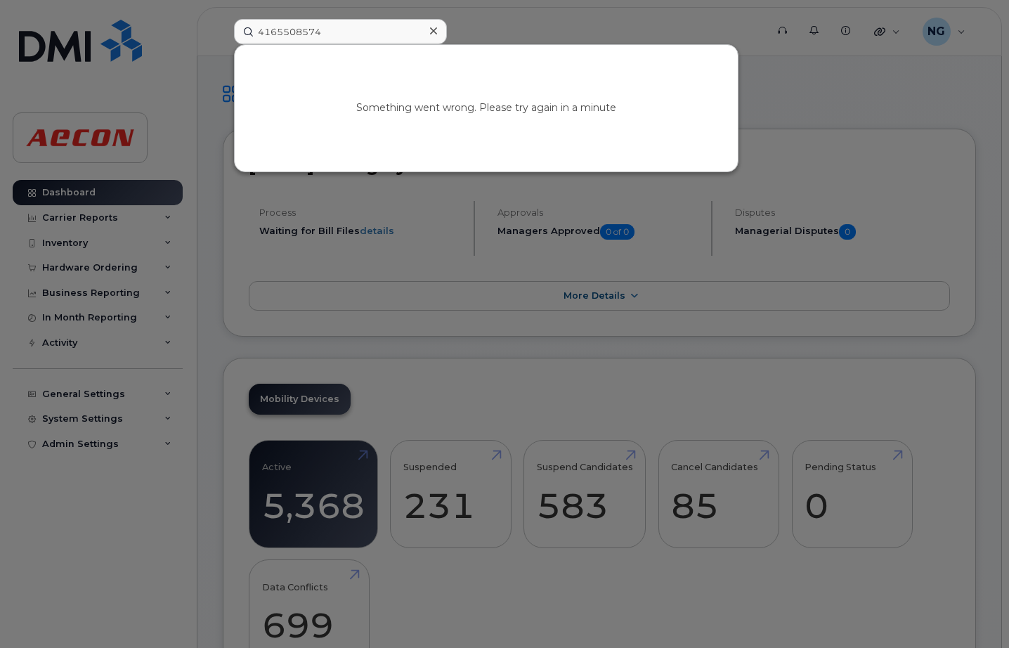
click at [643, 266] on div at bounding box center [504, 324] width 1009 height 648
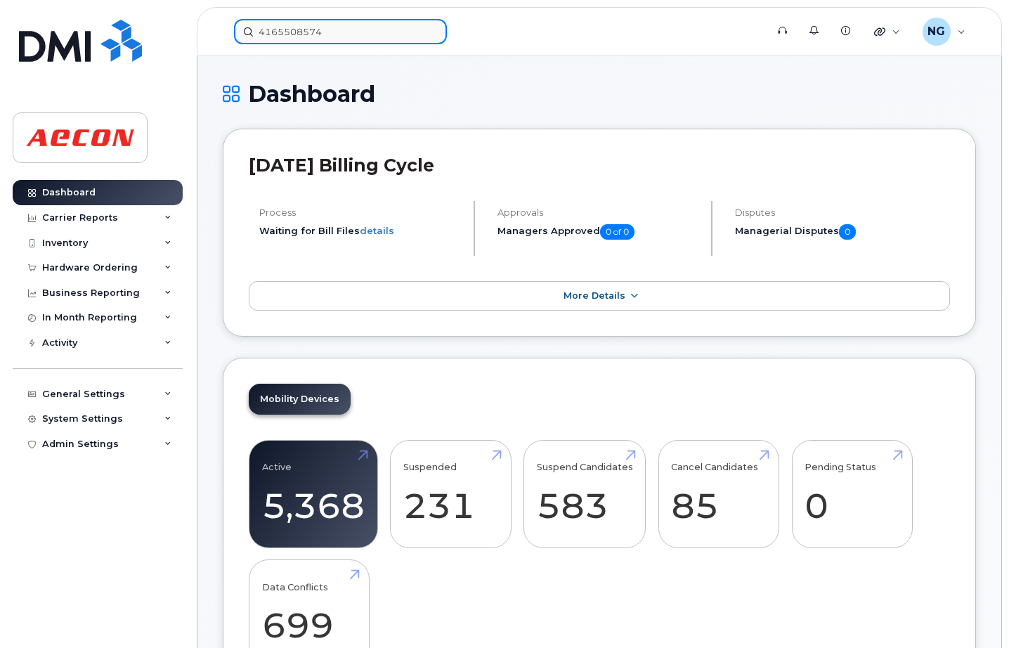
click at [373, 27] on input "4165508574" at bounding box center [340, 31] width 213 height 25
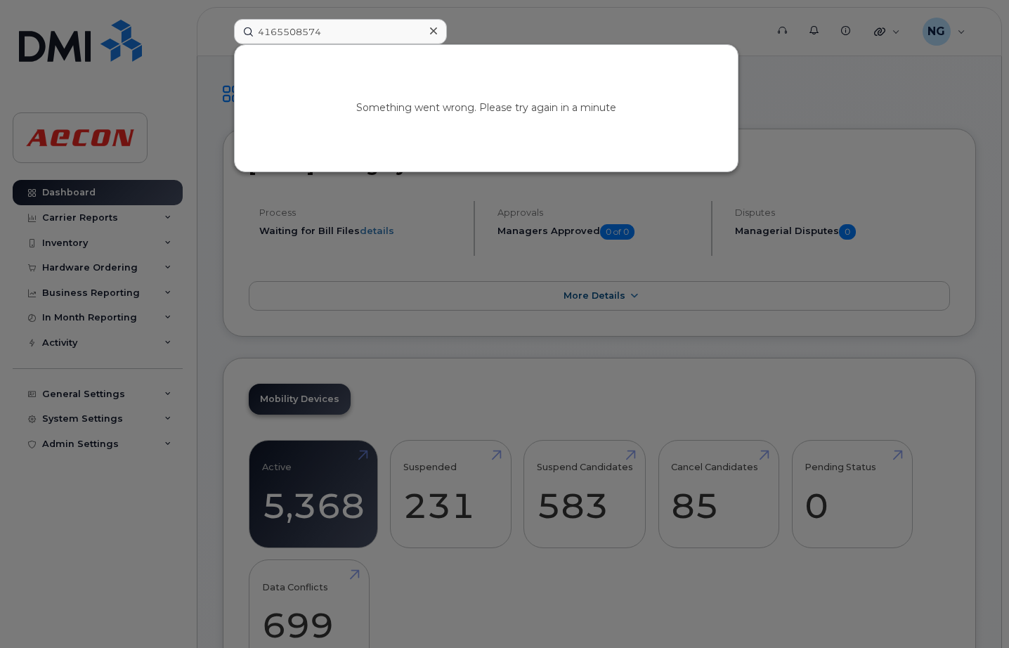
click at [437, 30] on div at bounding box center [433, 31] width 20 height 20
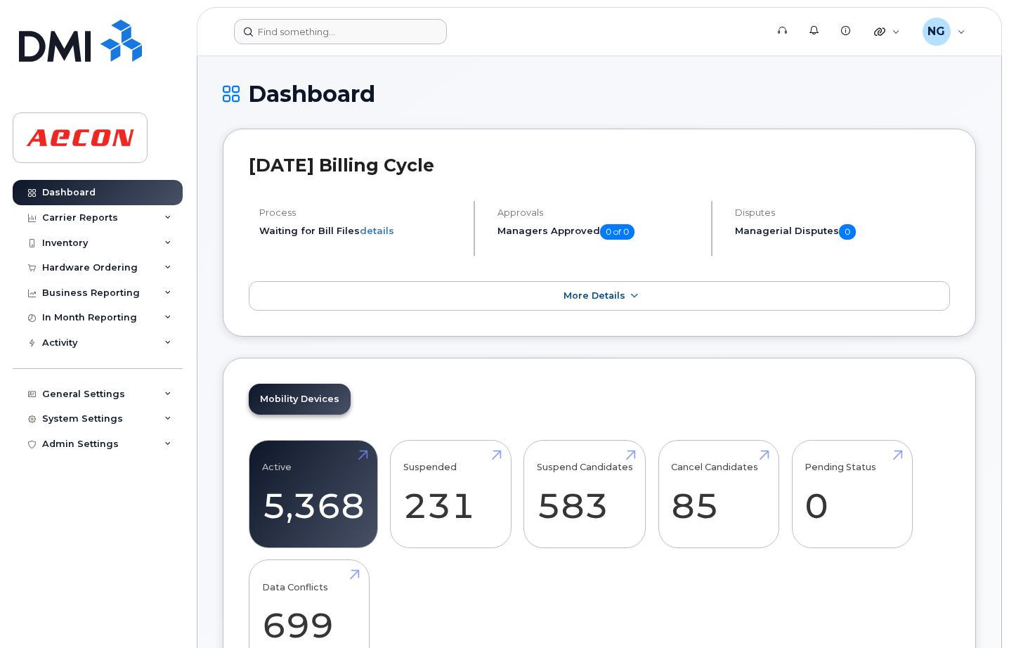
drag, startPoint x: 406, startPoint y: 183, endPoint x: 402, endPoint y: 167, distance: 15.8
click at [406, 175] on header "[DATE] Billing Cycle" at bounding box center [599, 178] width 701 height 46
click at [332, 41] on input at bounding box center [340, 31] width 213 height 25
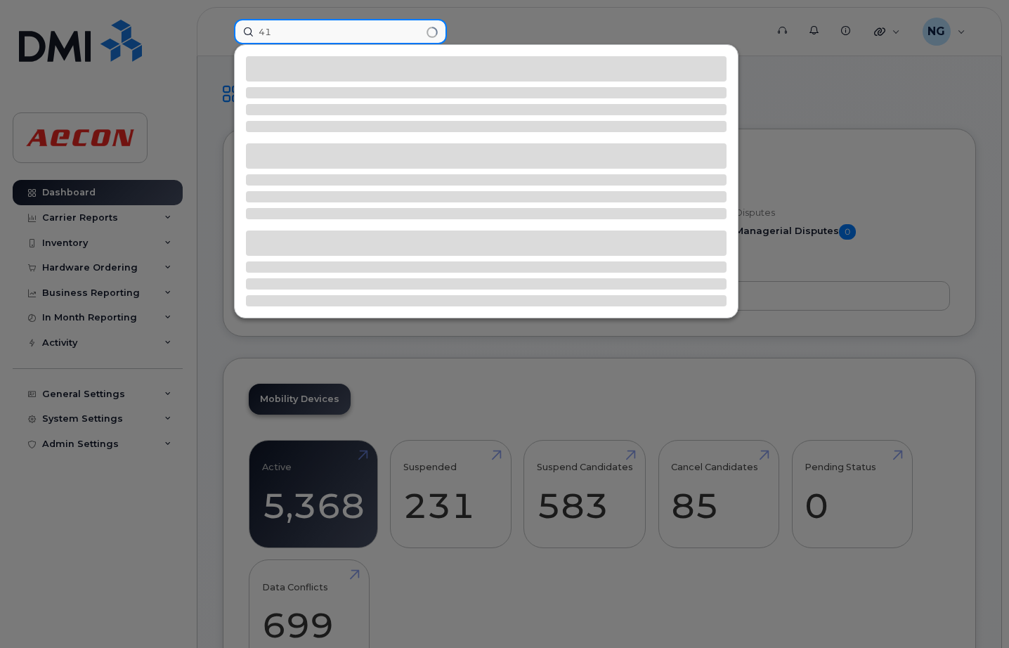
type input "4"
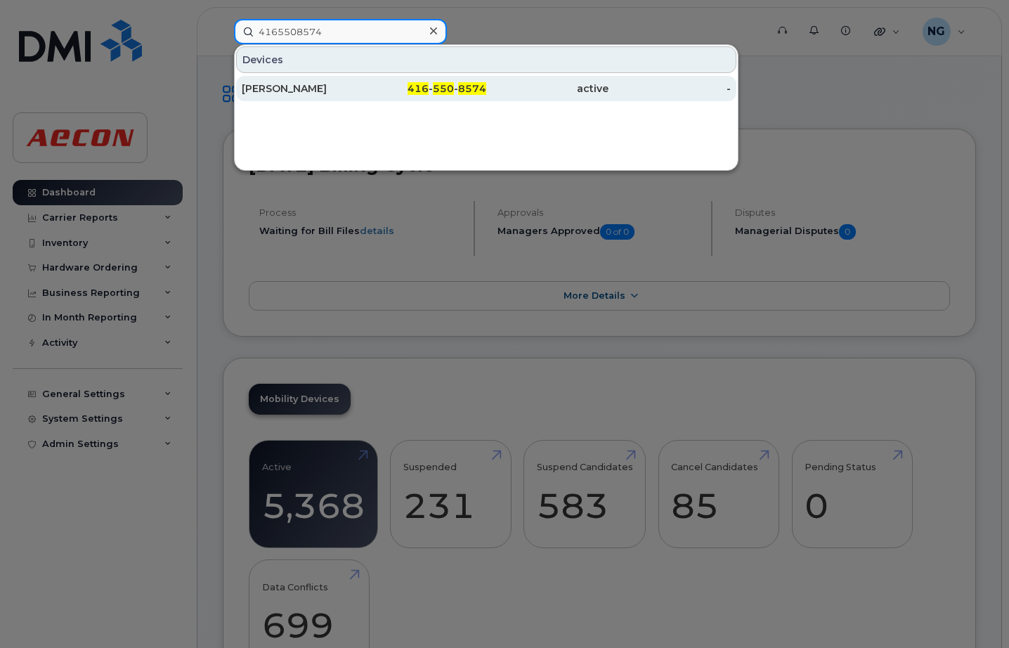
type input "4165508574"
click at [416, 85] on span "416" at bounding box center [417, 88] width 21 height 13
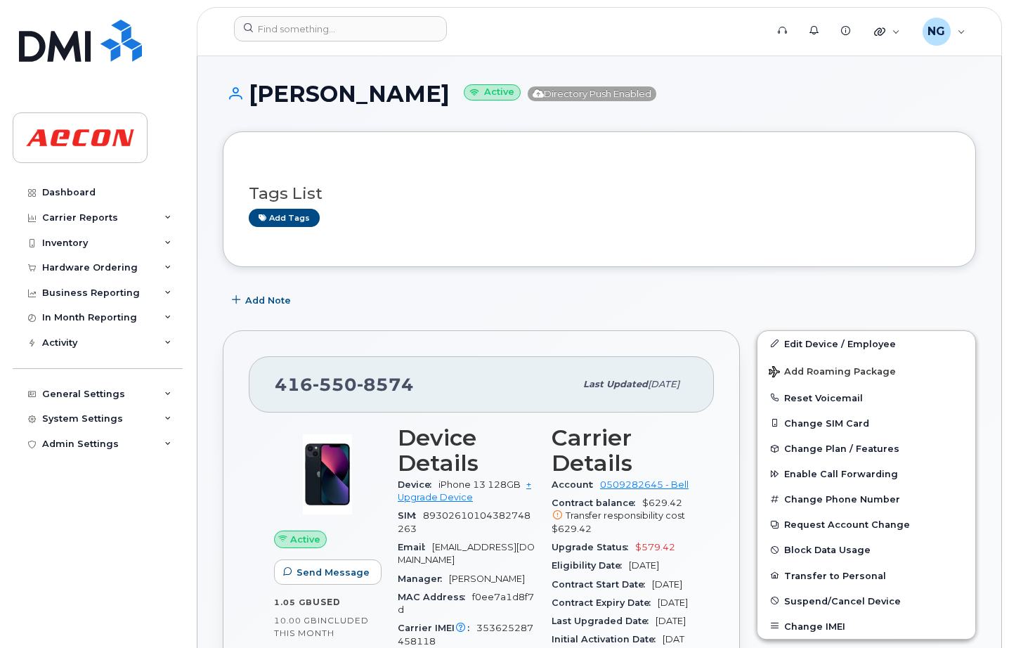
scroll to position [176, 0]
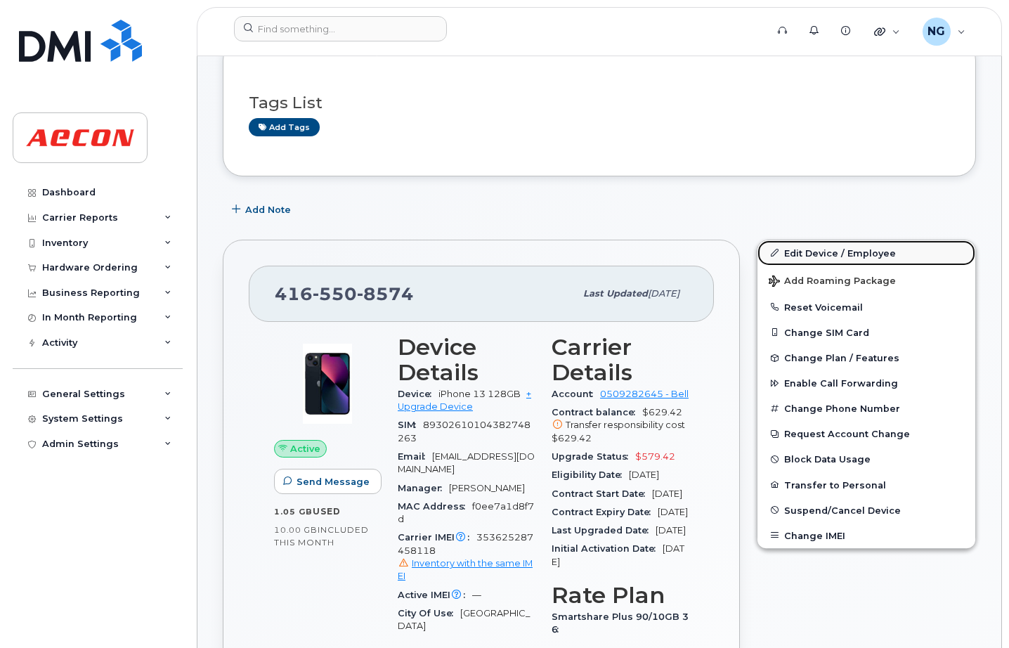
click at [815, 254] on link "Edit Device / Employee" at bounding box center [866, 252] width 218 height 25
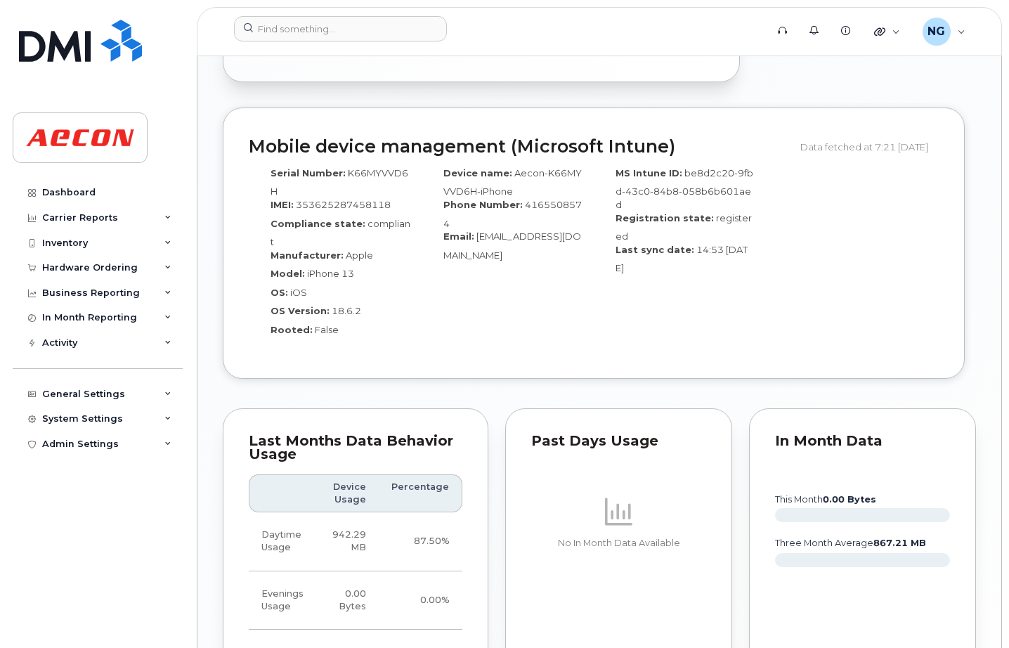
scroll to position [1580, 0]
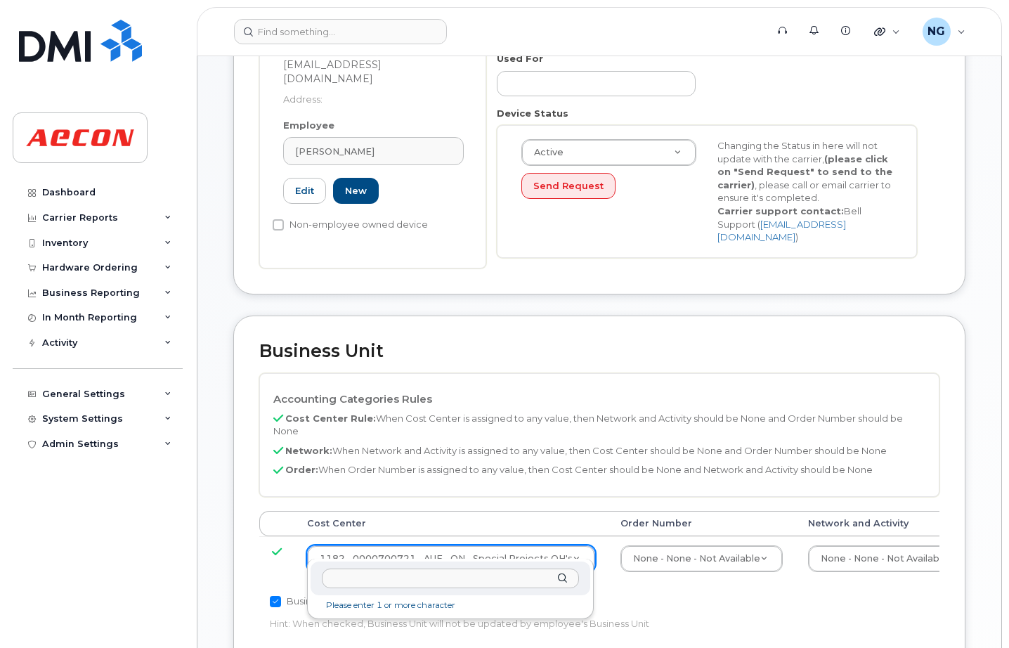
scroll to position [524, 0]
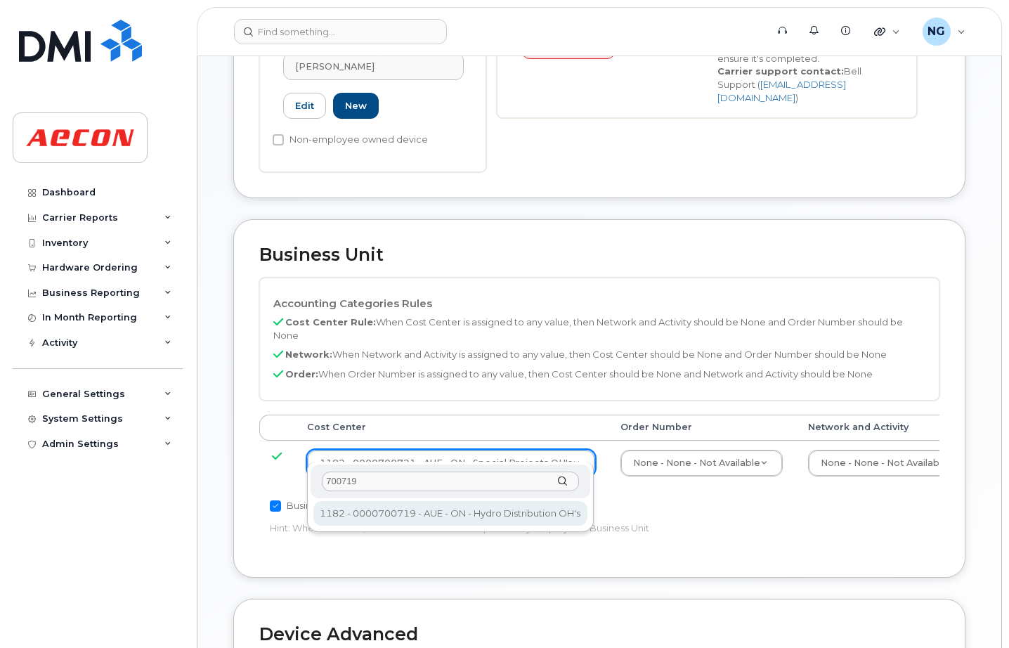
type input "700719"
type input "4778368"
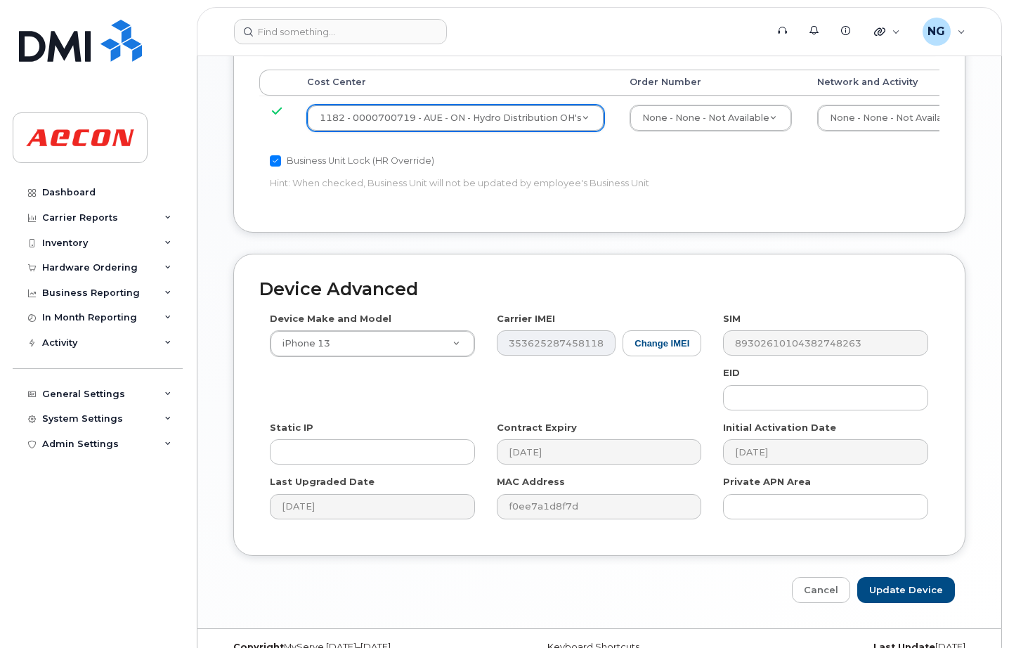
scroll to position [884, 0]
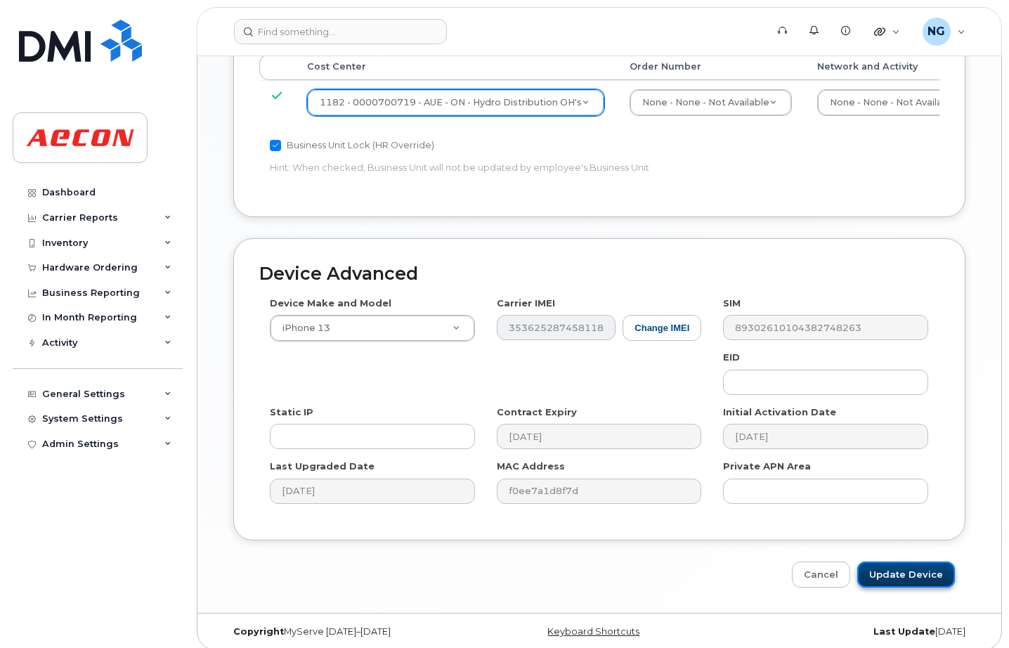
click at [944, 562] on input "Update Device" at bounding box center [906, 574] width 98 height 26
type input "Saving..."
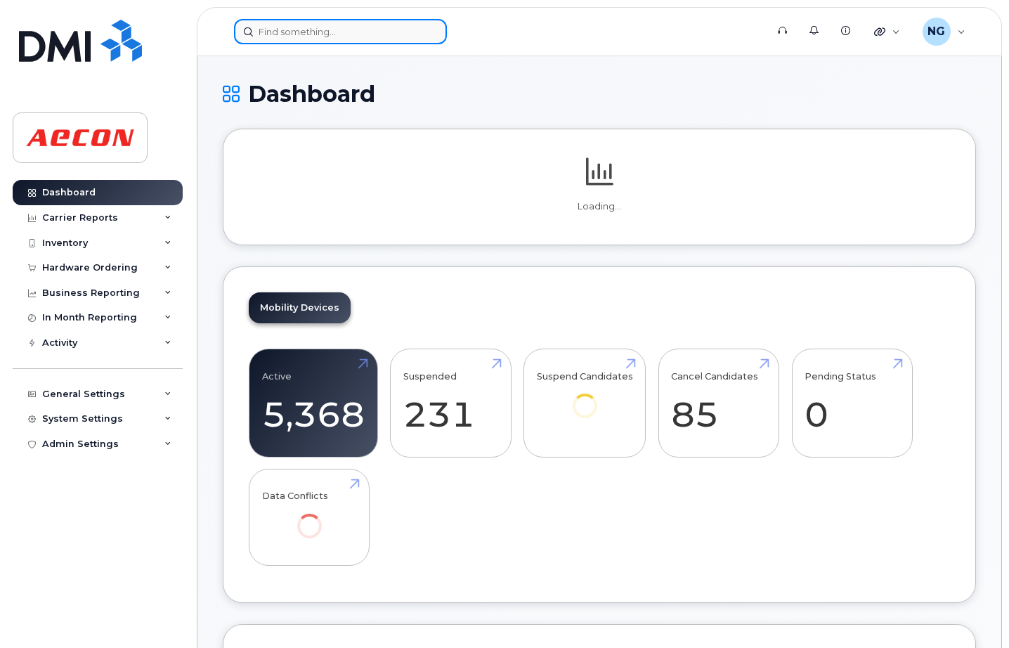
click at [322, 27] on input at bounding box center [340, 31] width 213 height 25
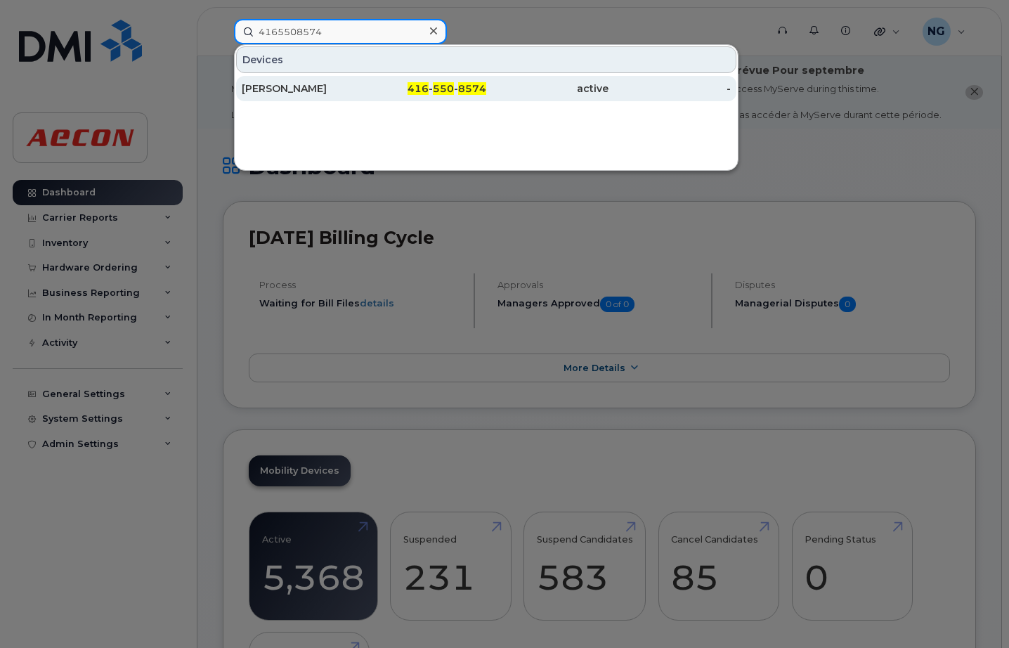
type input "4165508574"
click at [454, 84] on span "550" at bounding box center [443, 88] width 21 height 13
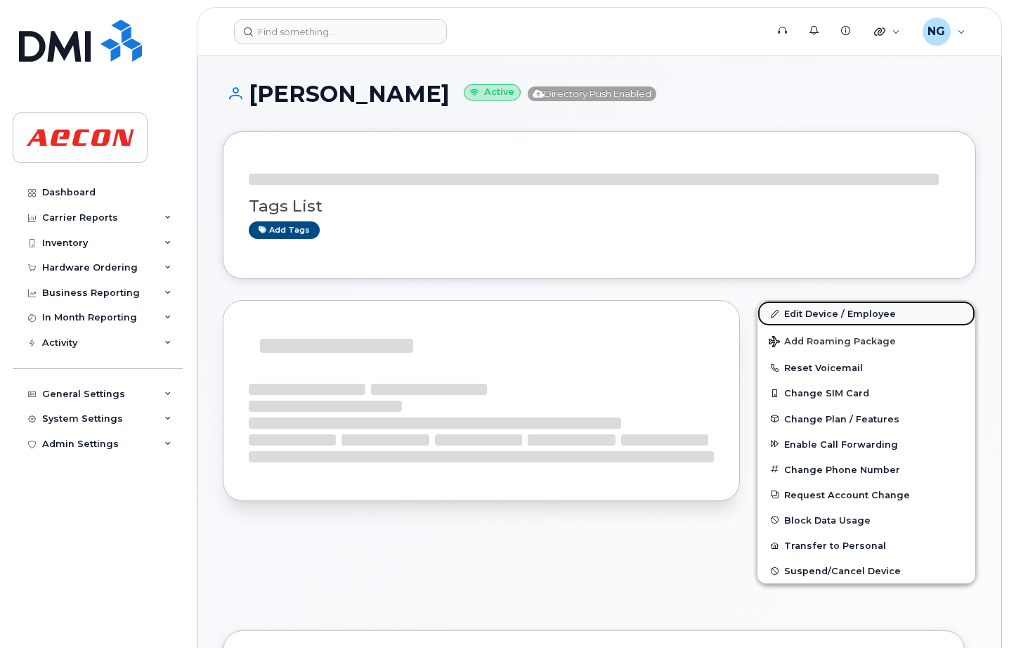
click at [834, 311] on link "Edit Device / Employee" at bounding box center [866, 313] width 218 height 25
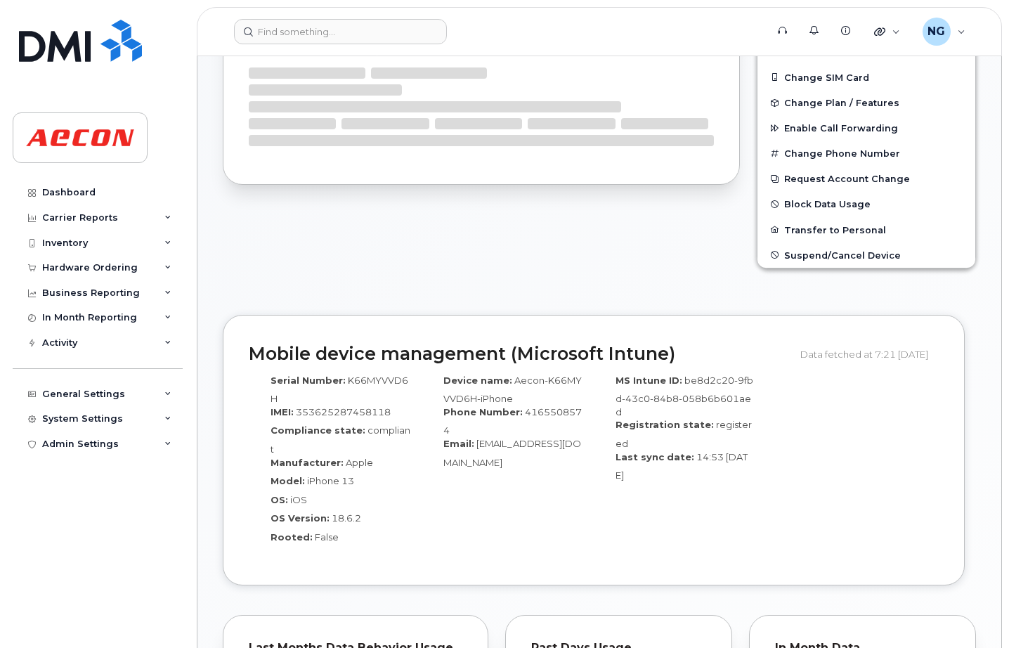
scroll to position [690, 0]
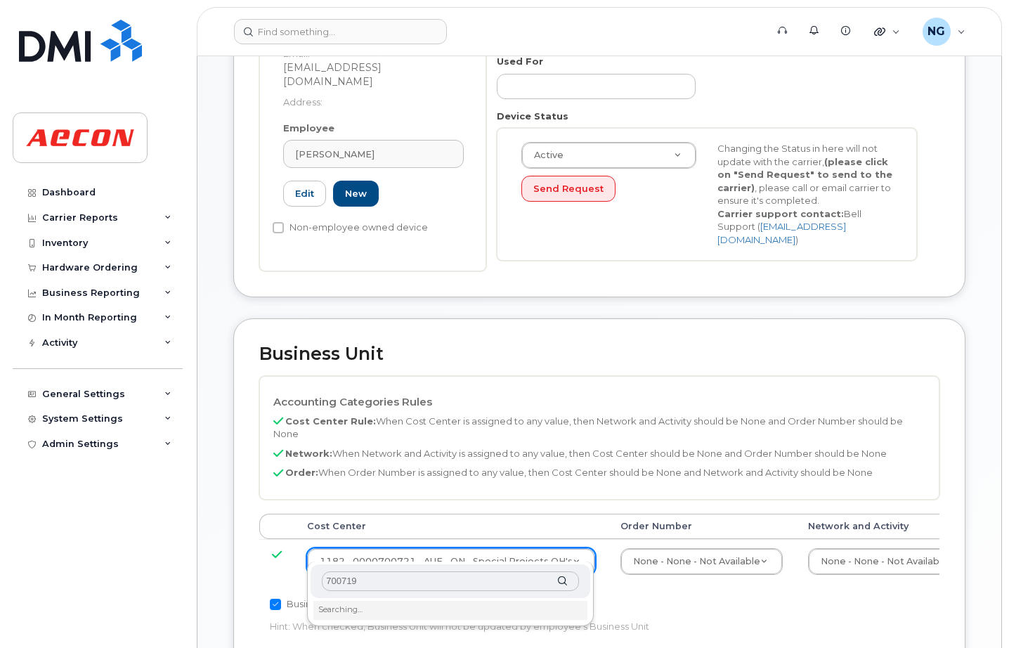
scroll to position [436, 0]
type input "700719"
type input "4778368"
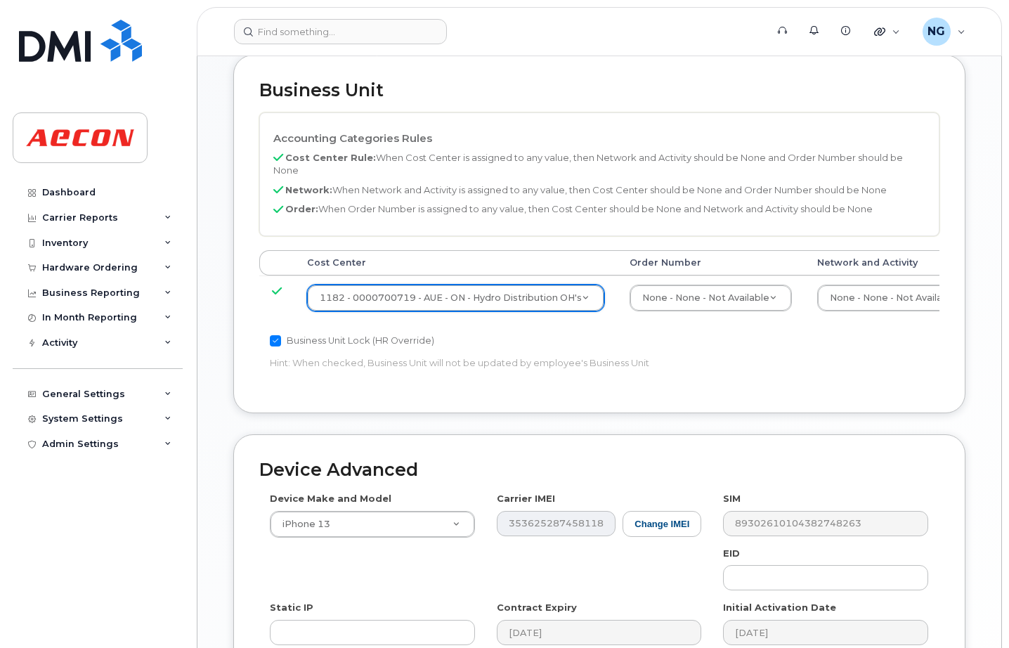
scroll to position [896, 0]
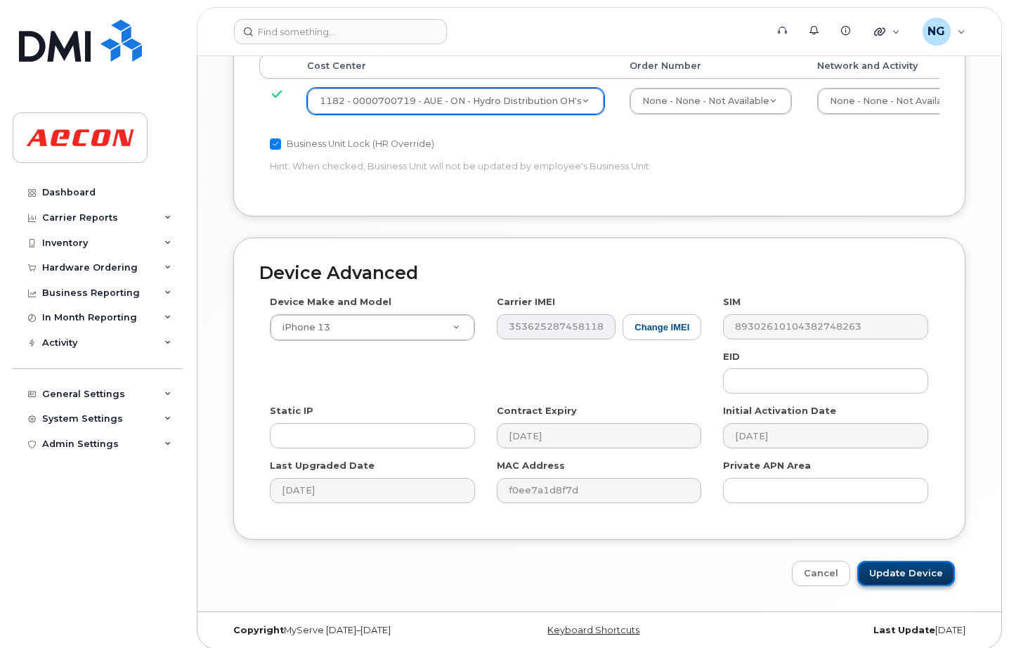
click at [895, 562] on input "Update Device" at bounding box center [906, 573] width 98 height 26
type input "Saving..."
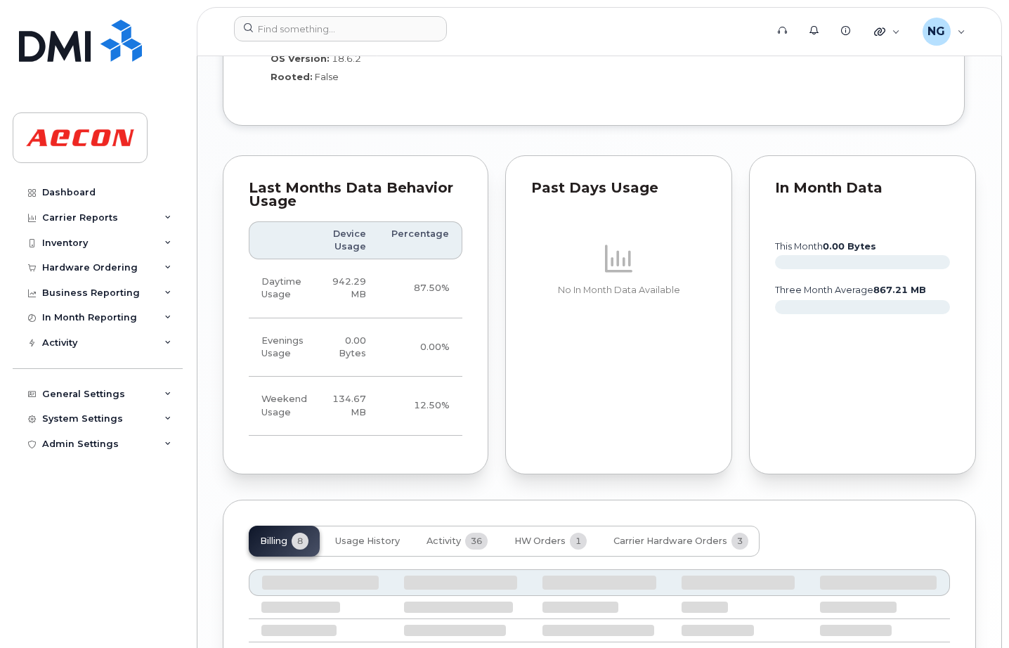
scroll to position [1844, 0]
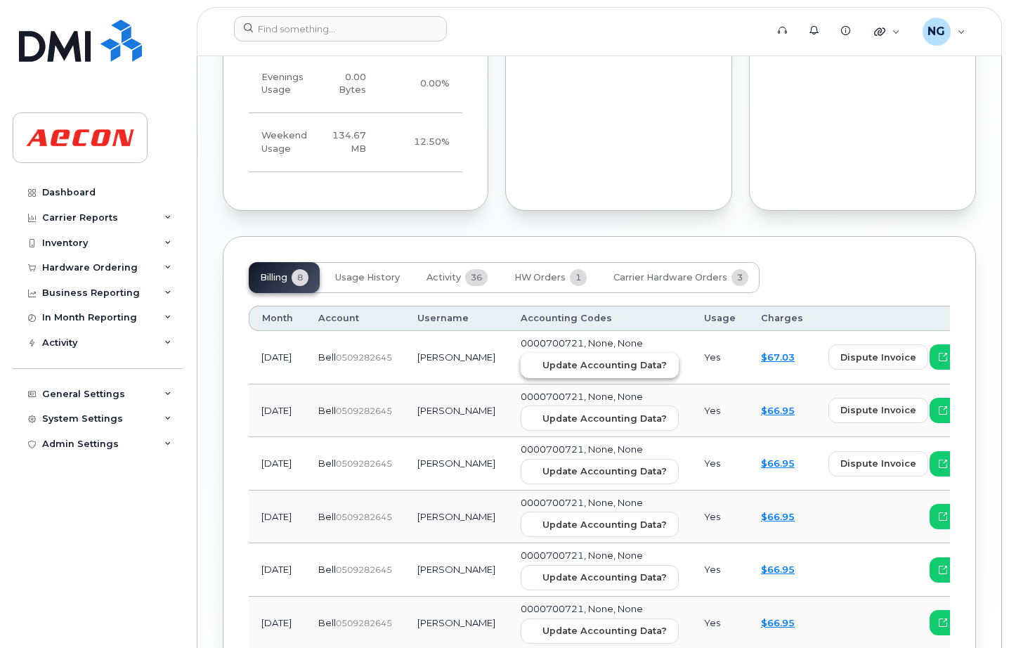
click at [584, 358] on span "Update Accounting Data?" at bounding box center [604, 364] width 124 height 13
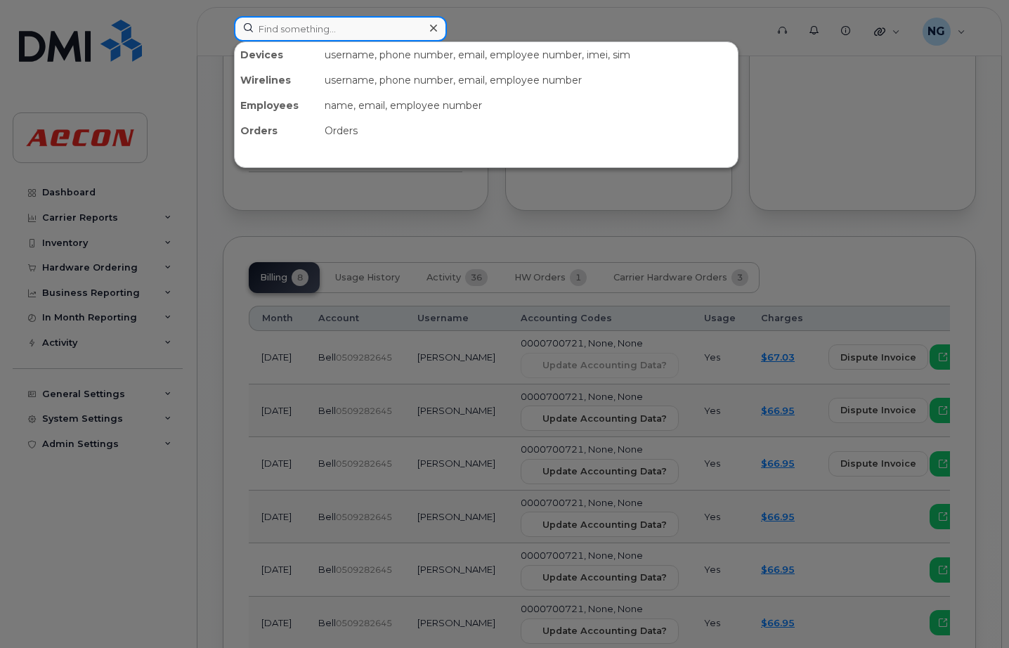
click at [310, 19] on input at bounding box center [340, 28] width 213 height 25
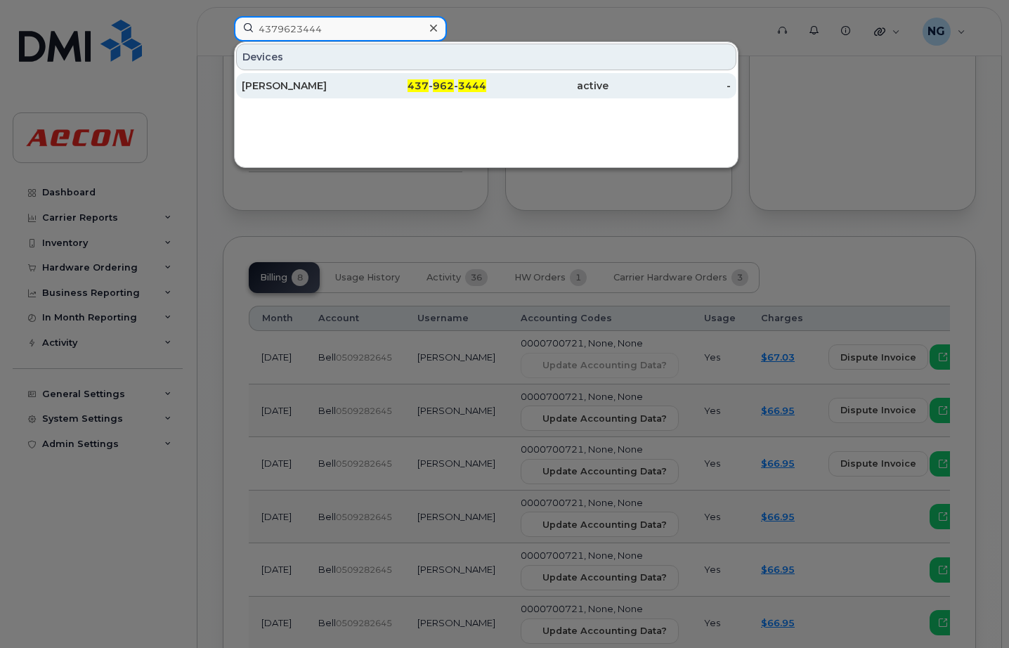
type input "4379623444"
click at [453, 84] on span "962" at bounding box center [443, 85] width 21 height 13
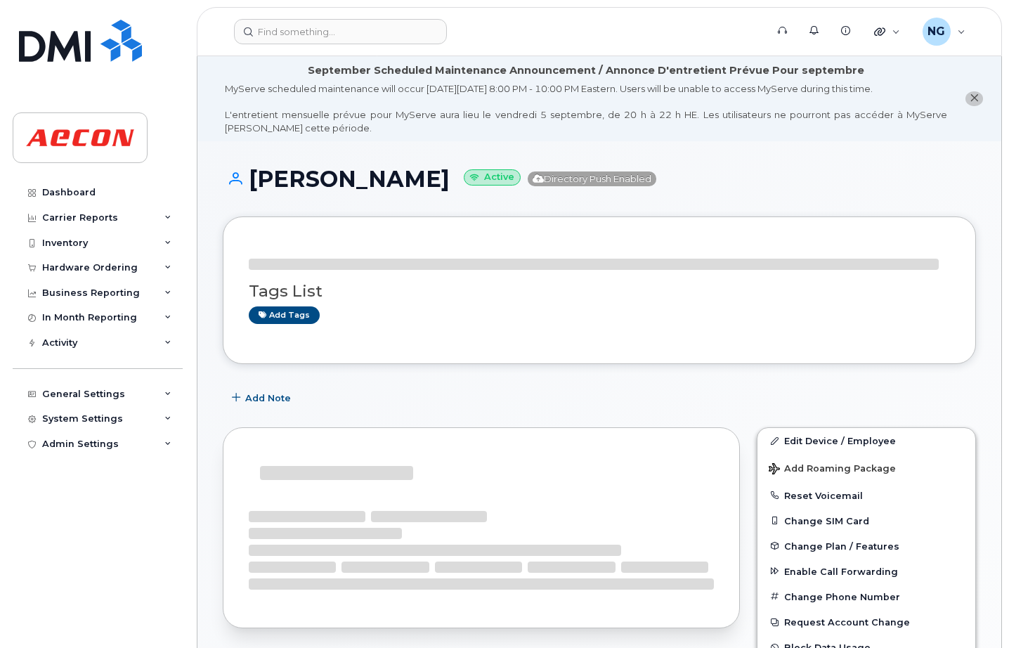
click at [837, 350] on div "Tags List Add tags" at bounding box center [599, 289] width 753 height 147
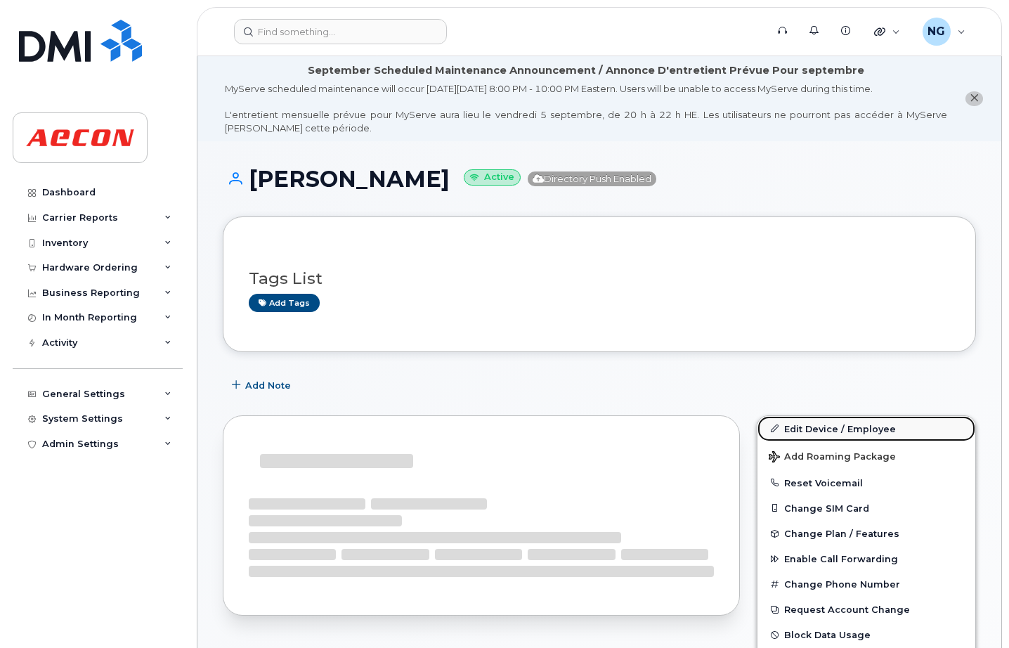
click at [862, 426] on link "Edit Device / Employee" at bounding box center [866, 428] width 218 height 25
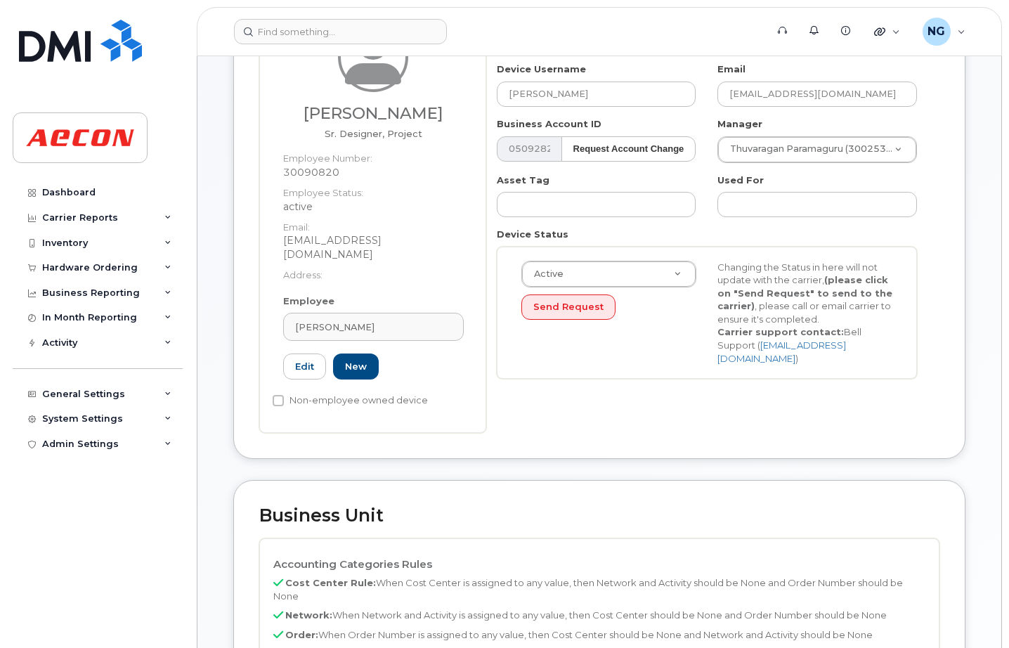
scroll to position [527, 0]
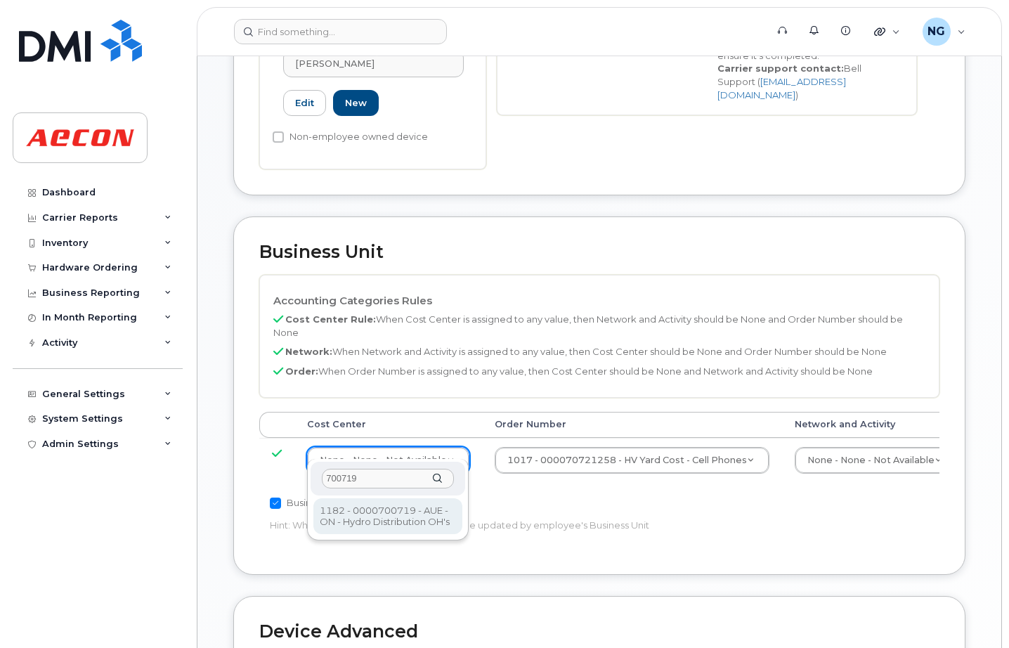
type input "700719"
drag, startPoint x: 428, startPoint y: 519, endPoint x: 496, endPoint y: 517, distance: 68.2
type input "4778368"
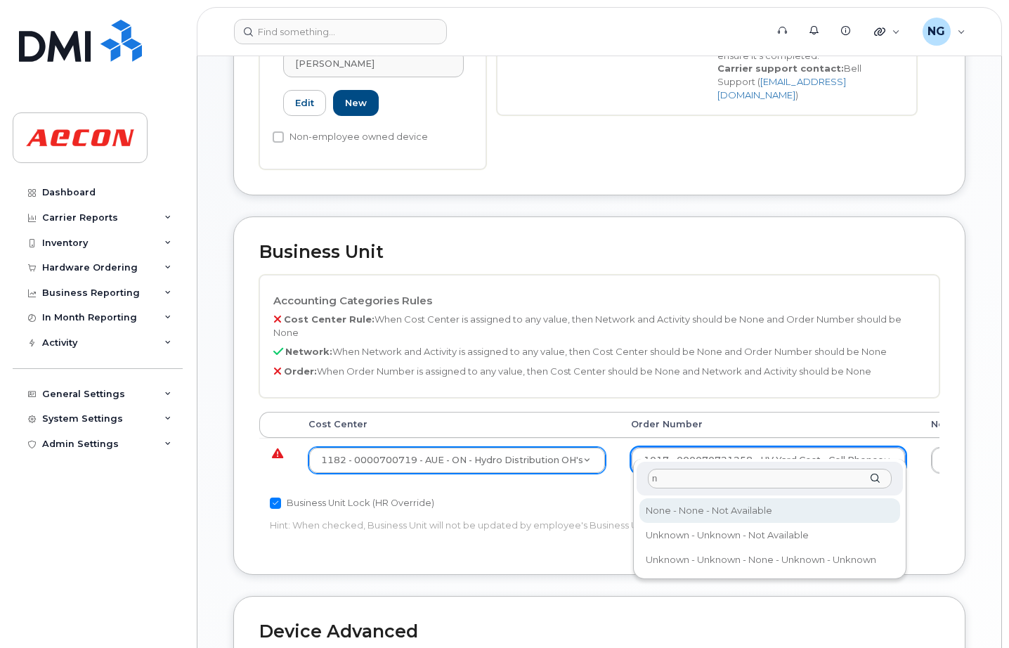
type input "n"
type input "283607"
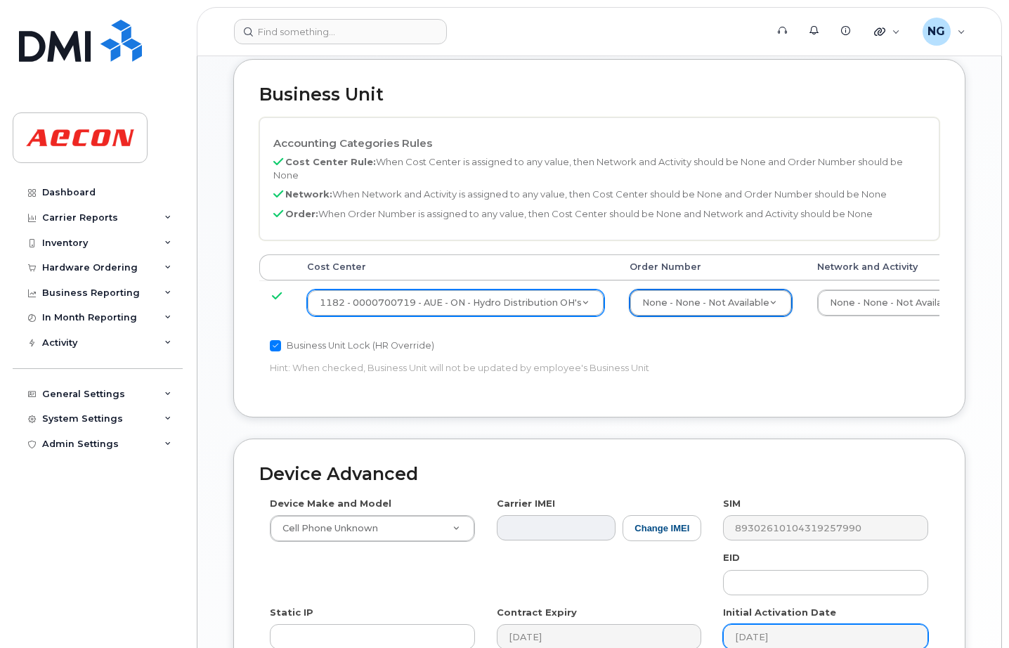
scroll to position [878, 0]
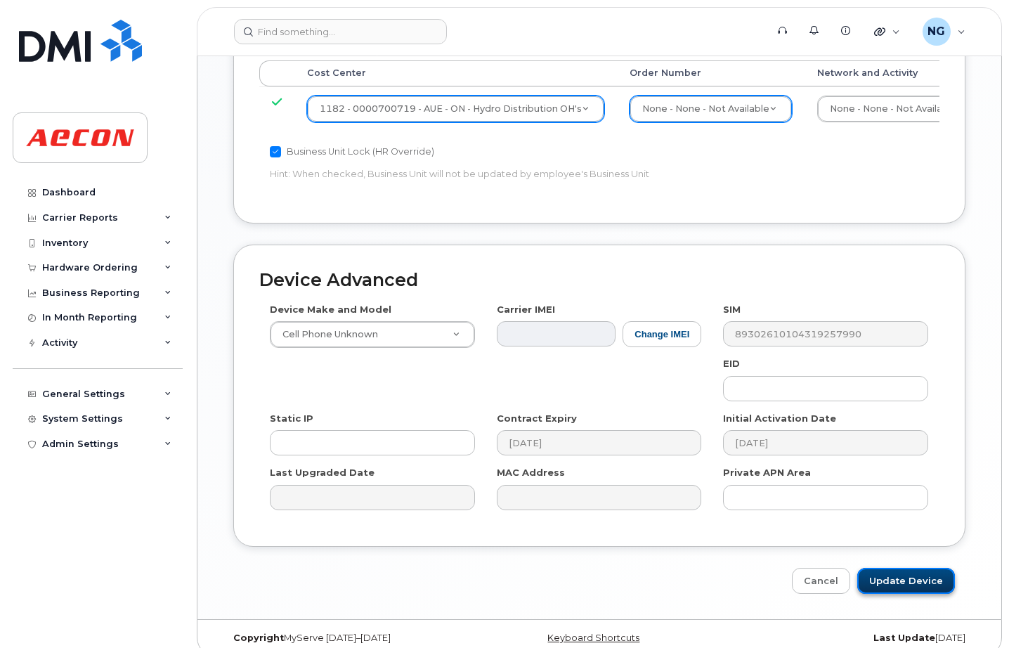
click at [923, 568] on input "Update Device" at bounding box center [906, 580] width 98 height 26
type input "Saving..."
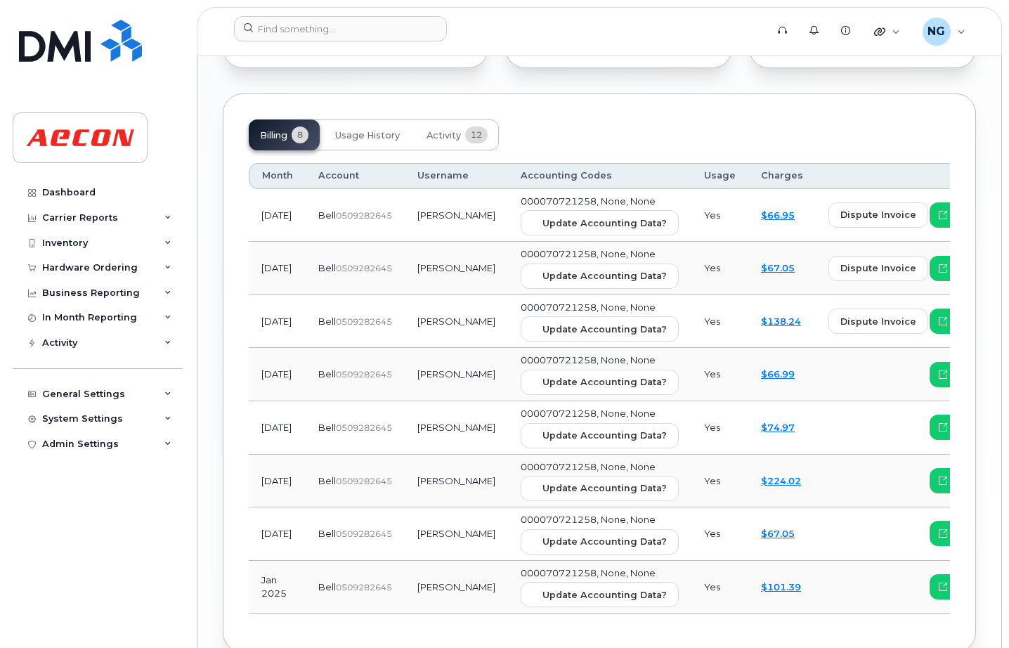
scroll to position [1668, 0]
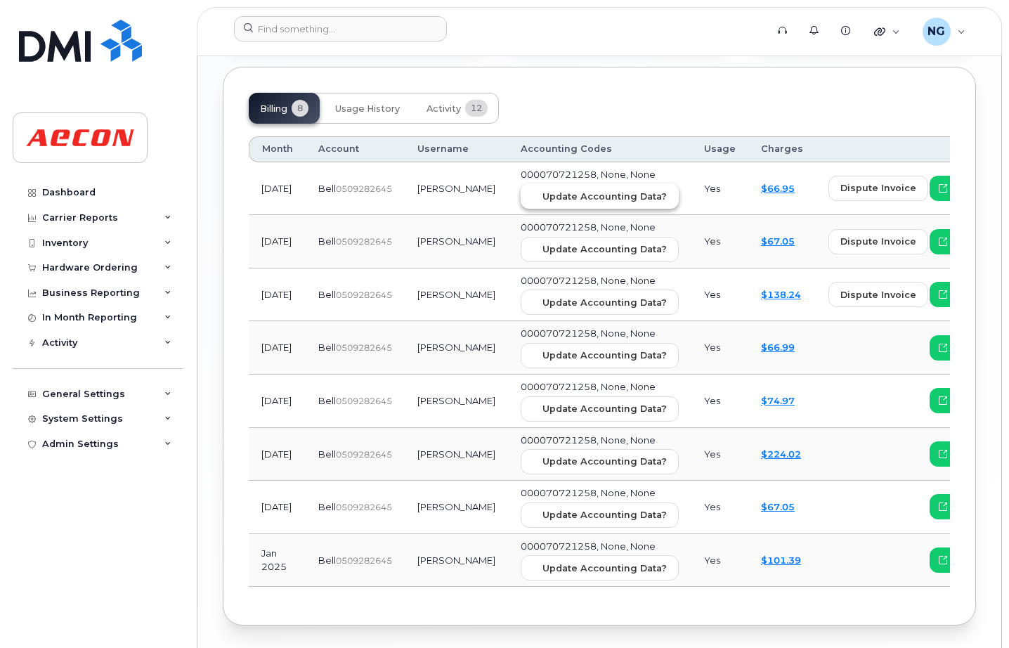
click at [555, 190] on span "Update Accounting Data?" at bounding box center [604, 196] width 124 height 13
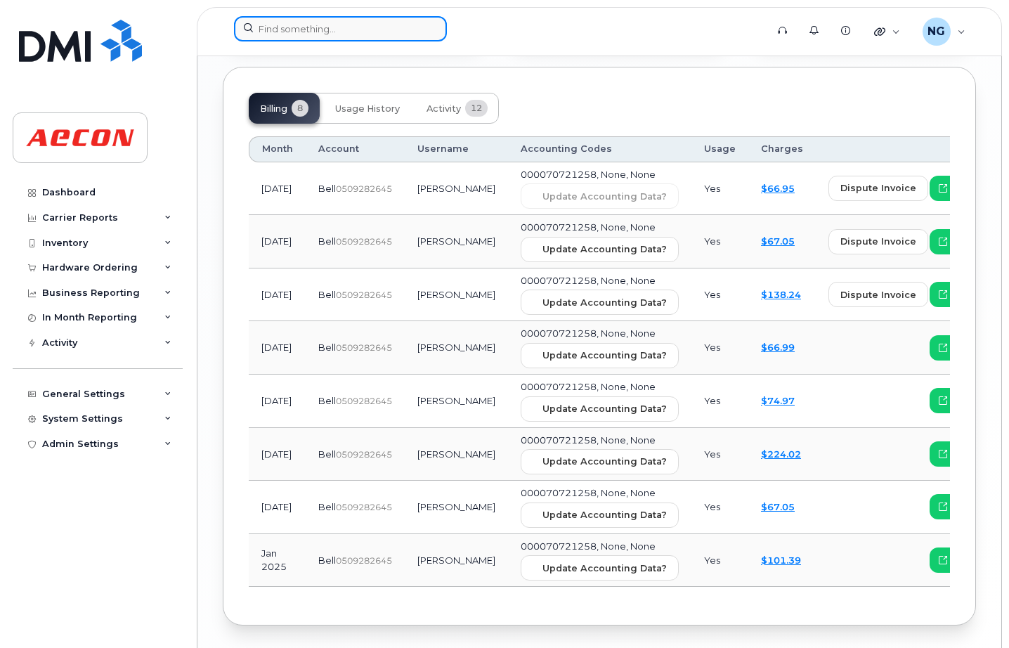
drag, startPoint x: 336, startPoint y: 32, endPoint x: 345, endPoint y: 17, distance: 17.9
click at [336, 32] on input at bounding box center [340, 28] width 213 height 25
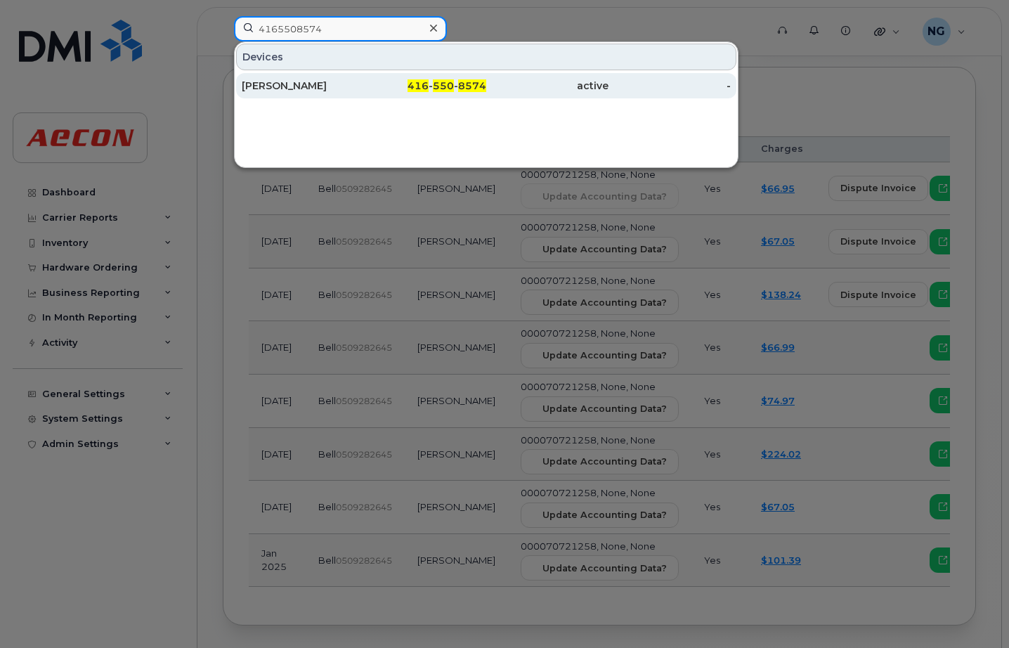
type input "4165508574"
click at [407, 91] on div "416 - 550 - 8574" at bounding box center [425, 86] width 122 height 14
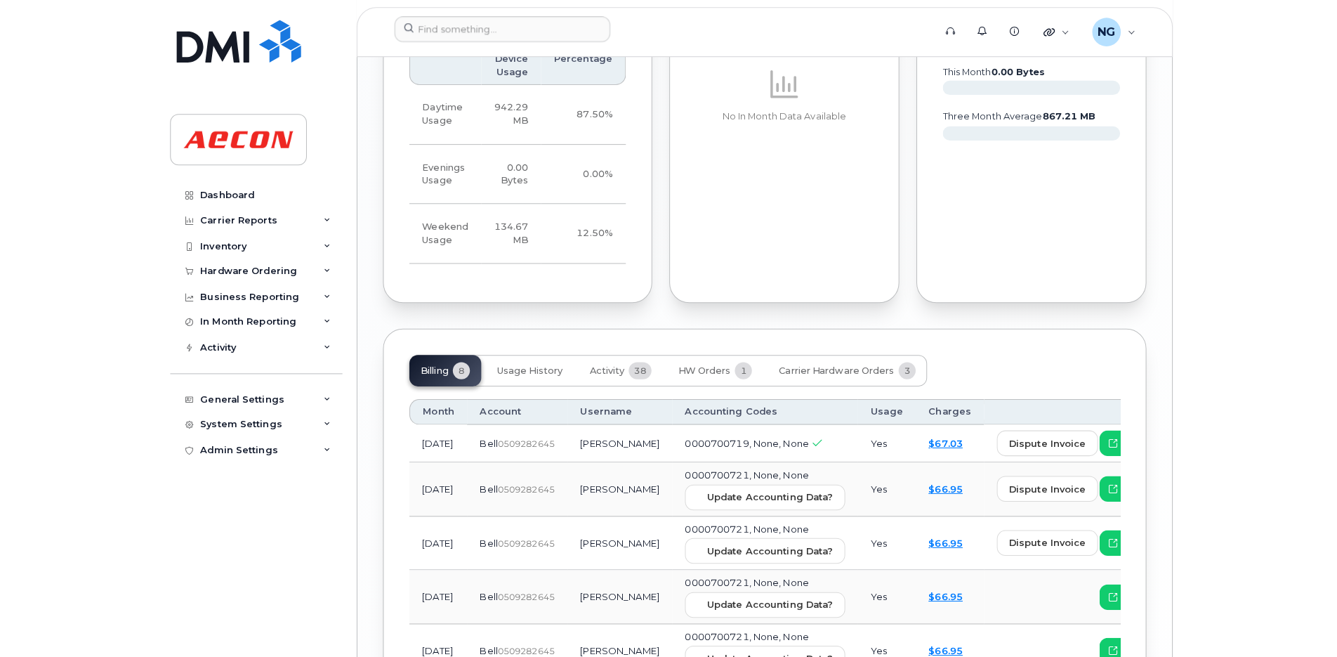
scroll to position [1695, 0]
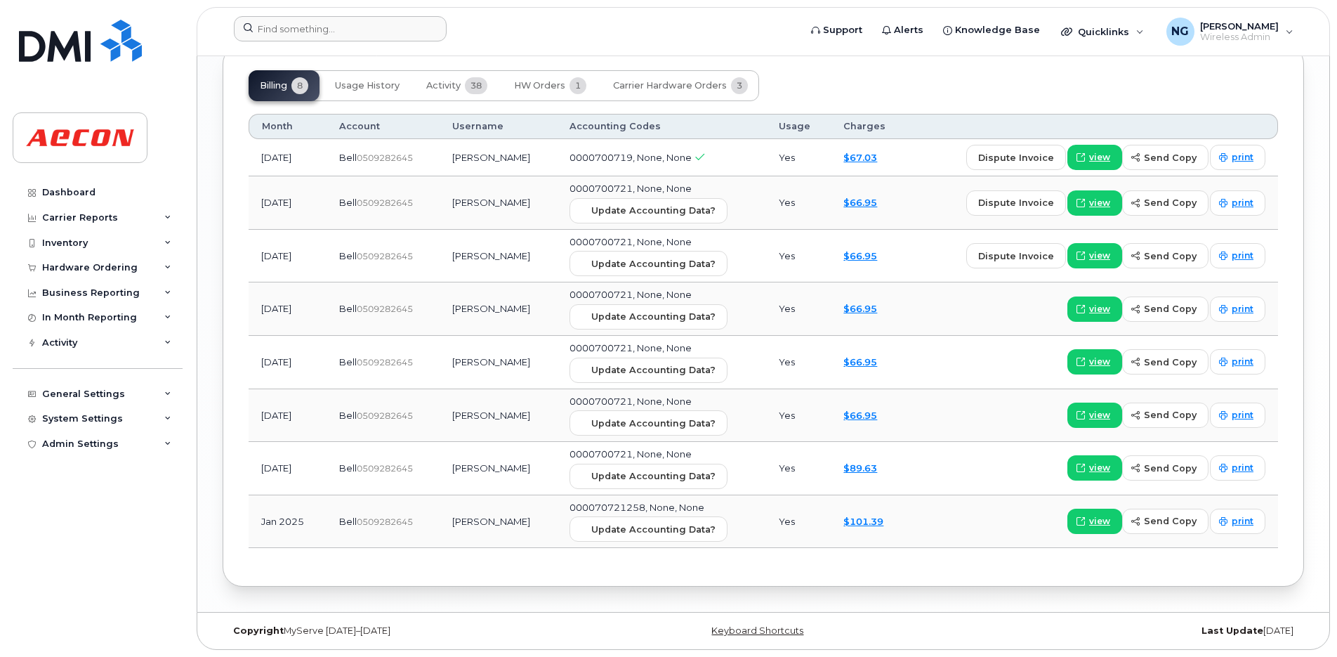
drag, startPoint x: 596, startPoint y: 24, endPoint x: 589, endPoint y: 22, distance: 7.2
click at [596, 23] on form at bounding box center [512, 28] width 556 height 25
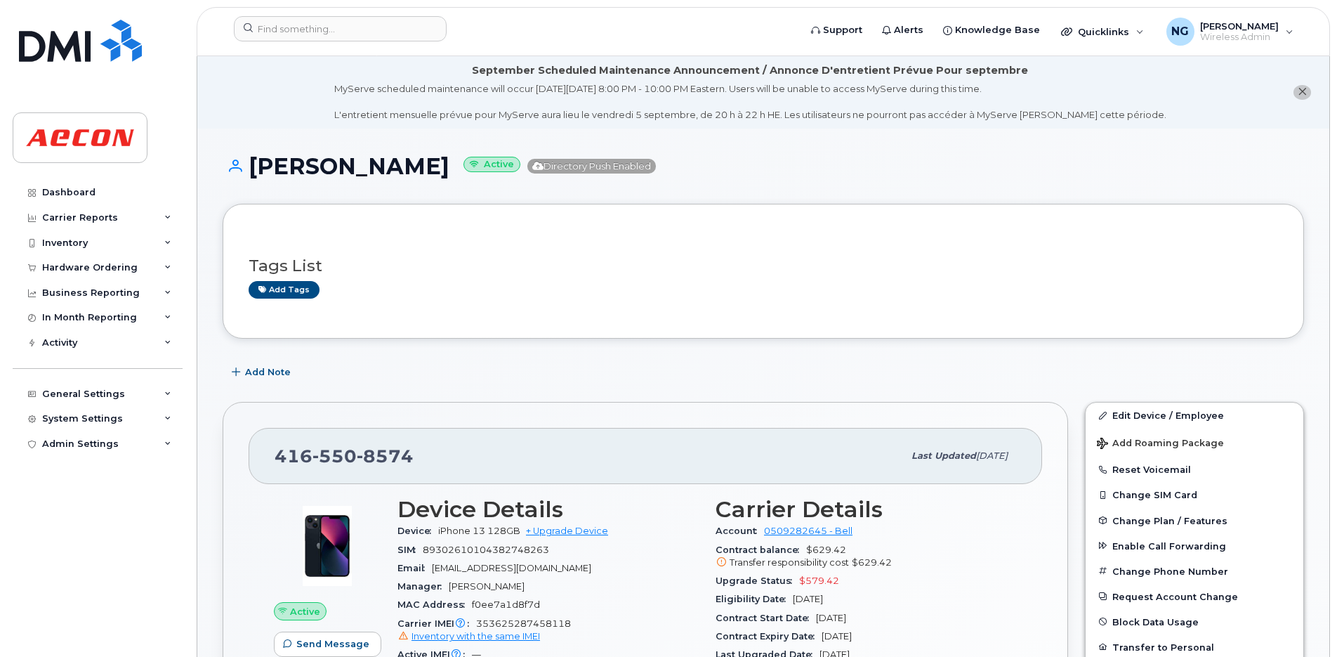
scroll to position [351, 0]
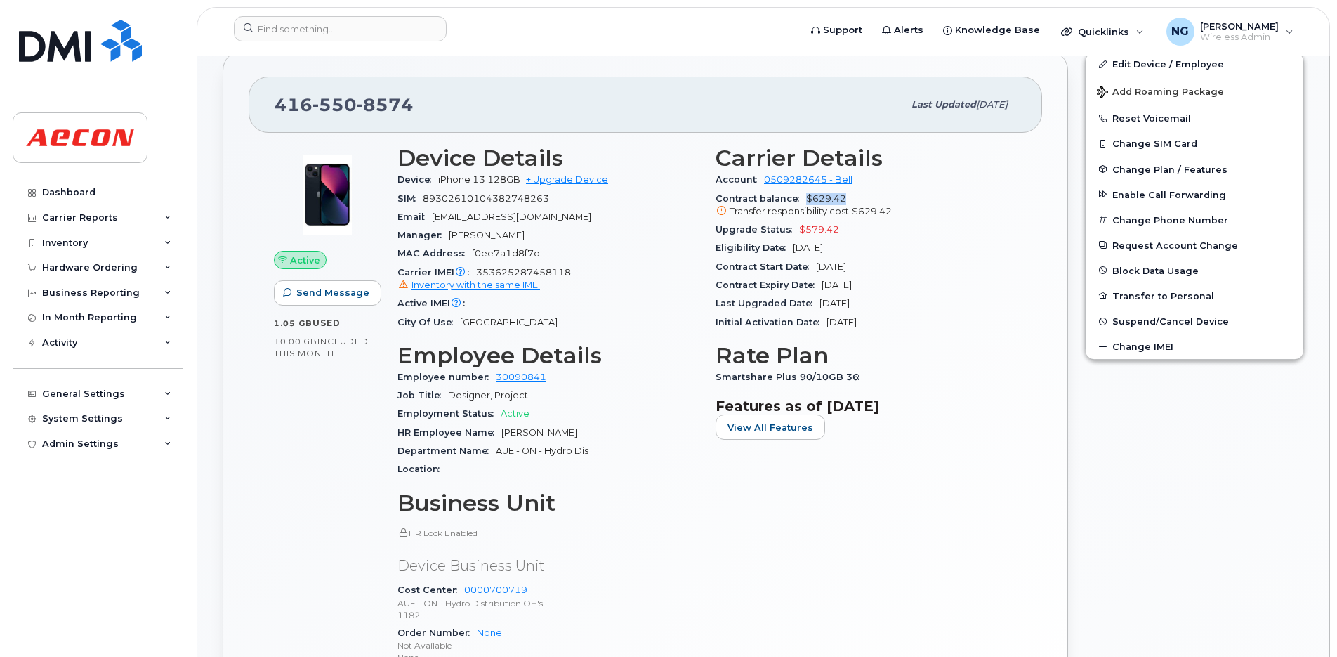
drag, startPoint x: 799, startPoint y: 193, endPoint x: 866, endPoint y: 196, distance: 67.5
click at [866, 197] on div "Contract balance $629.42 Transfer responsibility cost $629.42" at bounding box center [866, 206] width 301 height 32
drag, startPoint x: 1273, startPoint y: 531, endPoint x: 1254, endPoint y: 473, distance: 60.9
click at [1008, 528] on div "Edit Device / Employee Add Roaming Package Reset Voicemail Change SIM Card Chan…" at bounding box center [1195, 429] width 236 height 775
